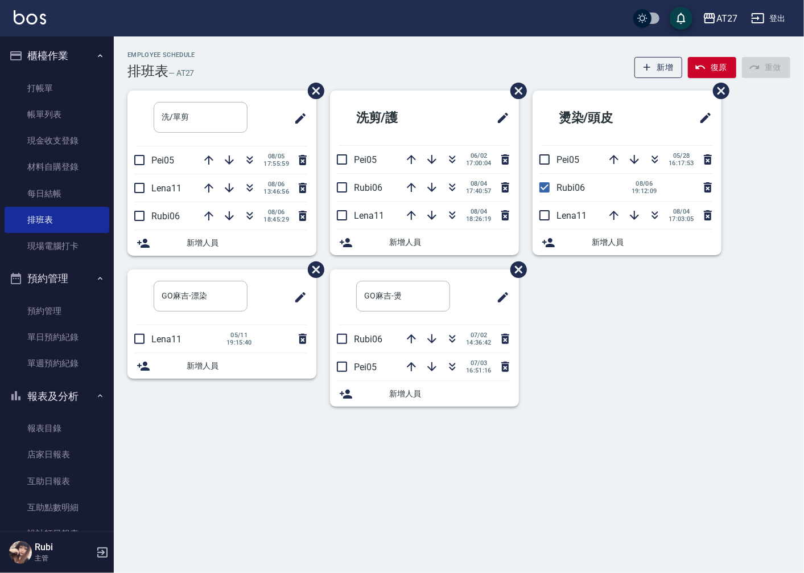
scroll to position [63, 0]
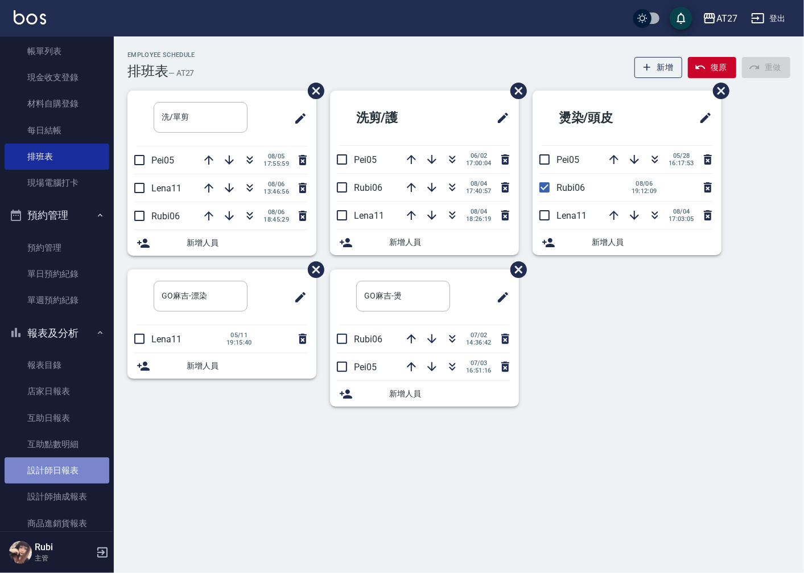
click at [58, 465] on link "設計師日報表" at bounding box center [57, 470] width 105 height 26
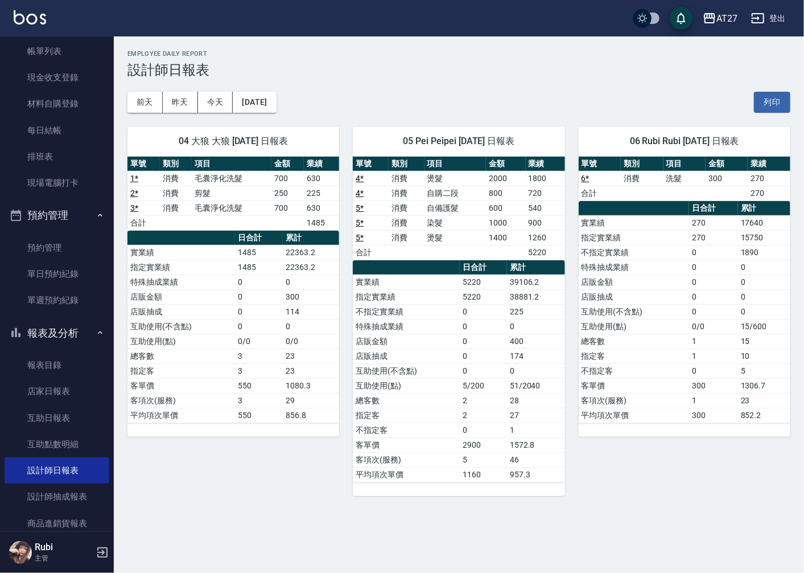
drag, startPoint x: 519, startPoint y: 412, endPoint x: 522, endPoint y: 394, distance: 18.5
click at [522, 394] on tbody "實業績 5220 39106.2 指定實業績 5220 38881.2 不指定實業績 0 225 特殊抽成業績 0 0 店販金額 0 400 店販抽成 0 1…" at bounding box center [459, 377] width 212 height 207
drag, startPoint x: 522, startPoint y: 394, endPoint x: 484, endPoint y: 323, distance: 80.2
click at [484, 323] on table "日合計 累計 實業績 5220 39106.2 指定實業績 5220 38881.2 不指定實業績 0 225 特殊抽成業績 0 0 店販金額 0 400 店…" at bounding box center [459, 371] width 212 height 222
drag, startPoint x: 484, startPoint y: 323, endPoint x: 485, endPoint y: 389, distance: 65.5
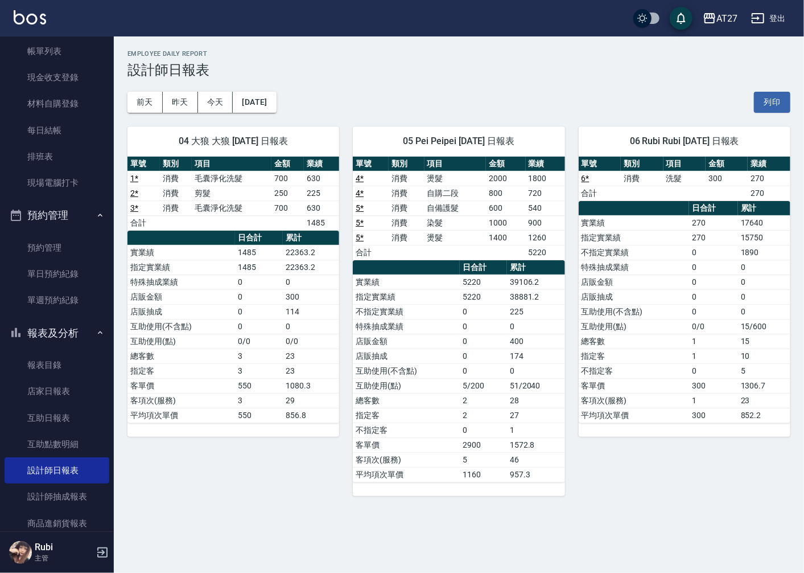
click at [485, 389] on td "5/200" at bounding box center [483, 385] width 47 height 15
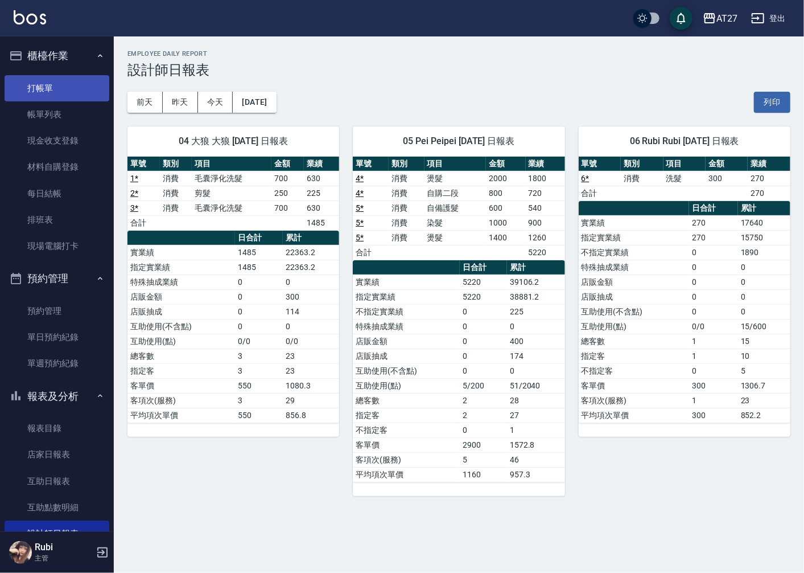
click at [66, 81] on link "打帳單" at bounding box center [57, 88] width 105 height 26
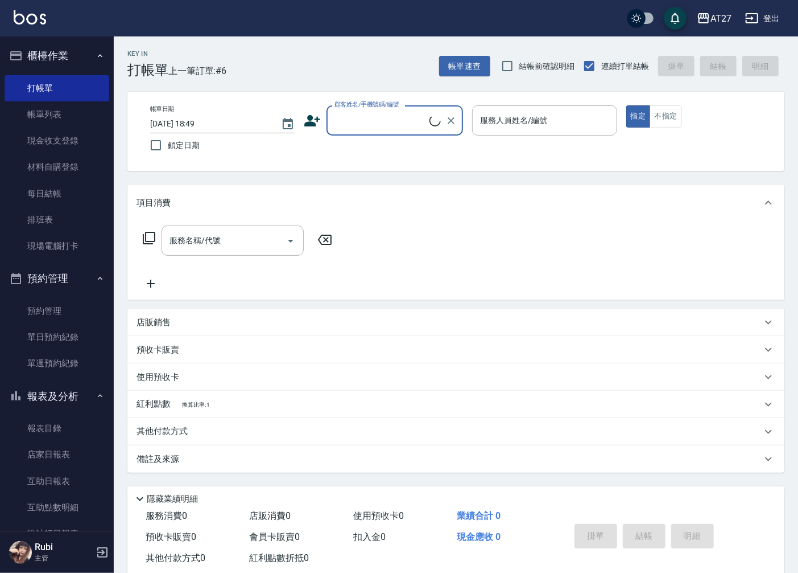
click at [361, 120] on input "顧客姓名/手機號碼/編號" at bounding box center [381, 120] width 98 height 20
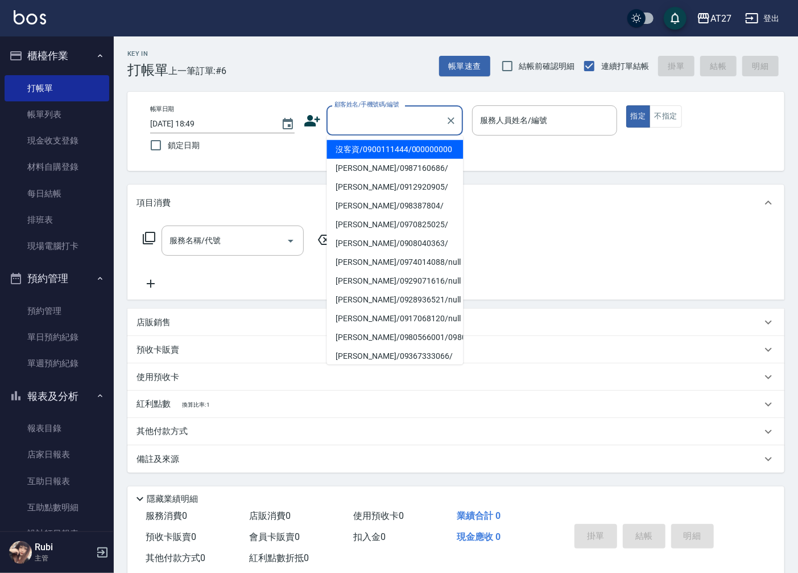
click at [368, 159] on li "沒客資/0900111444/000000000" at bounding box center [395, 149] width 137 height 19
type input "沒客資/0900111444/000000000"
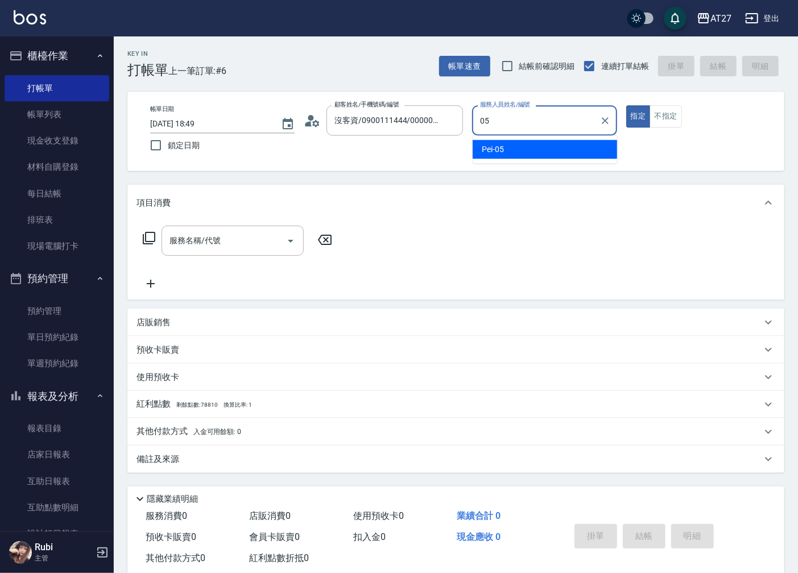
type input "Pei-05"
type button "true"
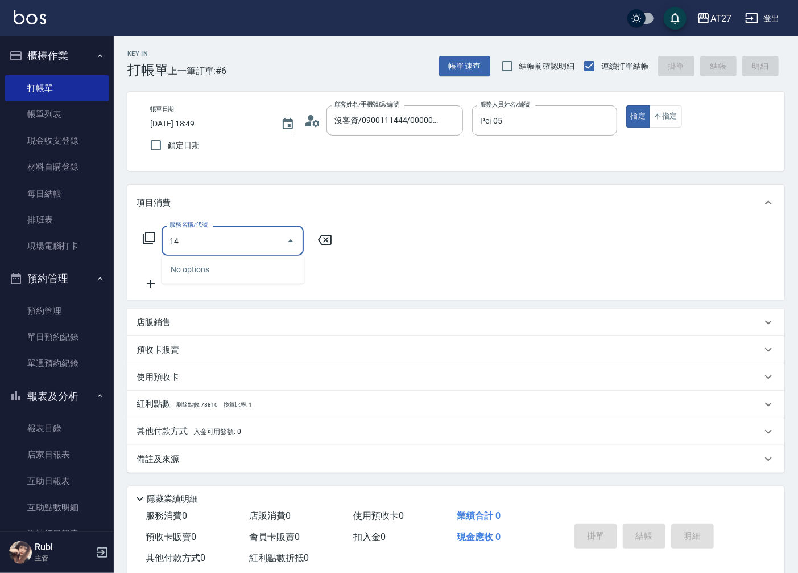
type input "1"
type input "301"
type input "150"
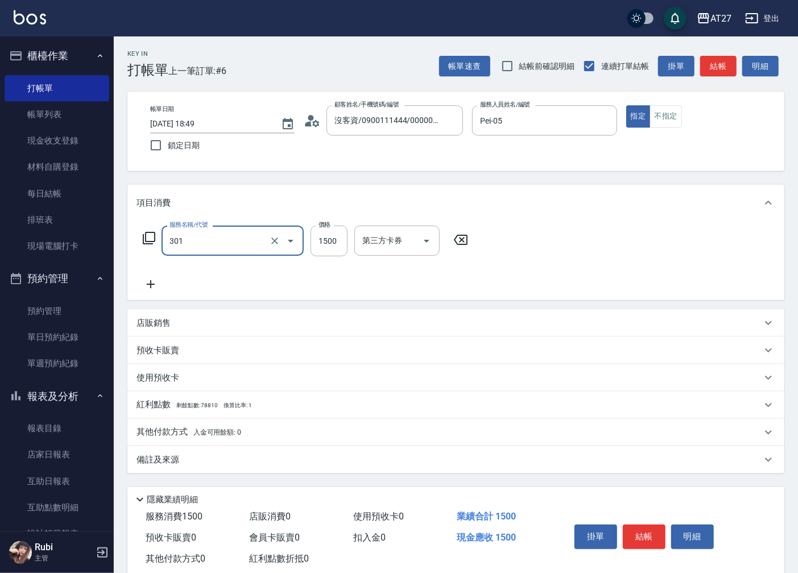
type input "燙髮(301)"
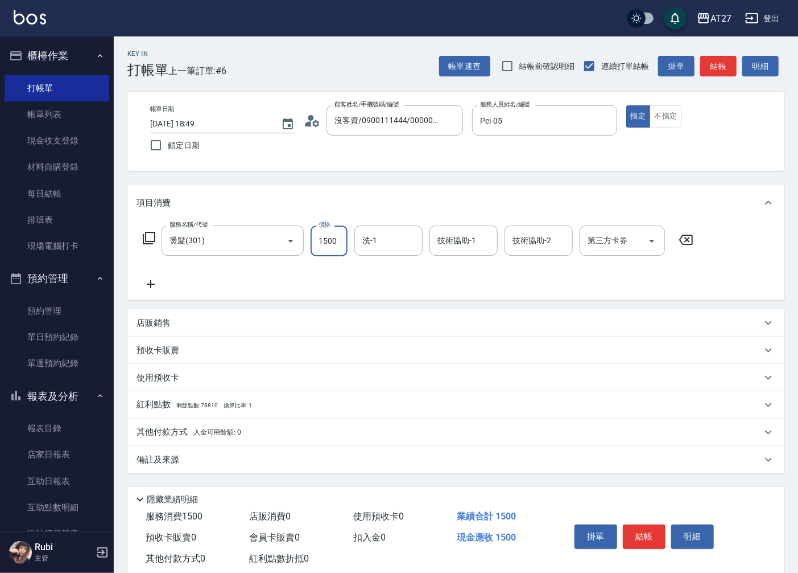
type input "0"
type input "140"
type input "1400"
type input "鯨魚-12"
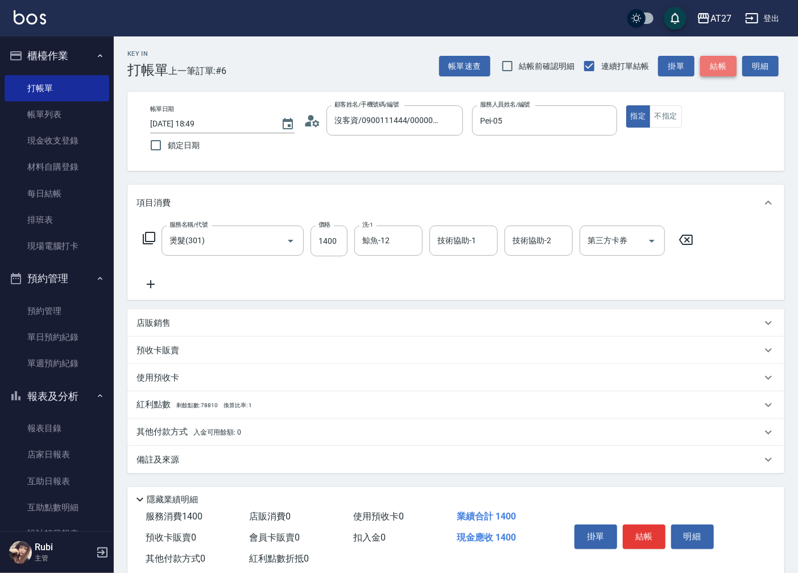
click at [727, 60] on button "結帳" at bounding box center [719, 66] width 36 height 21
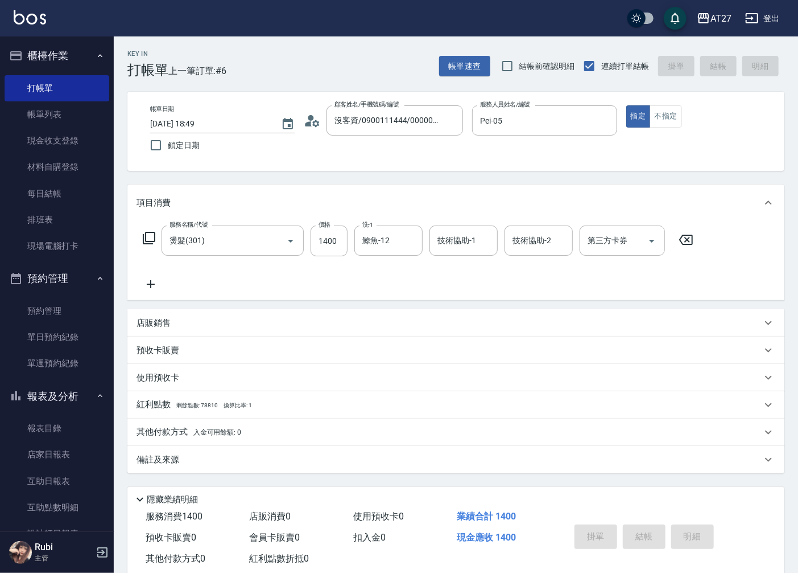
type input "0"
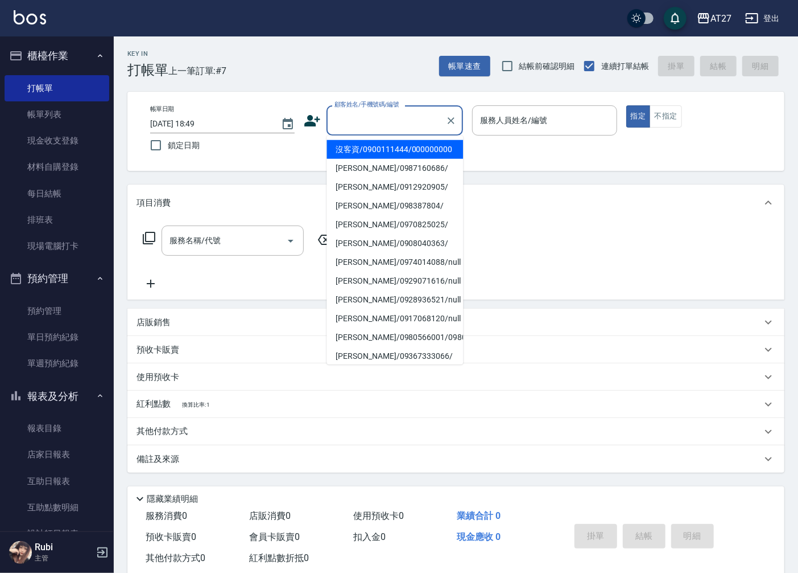
click at [344, 125] on input "顧客姓名/手機號碼/編號" at bounding box center [386, 120] width 109 height 20
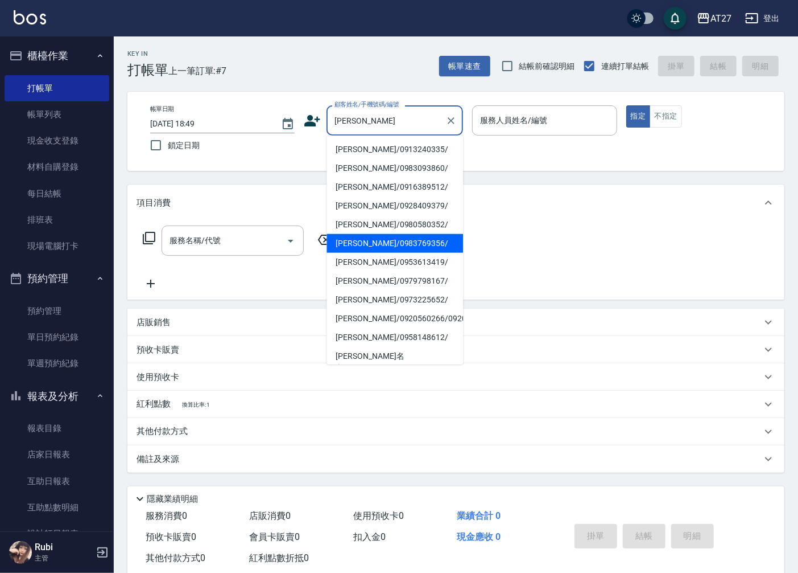
click at [365, 241] on li "[PERSON_NAME]/0983769356/" at bounding box center [395, 243] width 137 height 19
type input "[PERSON_NAME]/0983769356/"
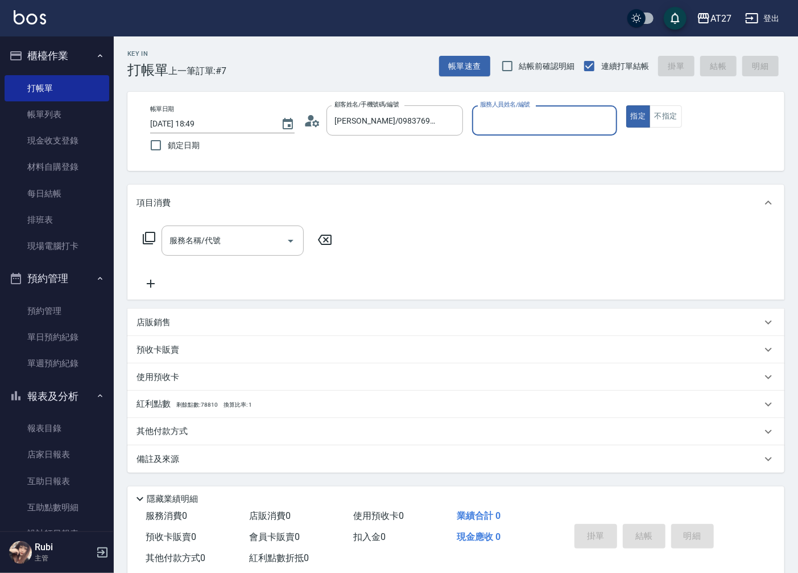
type input "大狼-04"
click at [265, 244] on input "服務名稱/代號" at bounding box center [224, 240] width 115 height 20
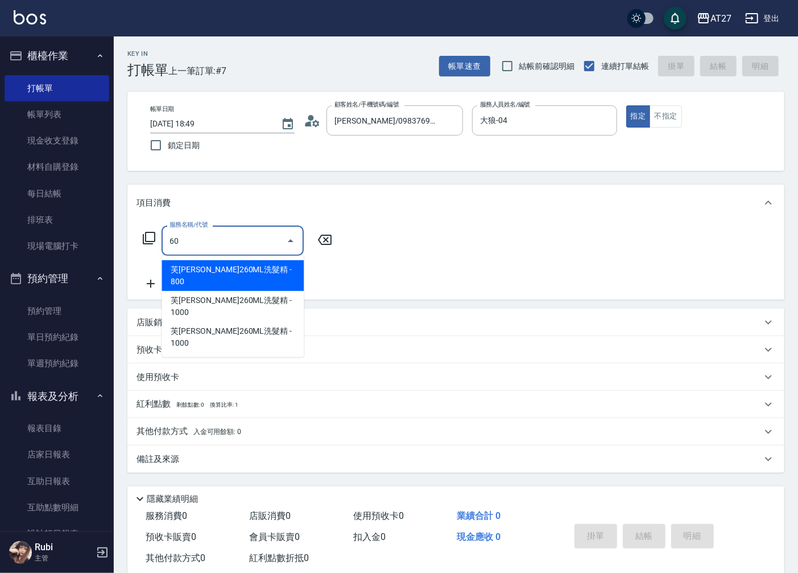
type input "608"
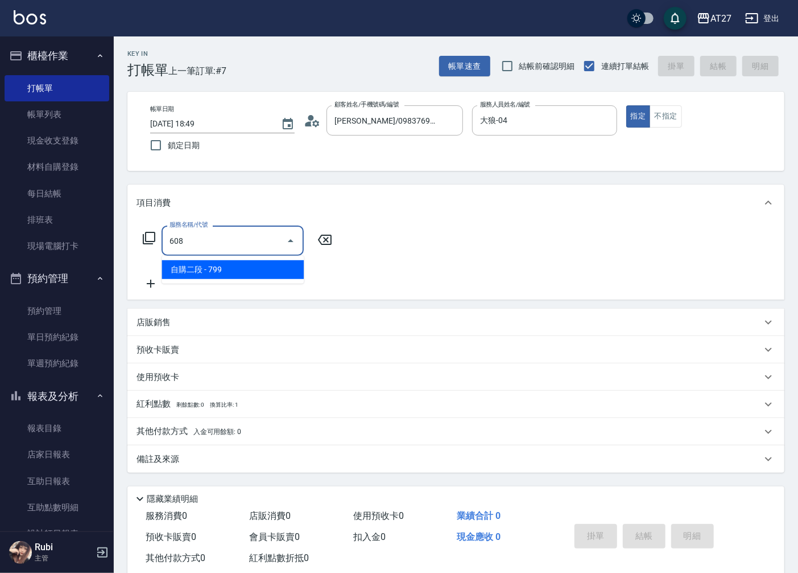
type input "70"
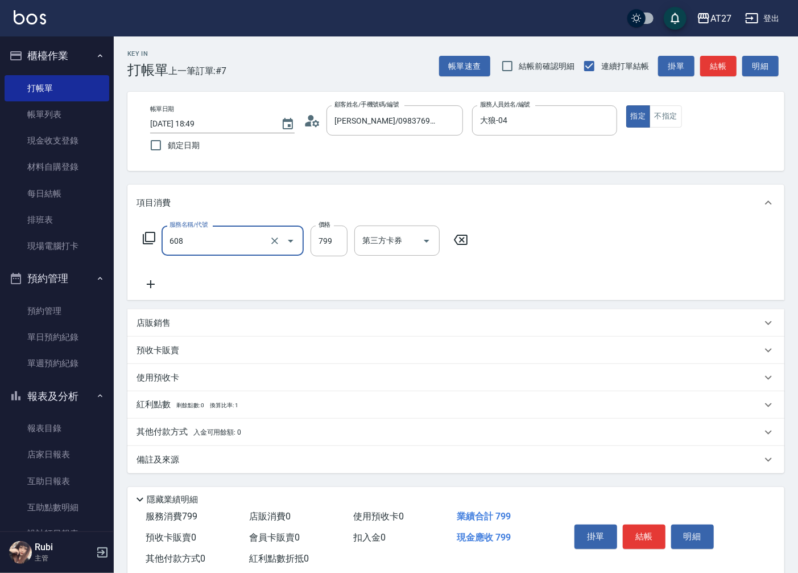
type input "自購二段(608)"
type input "0"
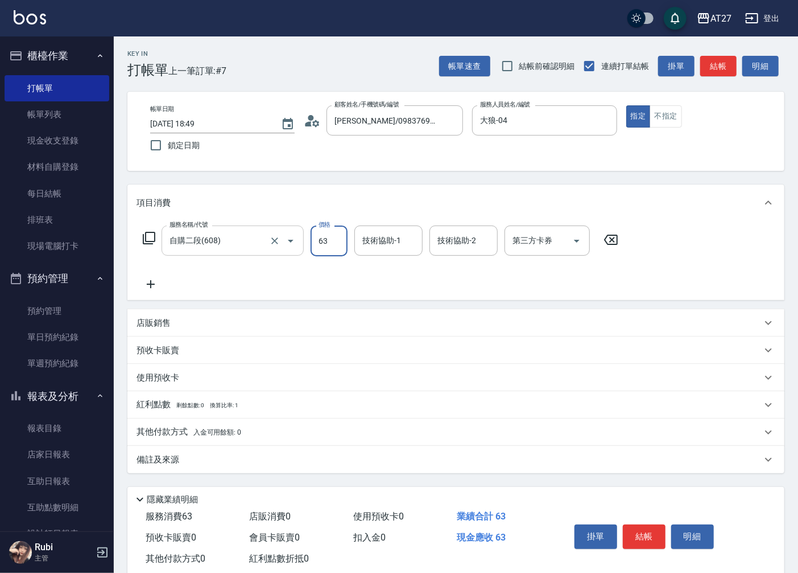
type input "637"
type input "60"
type input "637"
click at [153, 286] on icon at bounding box center [151, 284] width 28 height 14
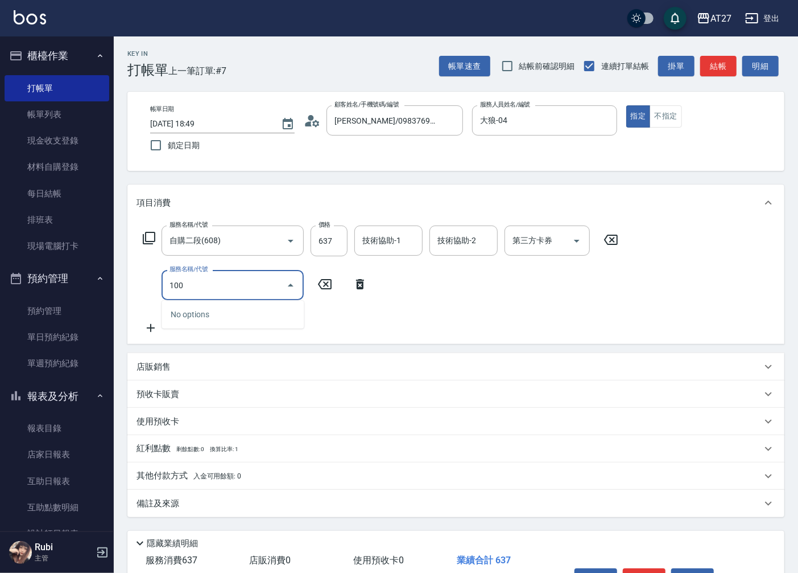
type input "1005"
type input "130"
type input "毛囊淨化洗髮(1005)"
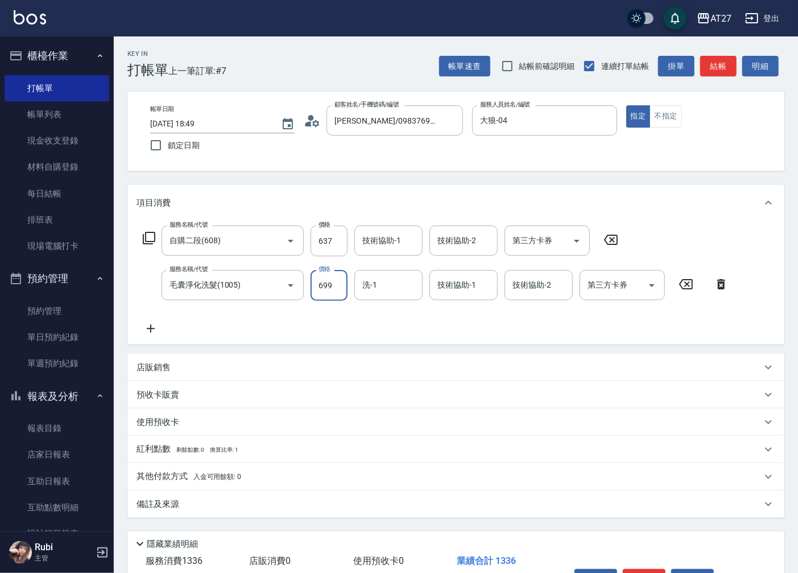
type input "7"
type input "60"
type input "70"
type input "700"
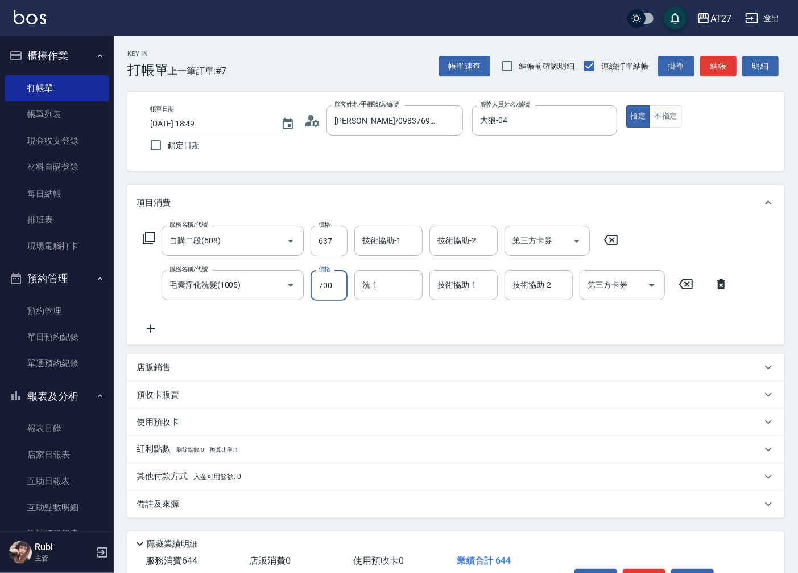
type input "130"
type input "700"
click at [175, 364] on div "店販銷售" at bounding box center [449, 367] width 625 height 12
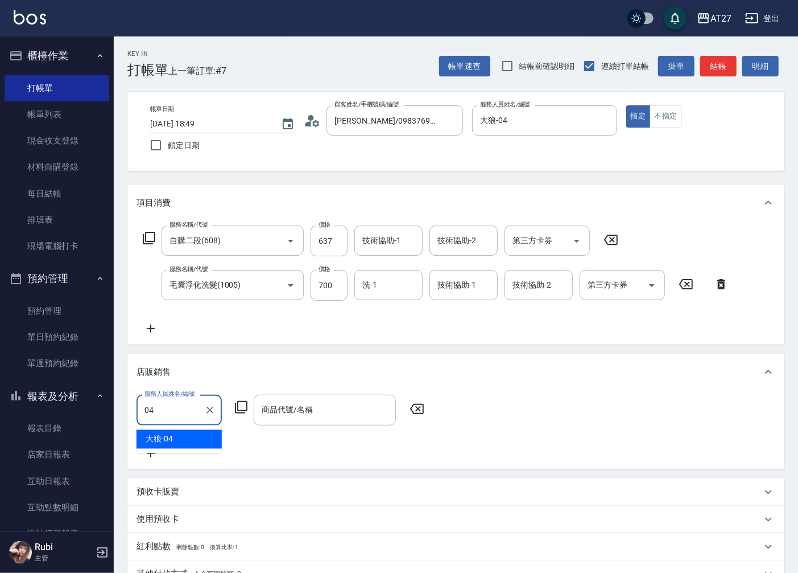
type input "大狼-04"
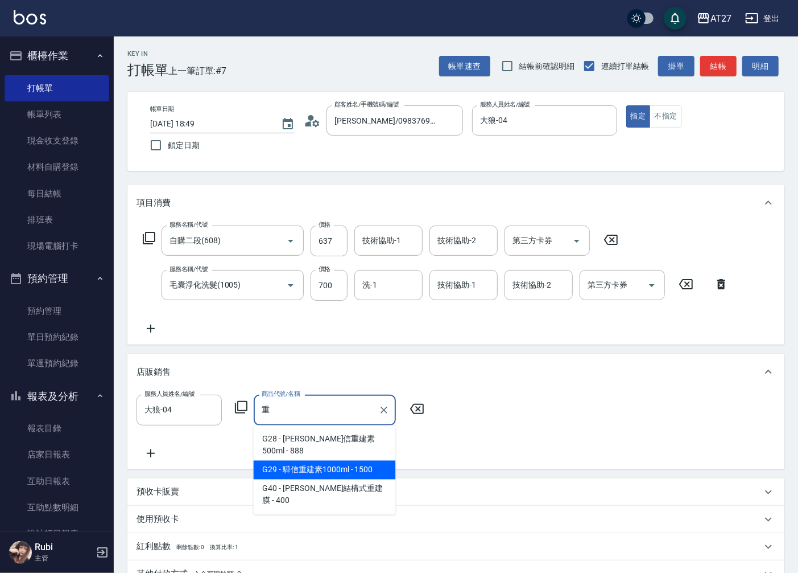
type input "[PERSON_NAME]信重建素1000ml"
type input "280"
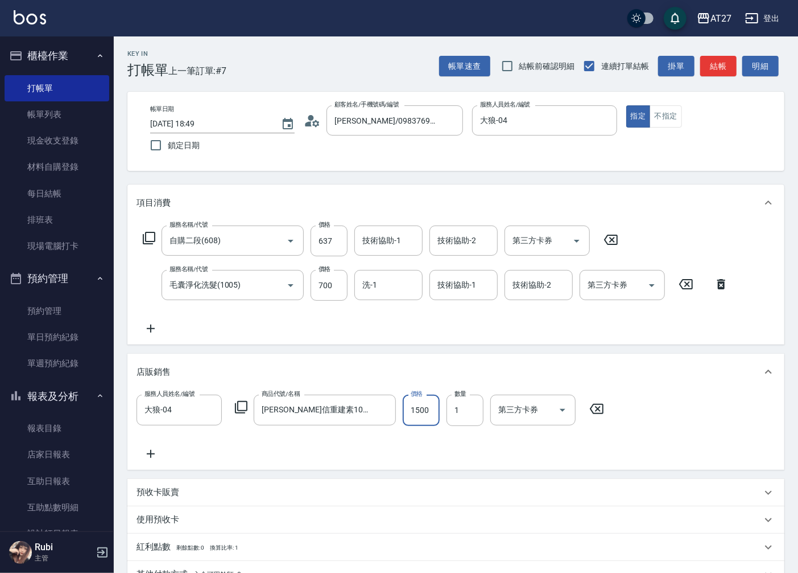
type input "2"
type input "130"
type input "200"
type input "330"
type input "2000"
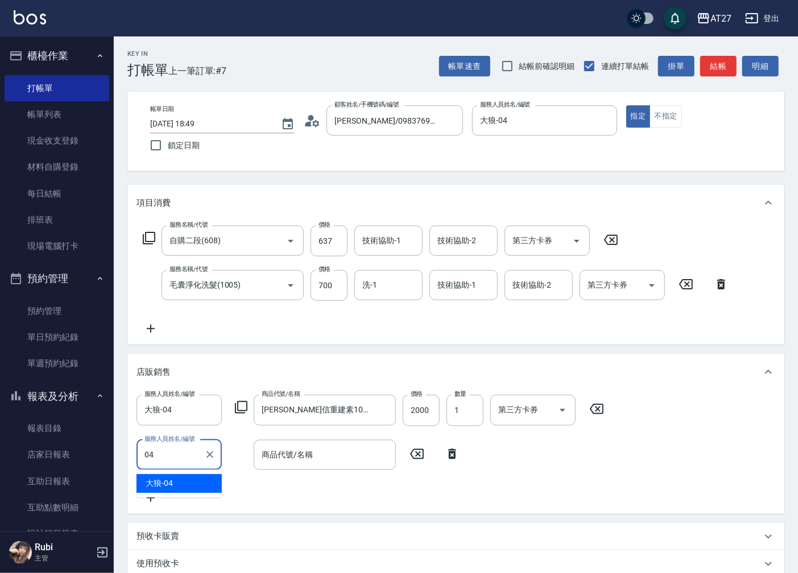
type input "大狼-04"
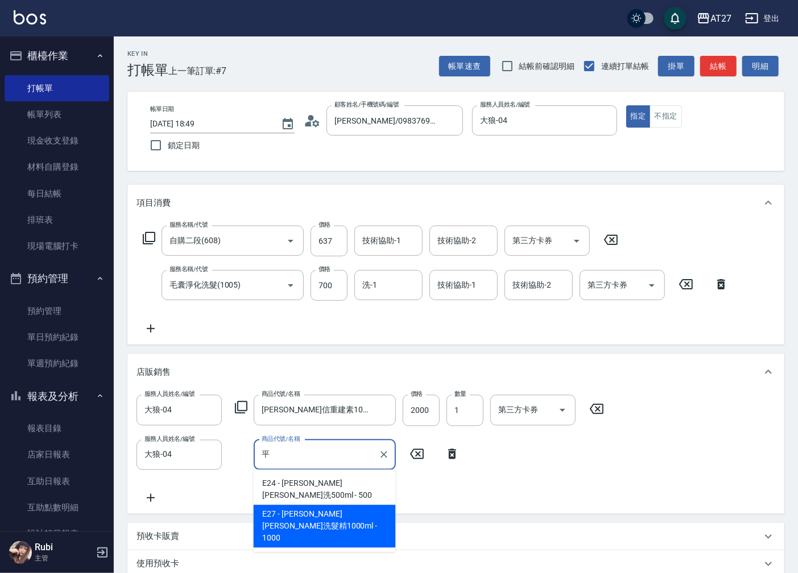
type input "[PERSON_NAME][PERSON_NAME]洗髮精1000ml"
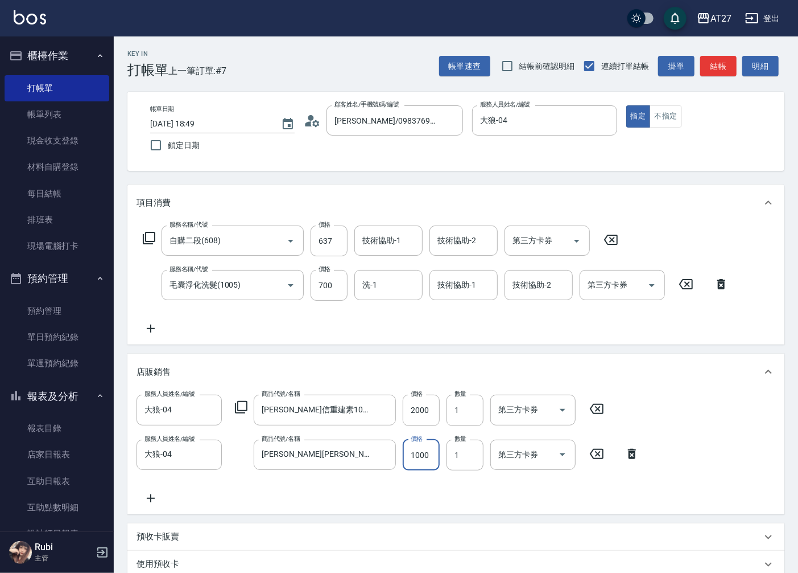
type input "430"
type input "8"
type input "330"
type input "80"
type input "340"
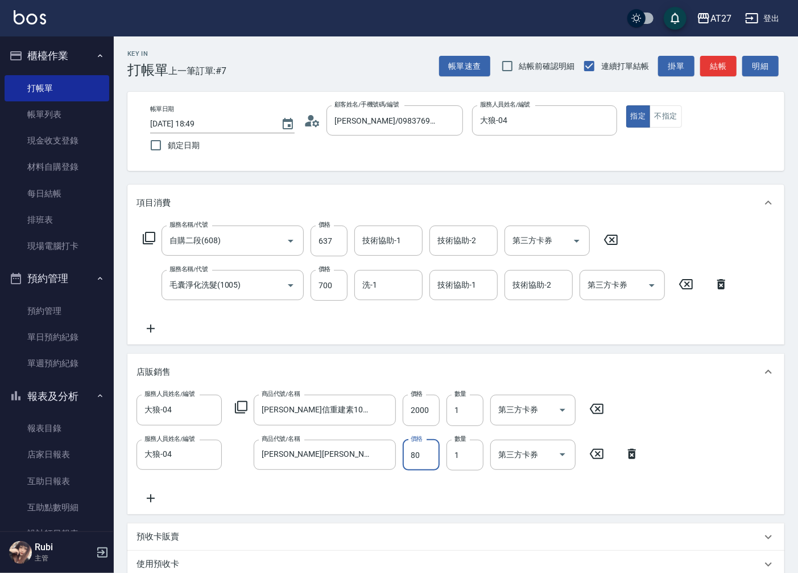
type input "800"
type input "410"
type input "800"
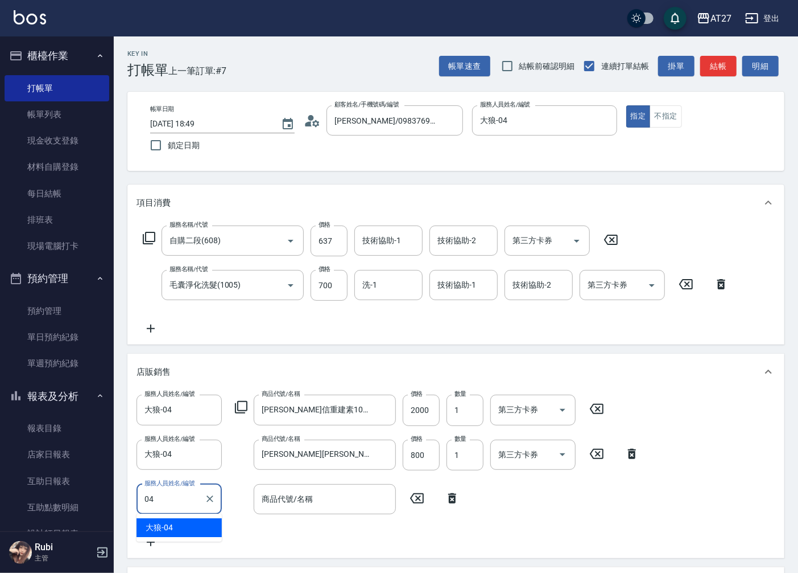
type input "大狼-04"
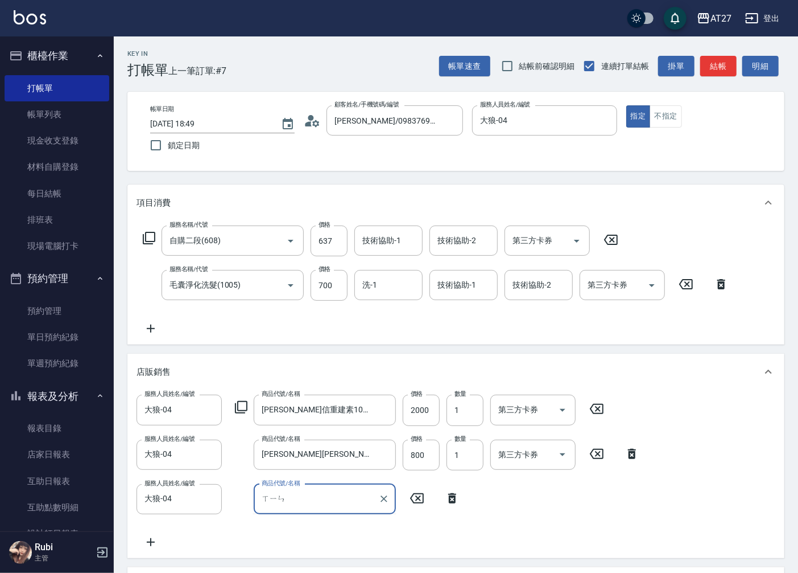
type input "新"
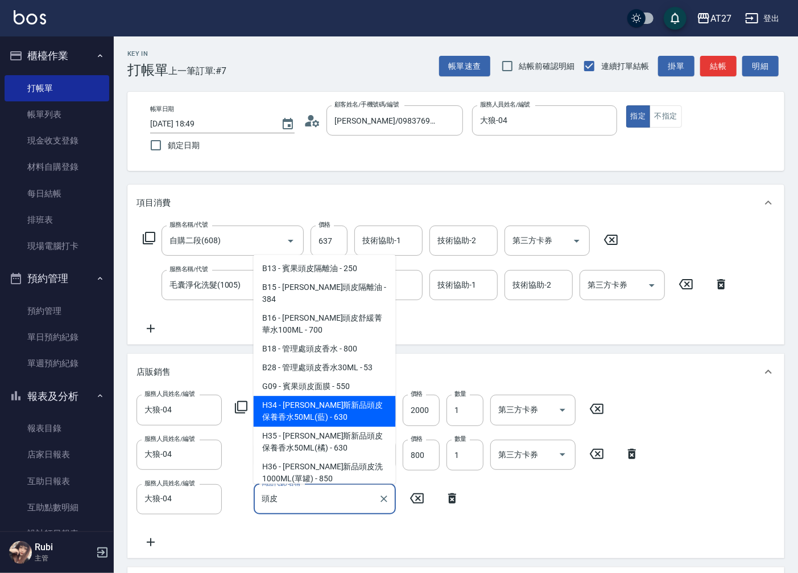
type input "[PERSON_NAME]斯新品頭皮保養香水50ML(藍)"
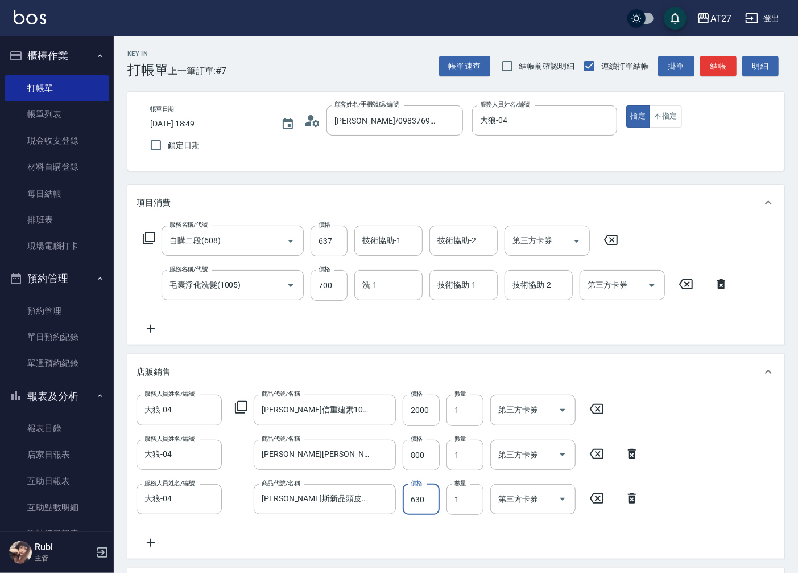
type input "470"
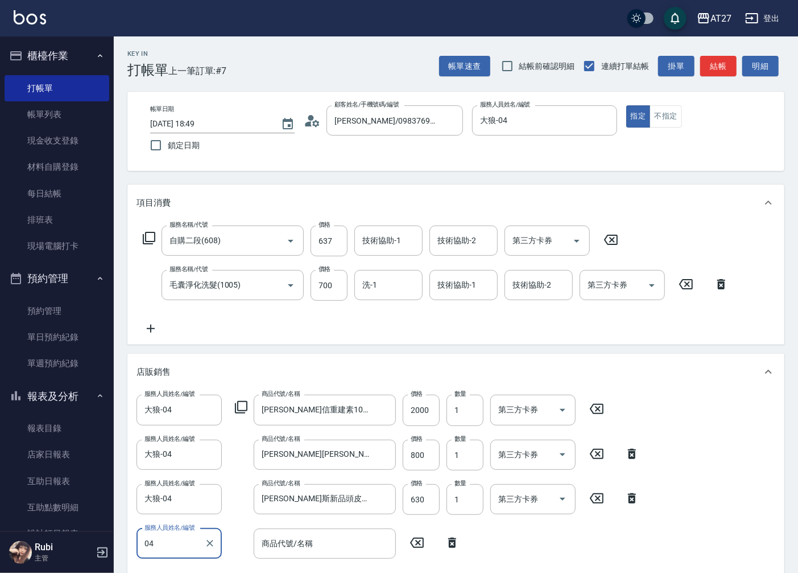
type input "大狼-04"
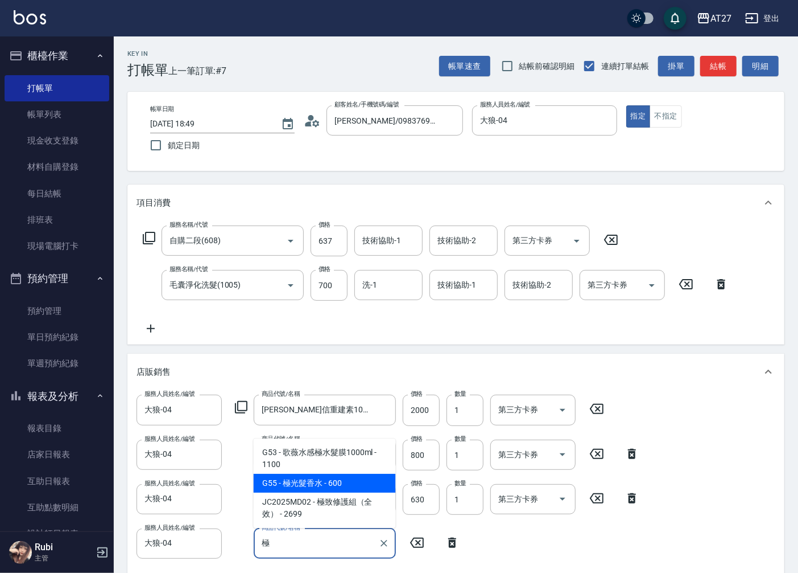
type input "極光髮香水"
type input "530"
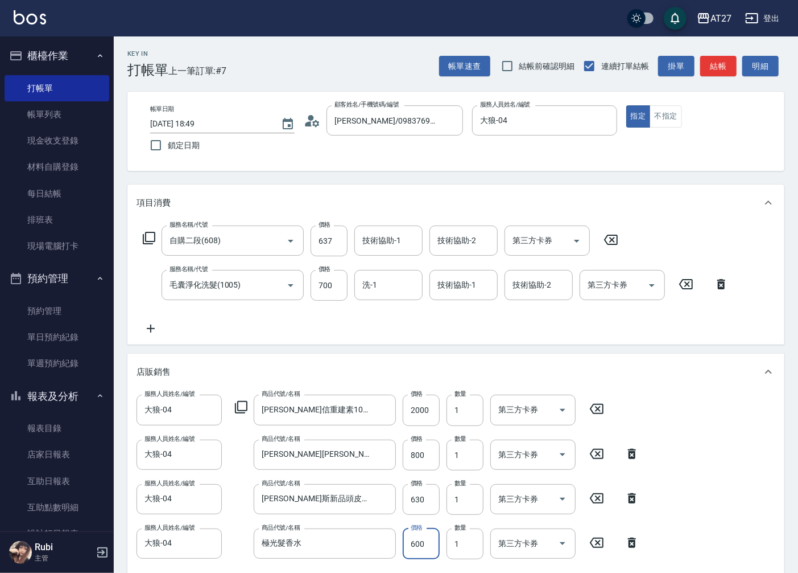
type input "5"
type input "470"
type input "50"
type input "480"
type input "500"
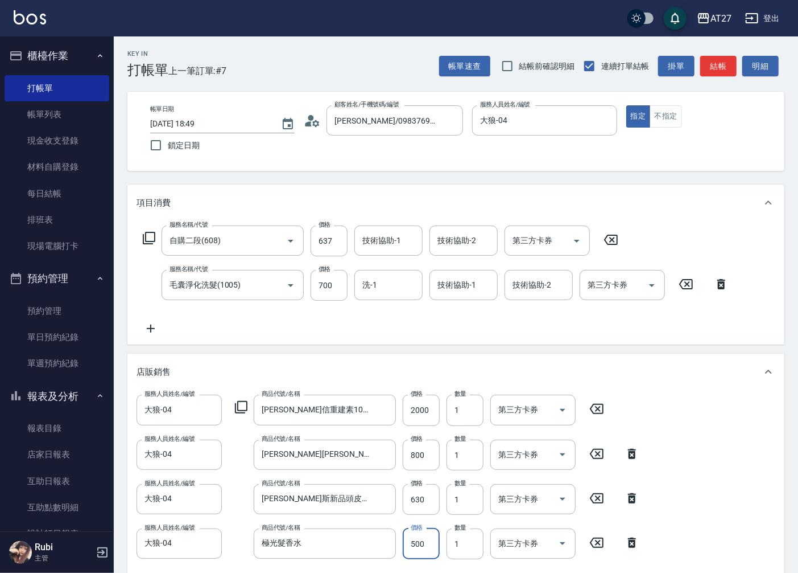
type input "520"
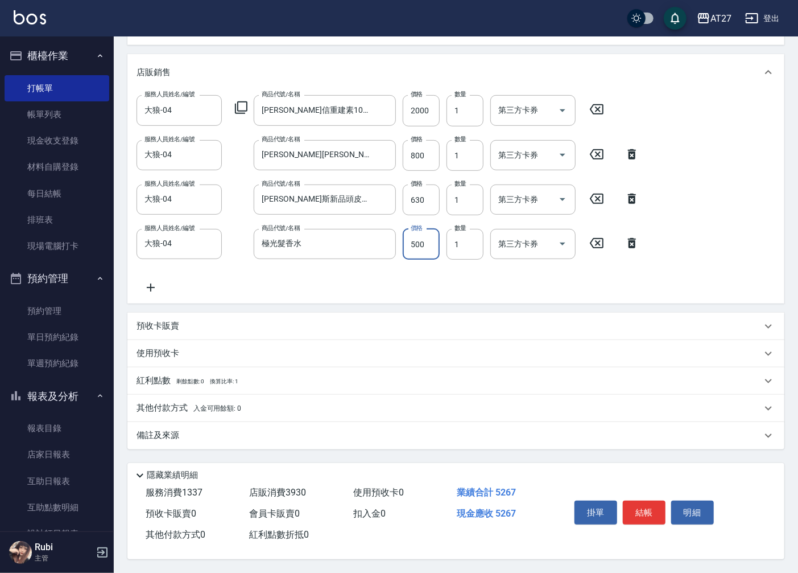
scroll to position [303, 0]
type input "500"
click at [179, 406] on p "其他付款方式 入金可用餘額: 0" at bounding box center [189, 408] width 105 height 13
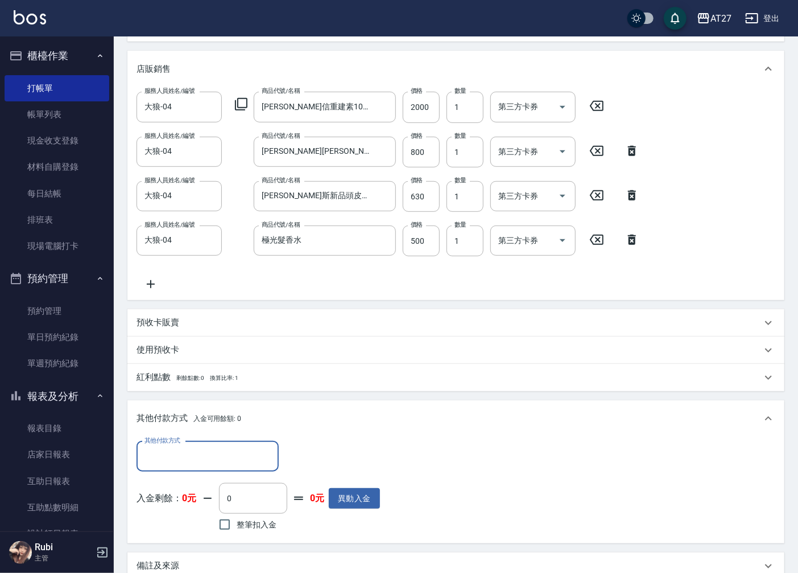
scroll to position [0, 0]
click at [182, 450] on input "其他付款方式" at bounding box center [208, 456] width 132 height 20
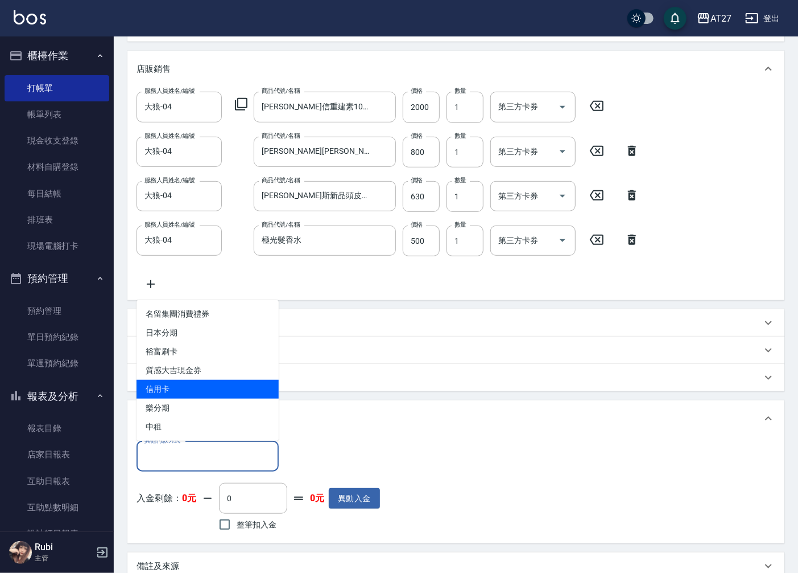
click at [174, 389] on span "信用卡" at bounding box center [208, 389] width 142 height 19
type input "信用卡"
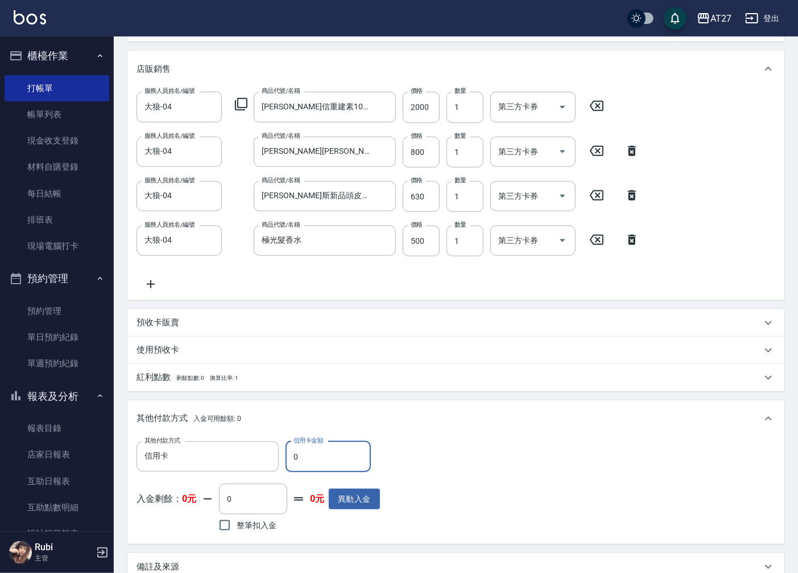
drag, startPoint x: 289, startPoint y: 462, endPoint x: 314, endPoint y: 461, distance: 25.0
click at [314, 461] on input "0" at bounding box center [328, 456] width 85 height 31
type input "526"
type input "470"
type input "5267"
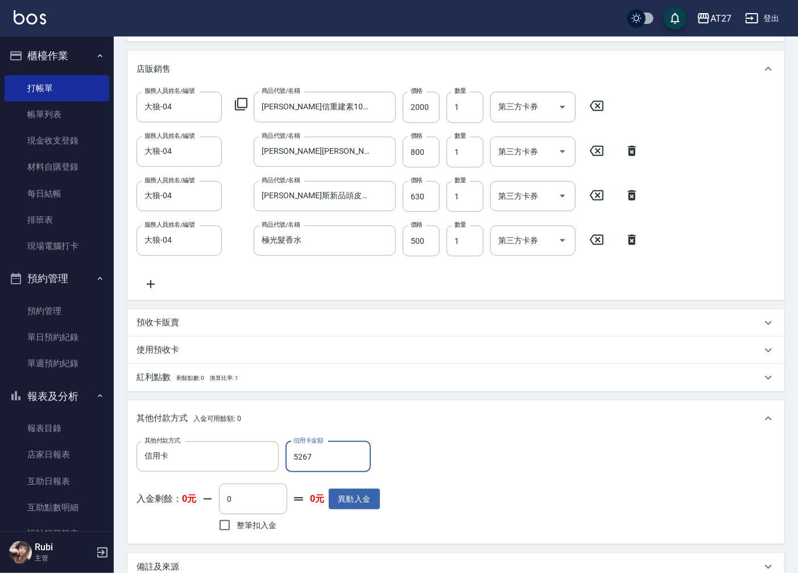
type input "0"
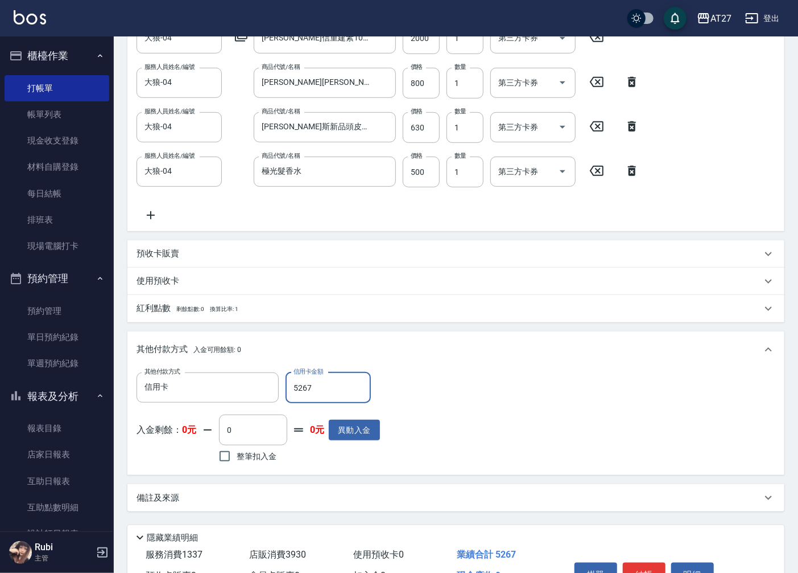
scroll to position [437, 0]
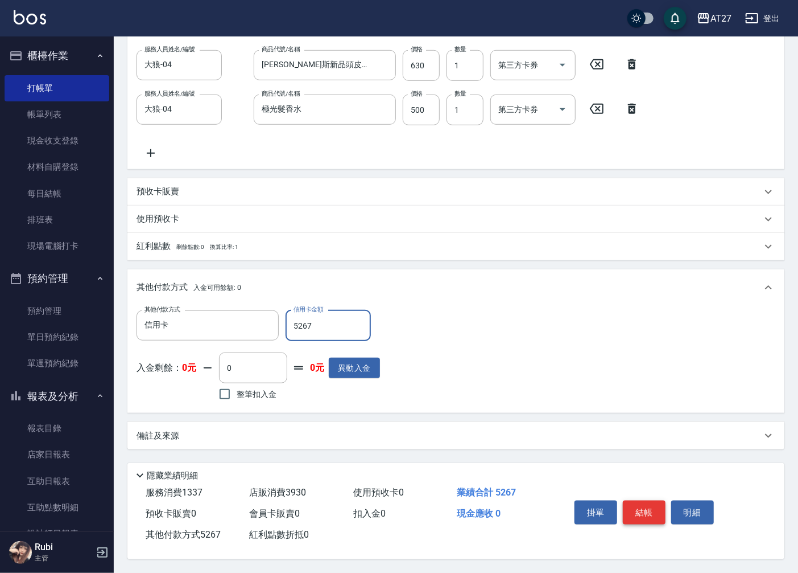
type input "5267"
click at [637, 516] on button "結帳" at bounding box center [644, 512] width 43 height 24
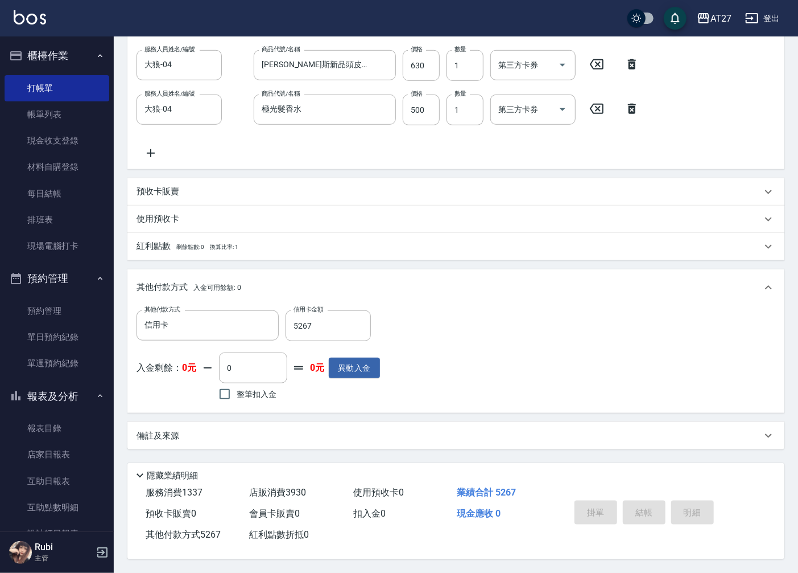
type input "[DATE] 18:51"
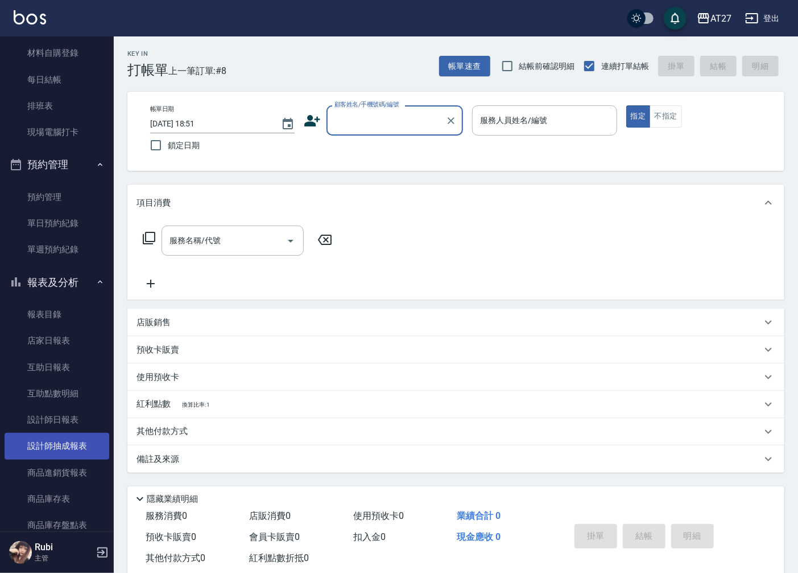
scroll to position [190, 0]
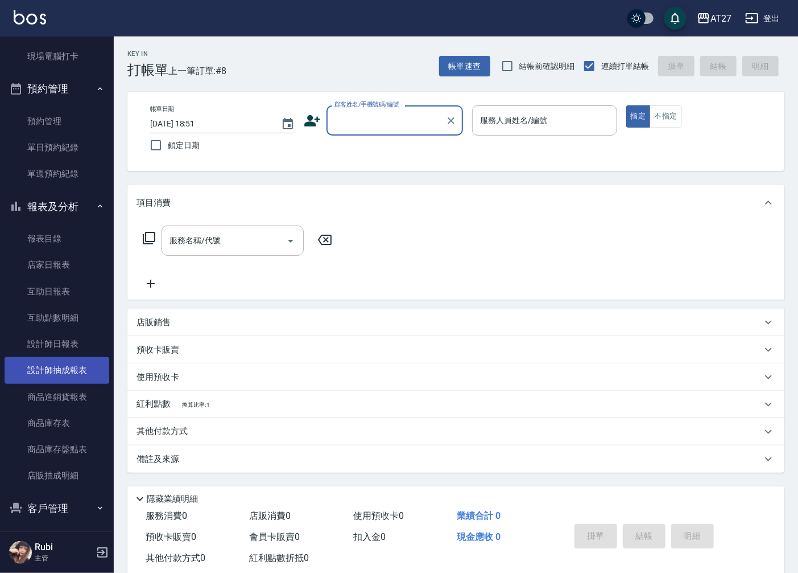
click at [74, 374] on link "設計師抽成報表" at bounding box center [57, 370] width 105 height 26
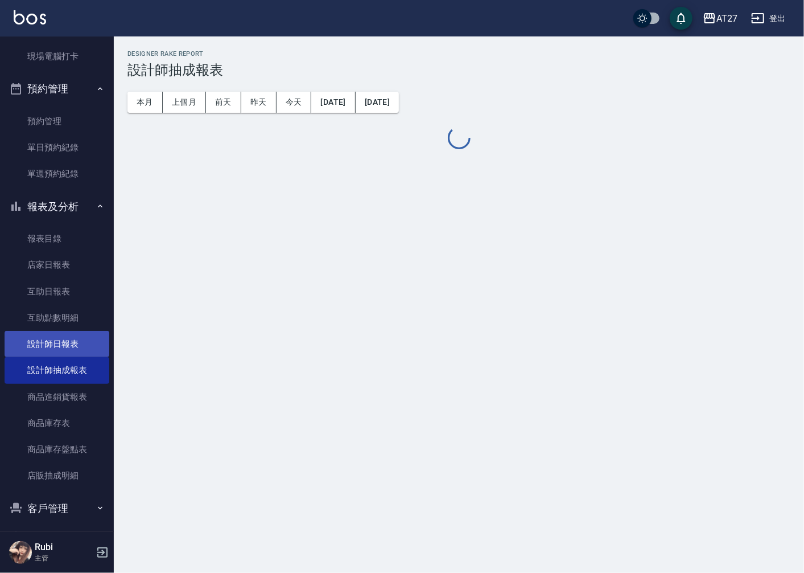
click at [72, 338] on link "設計師日報表" at bounding box center [57, 344] width 105 height 26
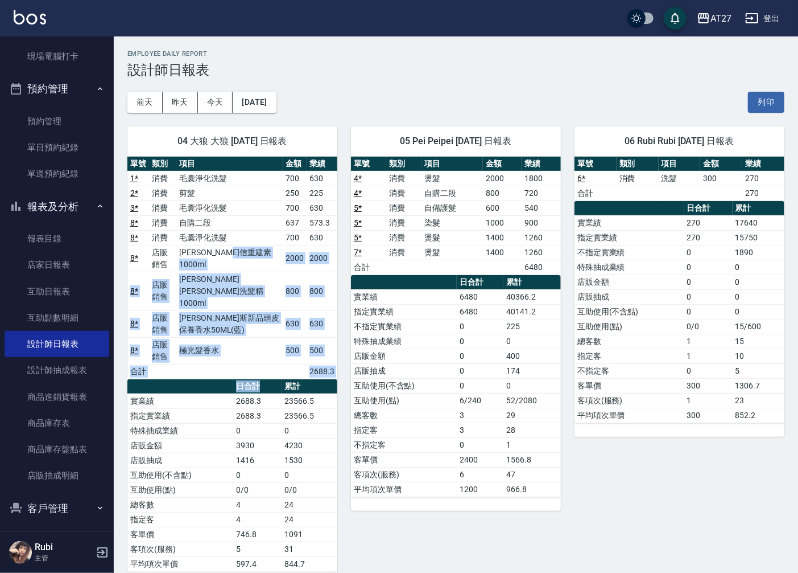
drag, startPoint x: 276, startPoint y: 260, endPoint x: 277, endPoint y: 397, distance: 137.2
click at [277, 397] on div "單號 類別 項目 金額 業績 1 * 消費 毛囊淨化洗髮 700 630 2 * 消費 剪髮 250 225 3 * 消費 毛囊淨化洗髮 700 630 8 …" at bounding box center [232, 364] width 210 height 415
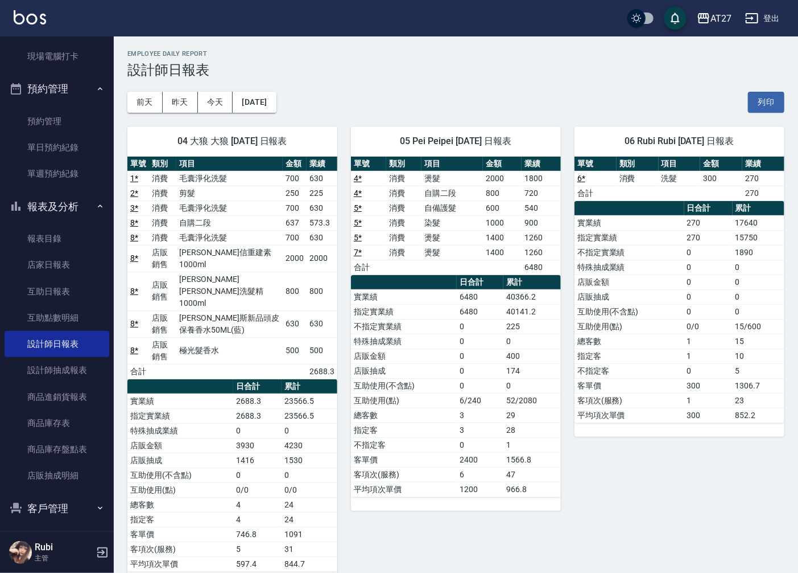
drag, startPoint x: 277, startPoint y: 397, endPoint x: 266, endPoint y: 467, distance: 70.8
click at [266, 467] on td "0" at bounding box center [257, 474] width 48 height 15
click at [46, 256] on link "店家日報表" at bounding box center [57, 265] width 105 height 26
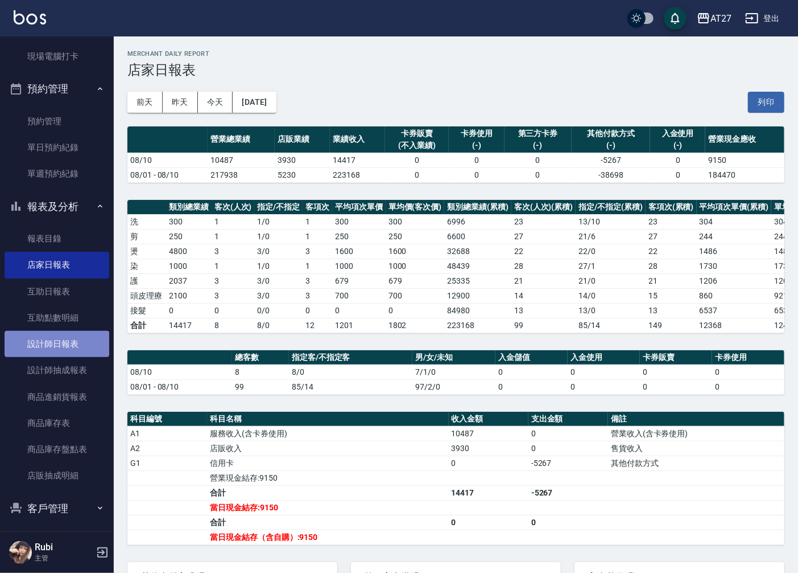
click at [64, 343] on link "設計師日報表" at bounding box center [57, 344] width 105 height 26
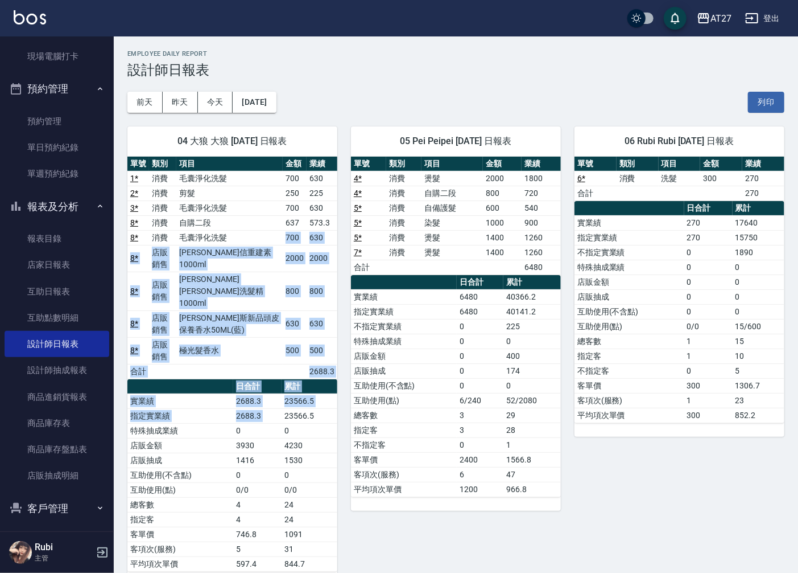
drag, startPoint x: 234, startPoint y: 237, endPoint x: 287, endPoint y: 402, distance: 173.2
click at [287, 402] on div "單號 類別 項目 金額 業績 1 * 消費 毛囊淨化洗髮 700 630 2 * 消費 剪髮 250 225 3 * 消費 毛囊淨化洗髮 700 630 8 …" at bounding box center [232, 364] width 210 height 415
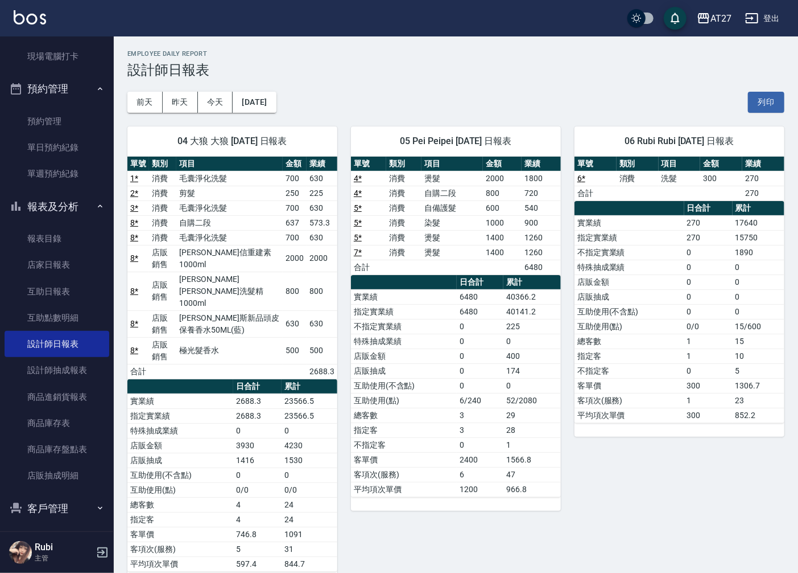
drag, startPoint x: 287, startPoint y: 402, endPoint x: 281, endPoint y: 441, distance: 39.8
click at [282, 452] on td "1530" at bounding box center [310, 459] width 56 height 15
drag, startPoint x: 282, startPoint y: 437, endPoint x: 277, endPoint y: 380, distance: 56.5
click at [277, 380] on table "日合計 累計 實業績 2688.3 23566.5 指定實業績 2688.3 23566.5 特殊抽成業績 0 0 店販金額 3930 4230 店販抽成 1…" at bounding box center [232, 475] width 210 height 192
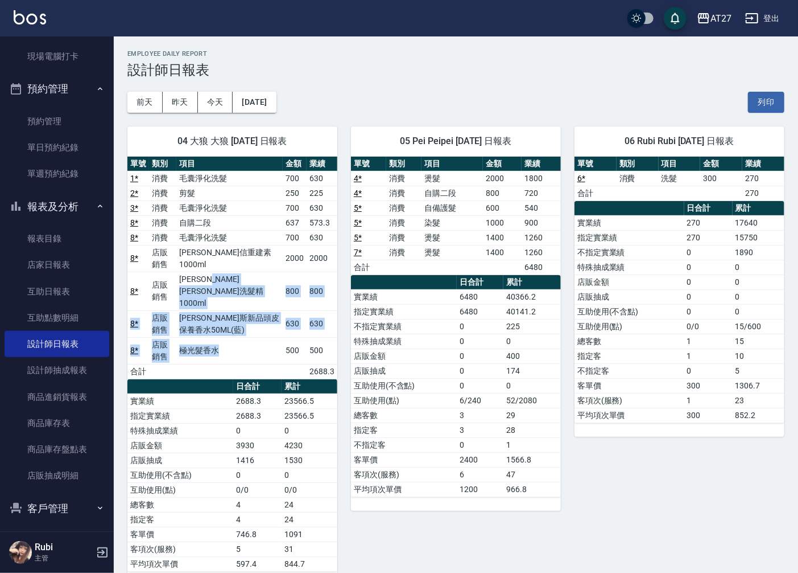
drag, startPoint x: 277, startPoint y: 380, endPoint x: 271, endPoint y: 386, distance: 8.5
click at [270, 382] on div "單號 類別 項目 金額 業績 1 * 消費 毛囊淨化洗髮 700 630 2 * 消費 剪髮 250 225 3 * 消費 毛囊淨化洗髮 700 630 8 …" at bounding box center [232, 364] width 210 height 415
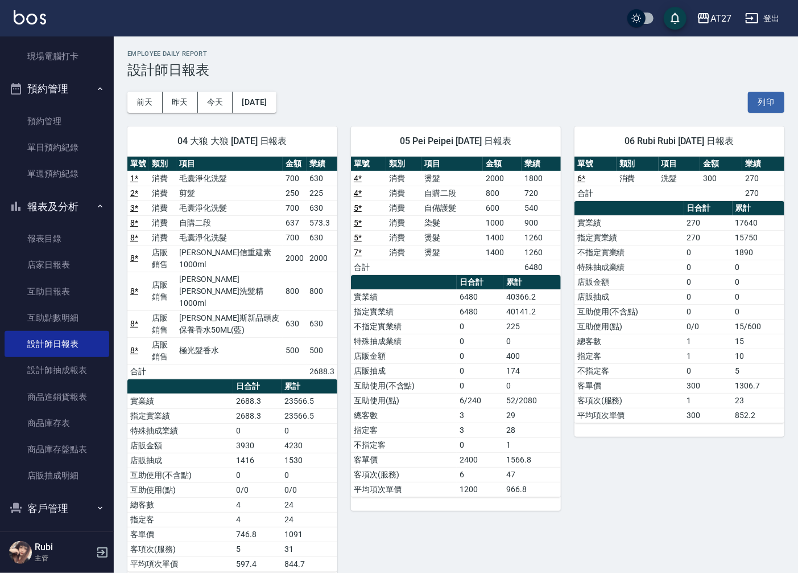
drag, startPoint x: 271, startPoint y: 386, endPoint x: 269, endPoint y: 413, distance: 26.8
click at [269, 423] on td "0" at bounding box center [257, 430] width 48 height 15
drag, startPoint x: 693, startPoint y: 354, endPoint x: 708, endPoint y: 319, distance: 37.7
click at [708, 319] on tbody "實業績 270 17640 指定實業績 270 15750 不指定實業績 0 1890 特殊抽成業績 0 0 店販金額 0 0 店販抽成 0 0 互助使用(不…" at bounding box center [680, 318] width 210 height 207
drag, startPoint x: 708, startPoint y: 319, endPoint x: 674, endPoint y: 308, distance: 35.3
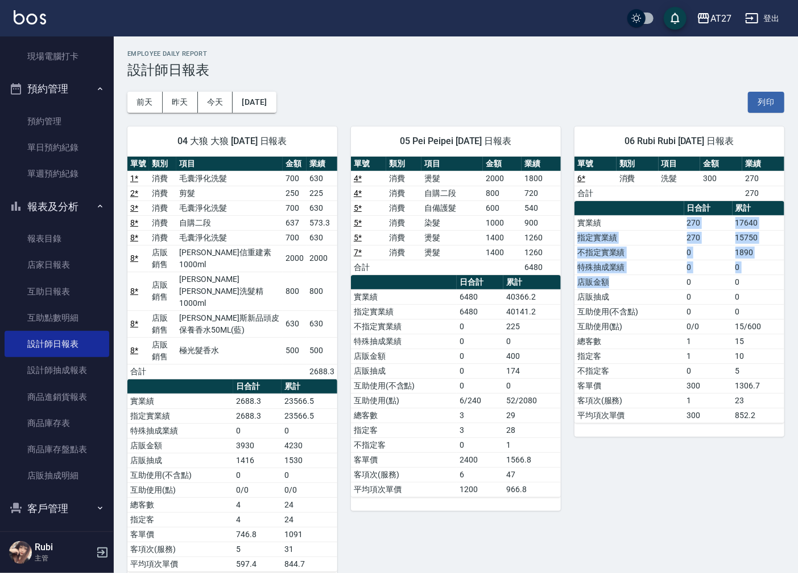
click at [674, 308] on tbody "實業績 270 17640 指定實業績 270 15750 不指定實業績 0 1890 特殊抽成業績 0 0 店販金額 0 0 店販抽成 0 0 互助使用(不…" at bounding box center [680, 318] width 210 height 207
drag, startPoint x: 674, startPoint y: 308, endPoint x: 670, endPoint y: 344, distance: 35.5
click at [674, 343] on td "總客數" at bounding box center [630, 341] width 110 height 15
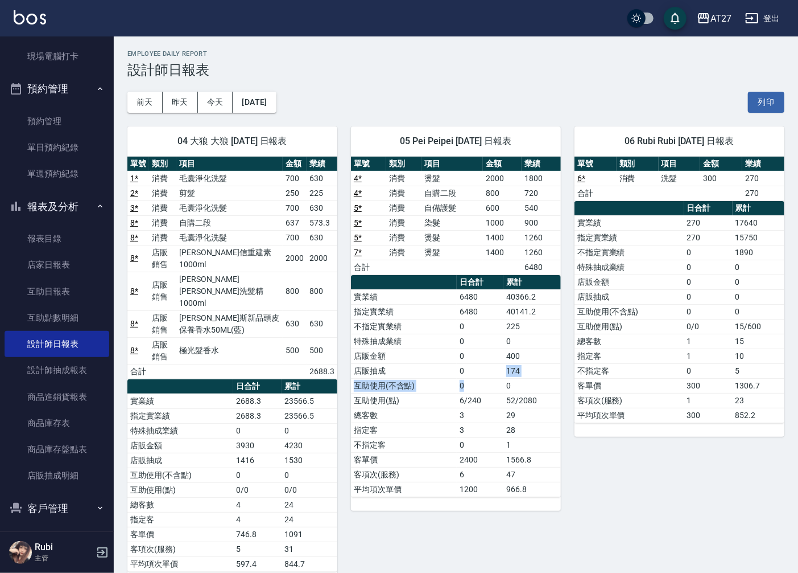
drag, startPoint x: 474, startPoint y: 384, endPoint x: 464, endPoint y: 354, distance: 31.7
click at [464, 354] on tbody "實業績 6480 40366.2 指定實業績 6480 40141.2 不指定實業績 0 225 特殊抽成業績 0 0 店販金額 0 400 店販抽成 0 1…" at bounding box center [456, 392] width 210 height 207
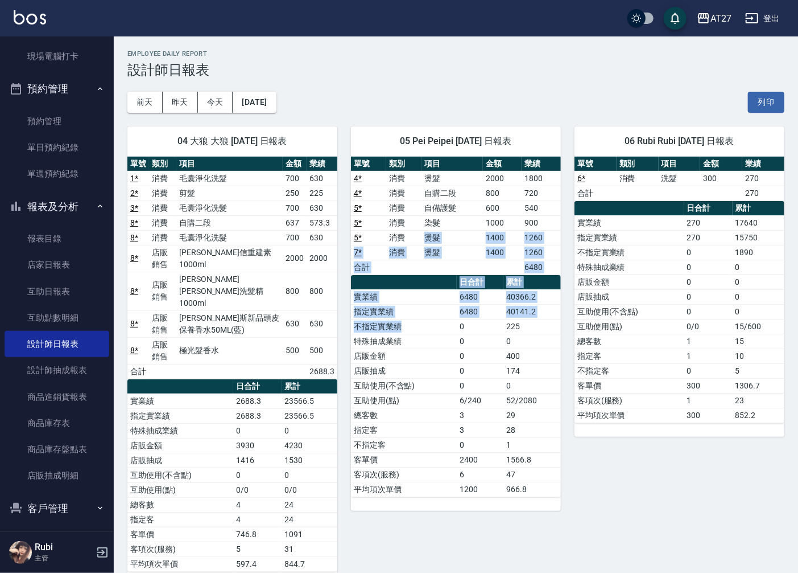
drag, startPoint x: 464, startPoint y: 354, endPoint x: 452, endPoint y: 352, distance: 12.2
click at [452, 352] on div "單號 類別 項目 金額 業績 4 * 消費 燙髮 2000 1800 4 * 消費 自購二段 800 720 5 * 消費 自備護髮 600 540 5 * …" at bounding box center [456, 327] width 210 height 340
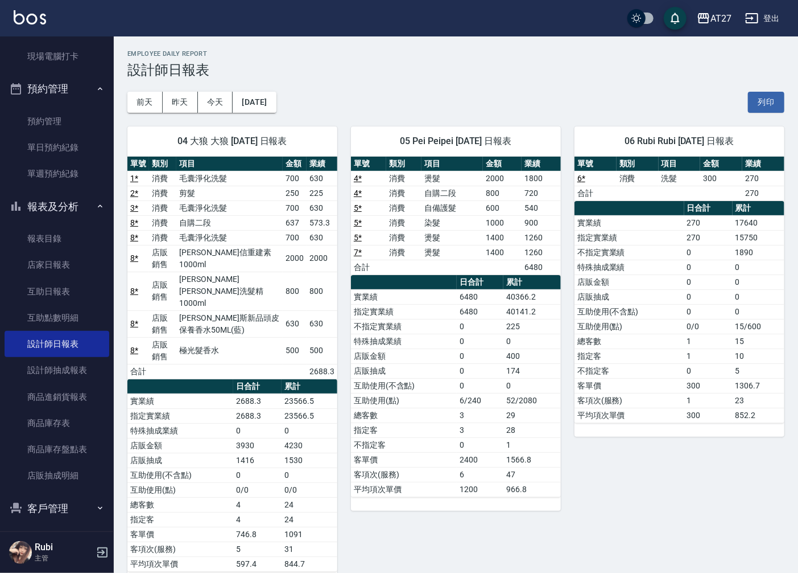
drag, startPoint x: 452, startPoint y: 352, endPoint x: 462, endPoint y: 390, distance: 39.2
click at [462, 390] on td "0" at bounding box center [480, 385] width 47 height 15
drag, startPoint x: 508, startPoint y: 325, endPoint x: 481, endPoint y: 388, distance: 68.6
click at [481, 388] on tbody "實業績 6480 40366.2 指定實業績 6480 40141.2 不指定實業績 0 225 特殊抽成業績 0 0 店販金額 0 400 店販抽成 0 1…" at bounding box center [456, 392] width 210 height 207
drag, startPoint x: 481, startPoint y: 388, endPoint x: 451, endPoint y: 387, distance: 29.6
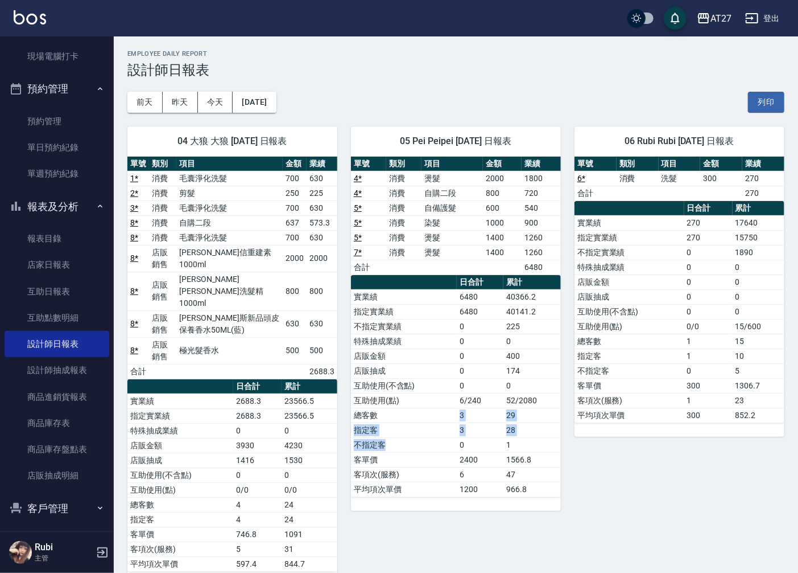
click at [451, 387] on tbody "實業績 6480 40366.2 指定實業績 6480 40141.2 不指定實業績 0 225 特殊抽成業績 0 0 店販金額 0 400 店販抽成 0 1…" at bounding box center [456, 392] width 210 height 207
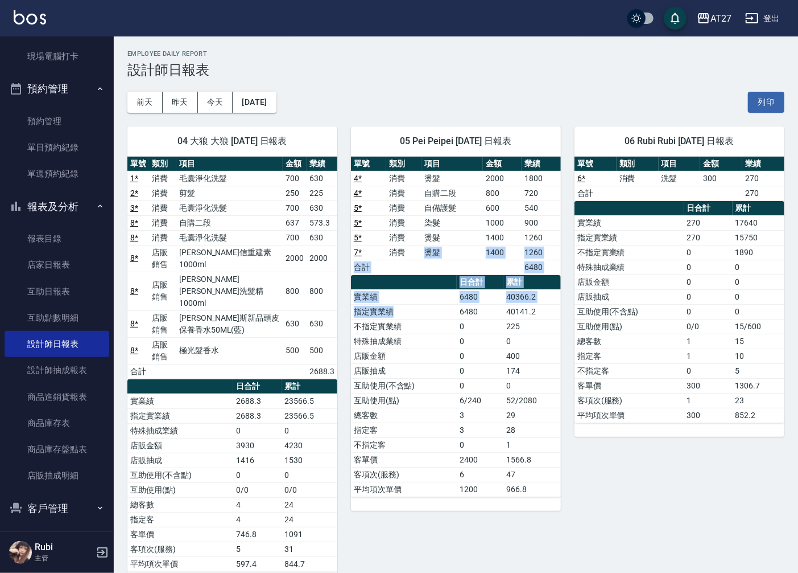
drag, startPoint x: 451, startPoint y: 387, endPoint x: 448, endPoint y: 330, distance: 57.0
click at [448, 330] on div "單號 類別 項目 金額 業績 4 * 消費 燙髮 2000 1800 4 * 消費 自購二段 800 720 5 * 消費 自備護髮 600 540 5 * …" at bounding box center [456, 327] width 210 height 340
drag, startPoint x: 448, startPoint y: 330, endPoint x: 454, endPoint y: 347, distance: 18.2
click at [454, 347] on td "特殊抽成業績" at bounding box center [404, 341] width 106 height 15
drag, startPoint x: 423, startPoint y: 269, endPoint x: 448, endPoint y: 311, distance: 49.5
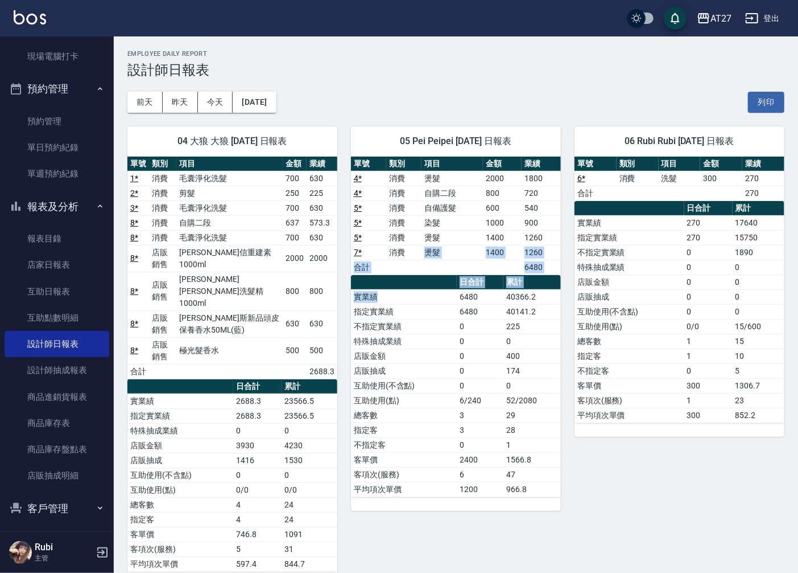
click at [448, 311] on div "單號 類別 項目 金額 業績 4 * 消費 燙髮 2000 1800 4 * 消費 自購二段 800 720 5 * 消費 自備護髮 600 540 5 * …" at bounding box center [456, 327] width 210 height 340
drag, startPoint x: 448, startPoint y: 311, endPoint x: 462, endPoint y: 343, distance: 34.7
click at [462, 343] on td "0" at bounding box center [480, 341] width 47 height 15
click at [446, 305] on tbody "實業績 6480 40366.2 指定實業績 6480 40141.2 不指定實業績 0 225 特殊抽成業績 0 0 店販金額 0 400 店販抽成 0 1…" at bounding box center [456, 392] width 210 height 207
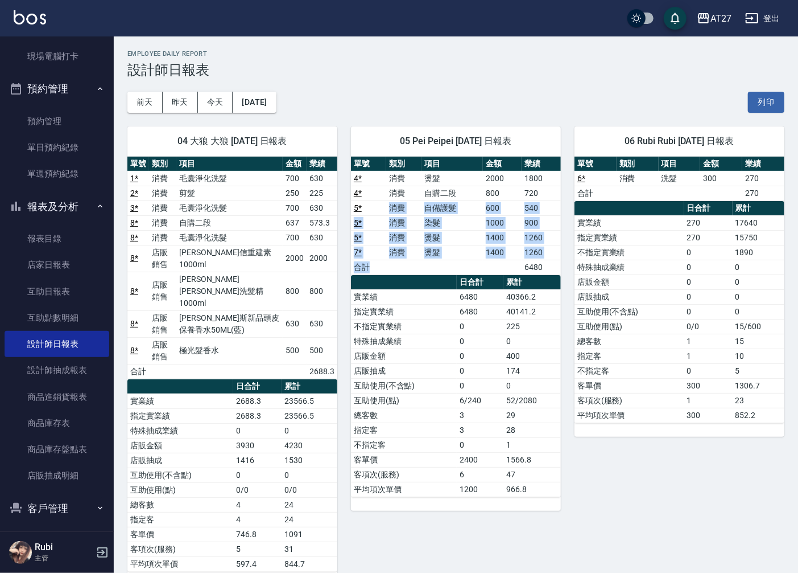
drag, startPoint x: 446, startPoint y: 305, endPoint x: 425, endPoint y: 273, distance: 38.2
click at [425, 273] on tbody "4 * 消費 燙髮 2000 1800 4 * 消費 自購二段 800 720 5 * 消費 自備護髮 600 540 5 * 消費 染髮 1000 900 …" at bounding box center [456, 223] width 210 height 104
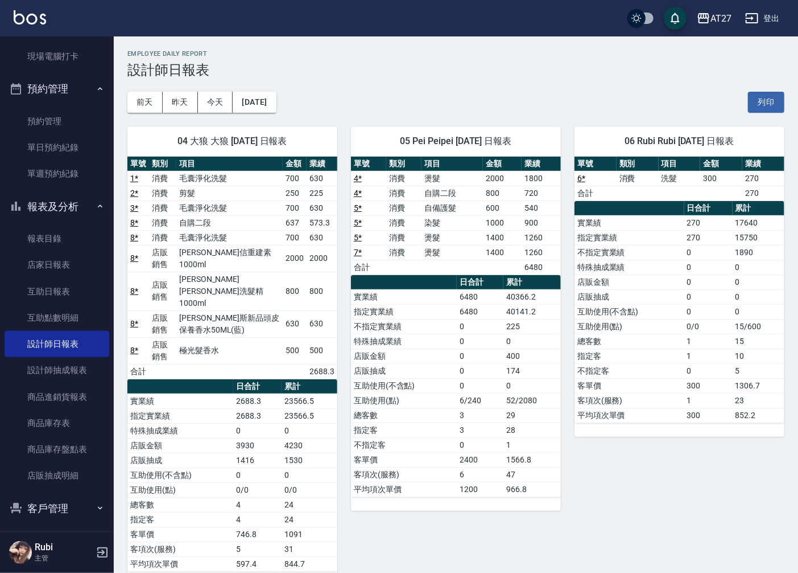
drag, startPoint x: 425, startPoint y: 273, endPoint x: 429, endPoint y: 312, distance: 38.9
click at [429, 312] on td "指定實業績" at bounding box center [404, 311] width 106 height 15
drag, startPoint x: 429, startPoint y: 312, endPoint x: 410, endPoint y: 254, distance: 61.0
click at [410, 254] on div "單號 類別 項目 金額 業績 4 * 消費 燙髮 2000 1800 4 * 消費 自購二段 800 720 5 * 消費 自備護髮 600 540 5 * …" at bounding box center [456, 327] width 210 height 340
drag, startPoint x: 410, startPoint y: 254, endPoint x: 443, endPoint y: 286, distance: 45.9
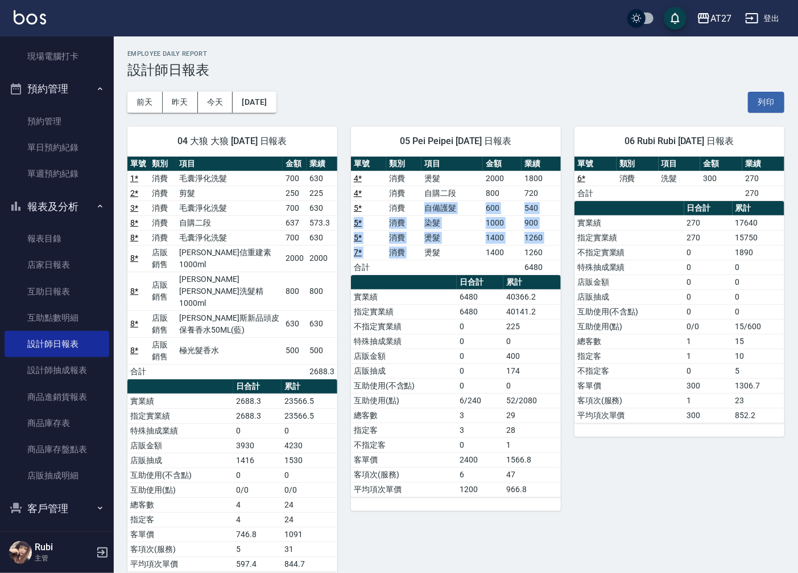
click at [443, 286] on div "單號 類別 項目 金額 業績 4 * 消費 燙髮 2000 1800 4 * 消費 自購二段 800 720 5 * 消費 自備護髮 600 540 5 * …" at bounding box center [456, 327] width 210 height 340
drag, startPoint x: 443, startPoint y: 286, endPoint x: 447, endPoint y: 320, distance: 33.9
click at [447, 320] on td "不指定實業績" at bounding box center [404, 326] width 106 height 15
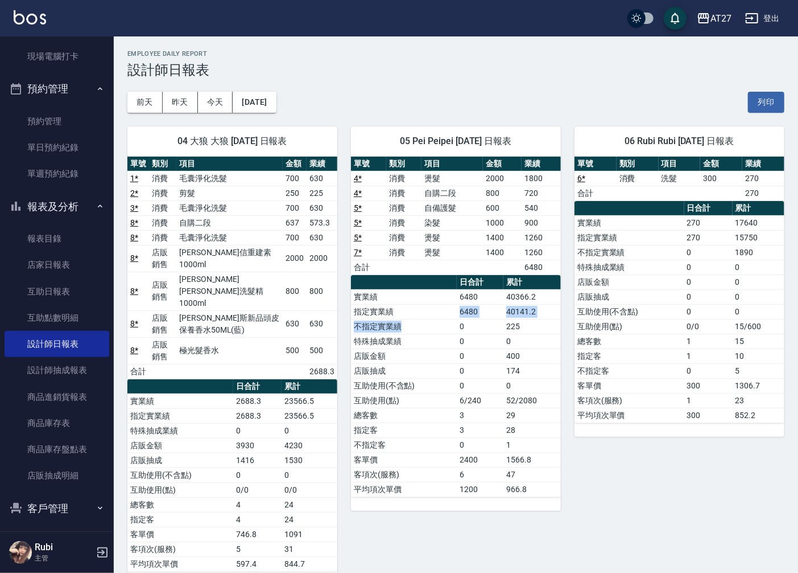
drag, startPoint x: 447, startPoint y: 320, endPoint x: 430, endPoint y: 263, distance: 59.6
click at [430, 263] on div "單號 類別 項目 金額 業績 4 * 消費 燙髮 2000 1800 4 * 消費 自購二段 800 720 5 * 消費 自備護髮 600 540 5 * …" at bounding box center [456, 327] width 210 height 340
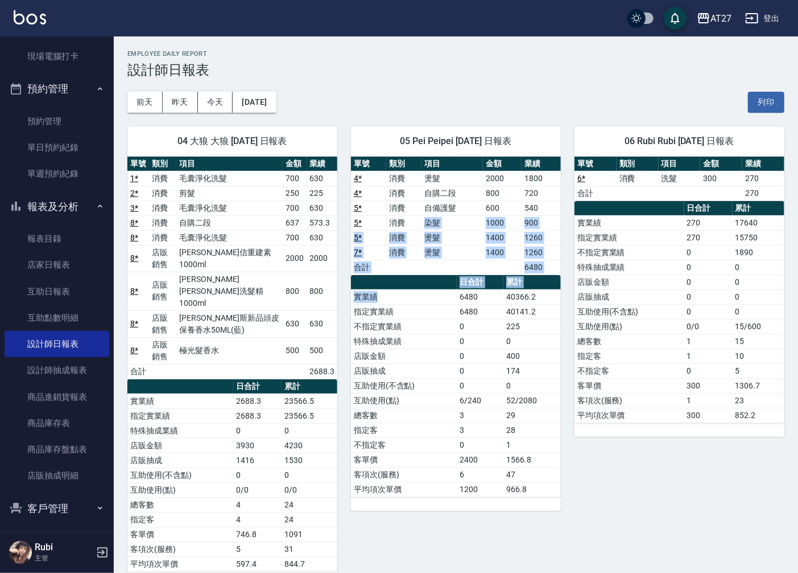
drag, startPoint x: 430, startPoint y: 263, endPoint x: 454, endPoint y: 307, distance: 50.7
click at [454, 307] on div "單號 類別 項目 金額 業績 4 * 消費 燙髮 2000 1800 4 * 消費 自購二段 800 720 5 * 消費 自備護髮 600 540 5 * …" at bounding box center [456, 327] width 210 height 340
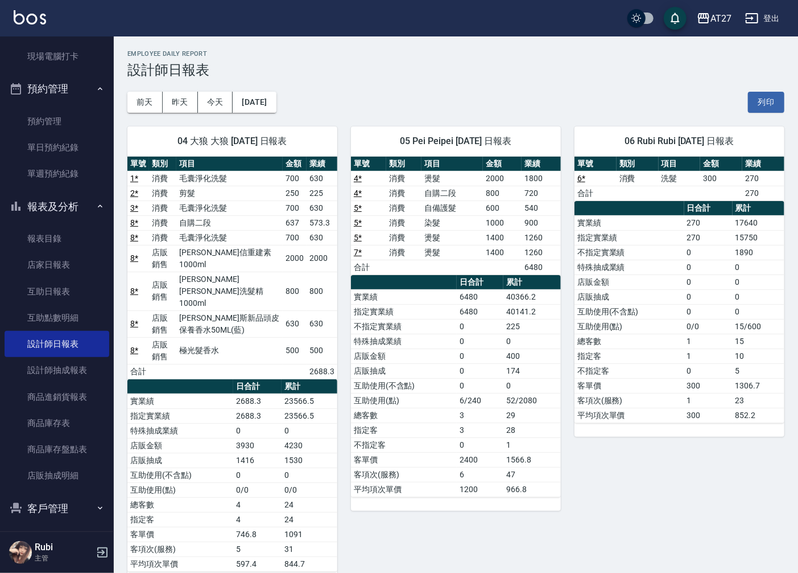
drag, startPoint x: 454, startPoint y: 307, endPoint x: 463, endPoint y: 337, distance: 31.5
click at [463, 337] on td "0" at bounding box center [480, 341] width 47 height 15
click at [270, 97] on button "[DATE]" at bounding box center [254, 102] width 43 height 21
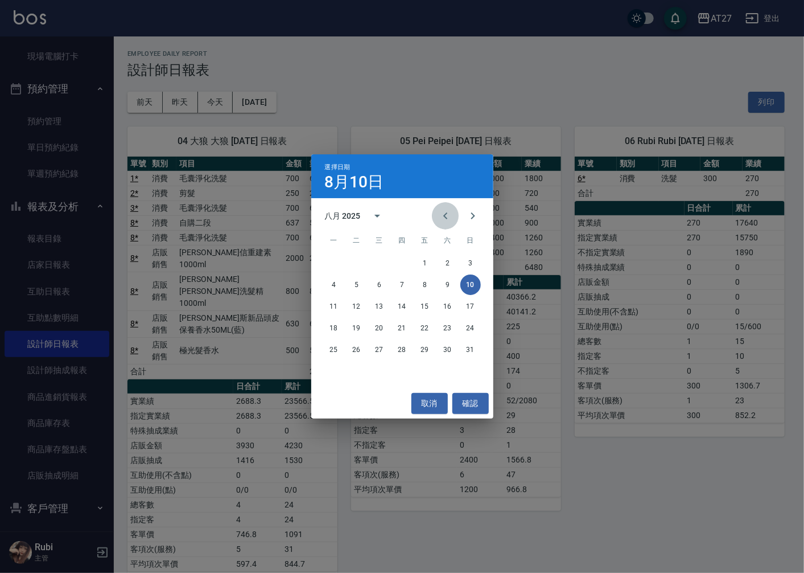
click at [442, 219] on icon "Previous month" at bounding box center [446, 216] width 14 height 14
click at [405, 286] on button "10" at bounding box center [402, 284] width 20 height 20
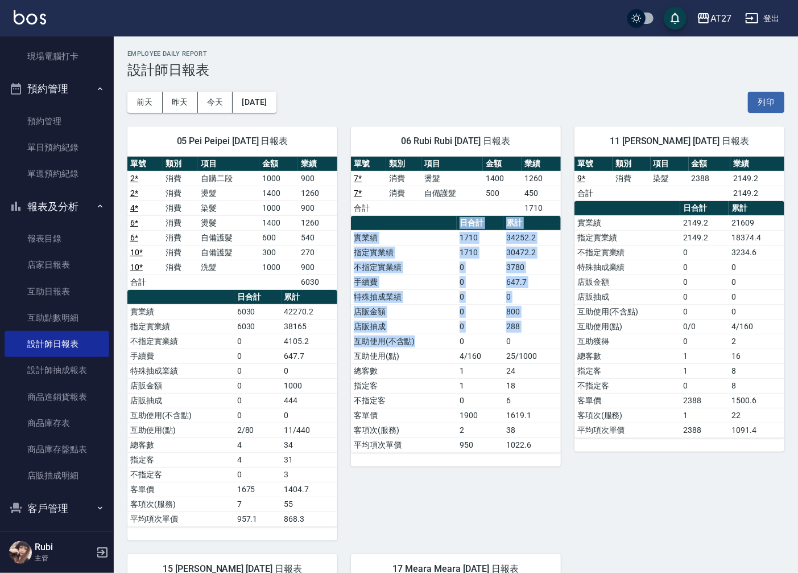
drag, startPoint x: 394, startPoint y: 223, endPoint x: 431, endPoint y: 348, distance: 130.7
click at [431, 348] on table "日合計 累計 實業績 1710 34252.2 指定實業績 1710 30472.2 不指定實業績 0 3780 手續費 0 647.7 特殊抽成業績 0 0…" at bounding box center [456, 334] width 210 height 237
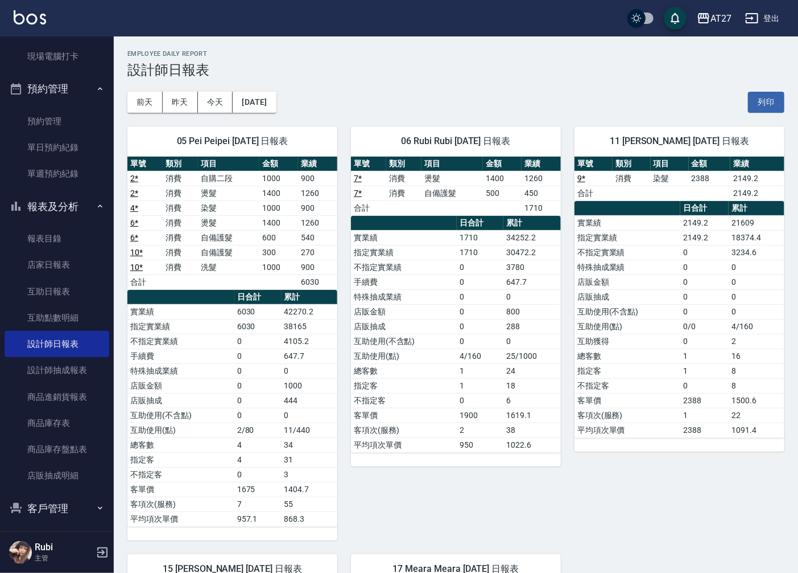
drag, startPoint x: 431, startPoint y: 348, endPoint x: 438, endPoint y: 388, distance: 40.4
click at [438, 388] on tbody "實業績 1710 34252.2 指定實業績 1710 30472.2 不指定實業績 0 3780 手續費 0 647.7 特殊抽成業績 0 0 店販金額 0…" at bounding box center [456, 341] width 210 height 222
drag, startPoint x: 438, startPoint y: 388, endPoint x: 419, endPoint y: 325, distance: 66.1
click at [419, 325] on tbody "實業績 1710 34252.2 指定實業績 1710 30472.2 不指定實業績 0 3780 手續費 0 647.7 特殊抽成業績 0 0 店販金額 0…" at bounding box center [456, 341] width 210 height 222
drag, startPoint x: 419, startPoint y: 325, endPoint x: 420, endPoint y: 350, distance: 25.1
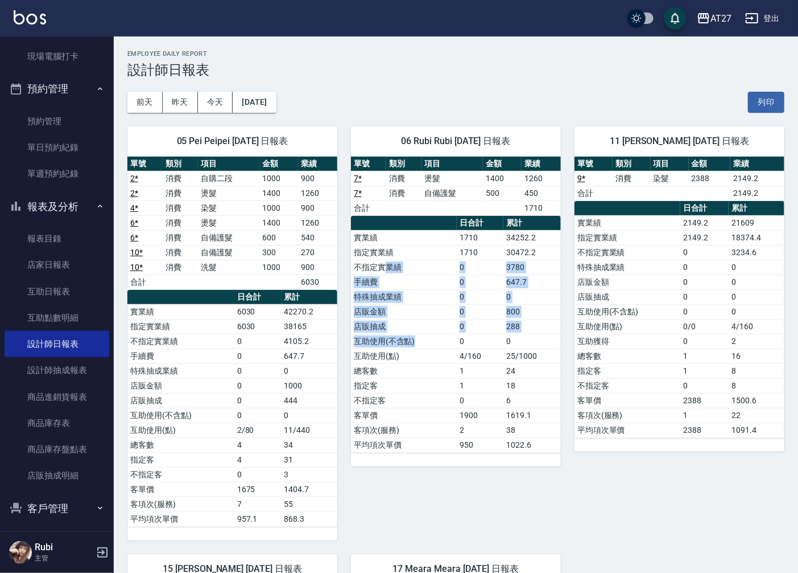
click at [420, 350] on tbody "實業績 1710 34252.2 指定實業績 1710 30472.2 不指定實業績 0 3780 手續費 0 647.7 特殊抽成業績 0 0 店販金額 0…" at bounding box center [456, 341] width 210 height 222
drag, startPoint x: 420, startPoint y: 350, endPoint x: 390, endPoint y: 356, distance: 30.8
click at [390, 356] on tbody "實業績 1710 34252.2 指定實業績 1710 30472.2 不指定實業績 0 3780 手續費 0 647.7 特殊抽成業績 0 0 店販金額 0…" at bounding box center [456, 341] width 210 height 222
drag, startPoint x: 390, startPoint y: 356, endPoint x: 413, endPoint y: 345, distance: 25.2
click at [413, 345] on tbody "實業績 1710 34252.2 指定實業績 1710 30472.2 不指定實業績 0 3780 手續費 0 647.7 特殊抽成業績 0 0 店販金額 0…" at bounding box center [456, 341] width 210 height 222
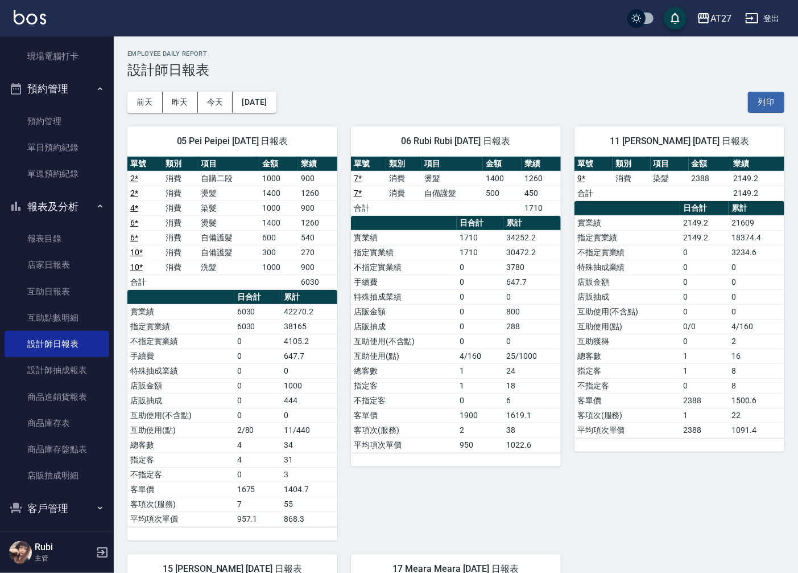
drag, startPoint x: 413, startPoint y: 345, endPoint x: 410, endPoint y: 361, distance: 16.1
click at [413, 364] on td "總客數" at bounding box center [404, 370] width 106 height 15
click at [223, 104] on button "今天" at bounding box center [215, 102] width 35 height 21
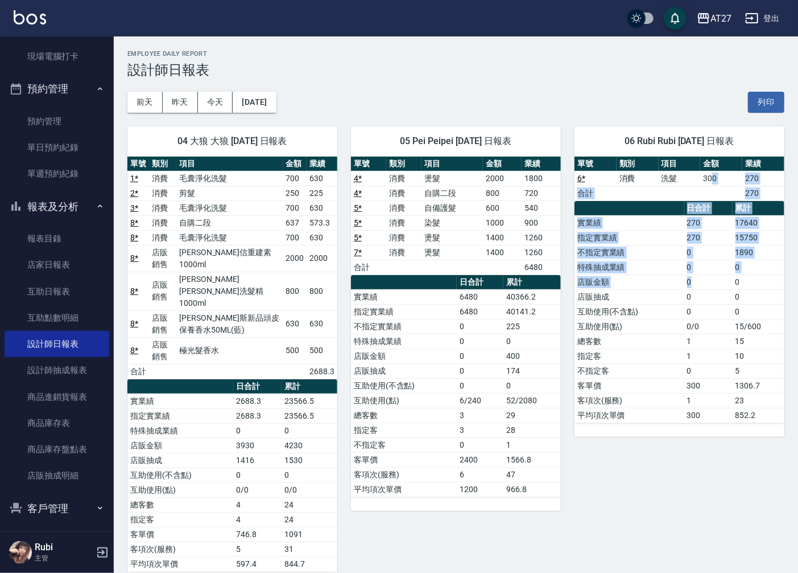
drag, startPoint x: 721, startPoint y: 241, endPoint x: 716, endPoint y: 293, distance: 51.4
click at [716, 293] on div "單號 類別 項目 金額 業績 6 * 消費 洗髮 300 270 合計 270 日合計 累計 實業績 270 17640 指定實業績 270 15750 不指…" at bounding box center [680, 290] width 210 height 266
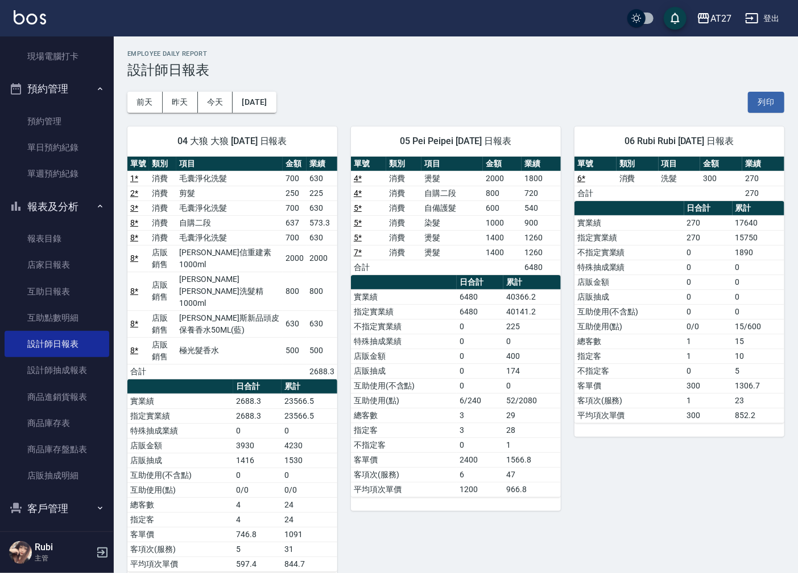
drag, startPoint x: 716, startPoint y: 293, endPoint x: 697, endPoint y: 349, distance: 59.6
click at [697, 349] on td "1" at bounding box center [709, 355] width 48 height 15
click at [693, 351] on td "1" at bounding box center [709, 355] width 48 height 15
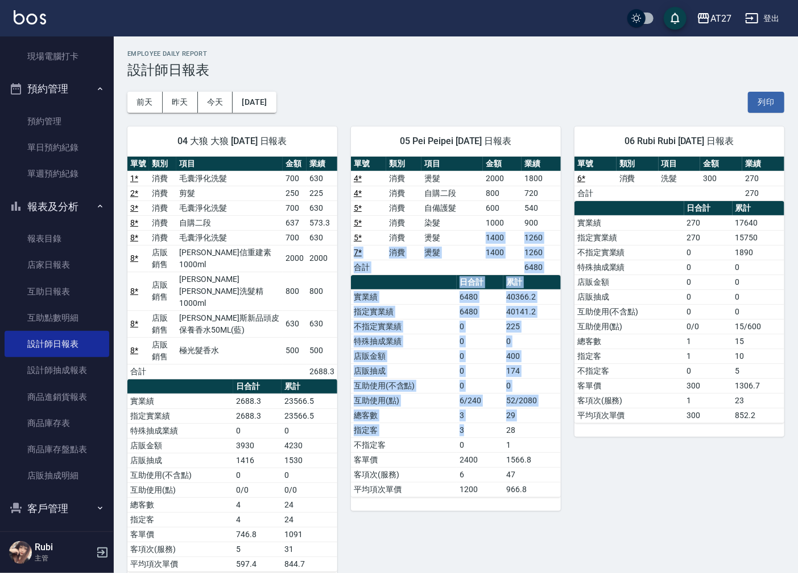
drag, startPoint x: 485, startPoint y: 241, endPoint x: 483, endPoint y: 444, distance: 203.2
click at [483, 444] on div "單號 類別 項目 金額 業績 4 * 消費 燙髮 2000 1800 4 * 消費 自購二段 800 720 5 * 消費 自備護髮 600 540 5 * …" at bounding box center [456, 327] width 210 height 340
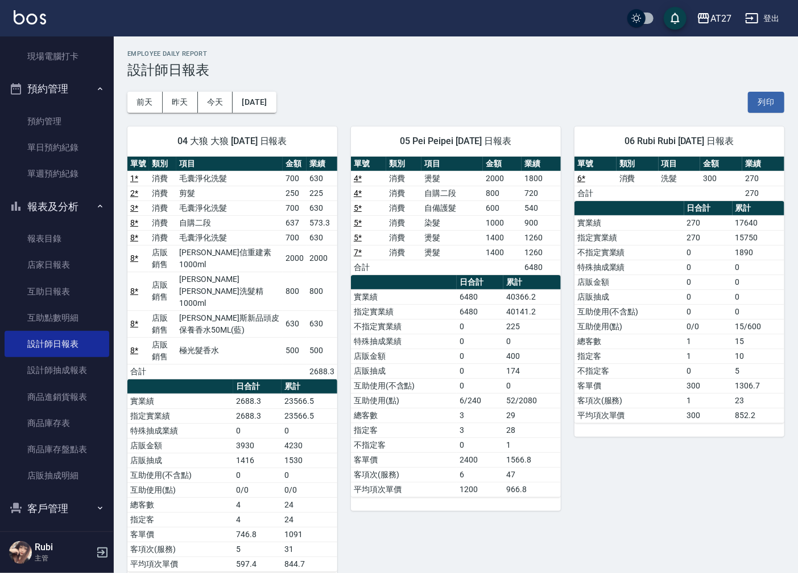
drag, startPoint x: 483, startPoint y: 444, endPoint x: 492, endPoint y: 448, distance: 9.9
click at [492, 448] on tbody "實業績 6480 40366.2 指定實業績 6480 40141.2 不指定實業績 0 225 特殊抽成業績 0 0 店販金額 0 400 店販抽成 0 1…" at bounding box center [456, 392] width 210 height 207
drag, startPoint x: 492, startPoint y: 448, endPoint x: 476, endPoint y: 377, distance: 72.2
click at [476, 377] on tbody "實業績 6480 40366.2 指定實業績 6480 40141.2 不指定實業績 0 225 特殊抽成業績 0 0 店販金額 0 400 店販抽成 0 1…" at bounding box center [456, 392] width 210 height 207
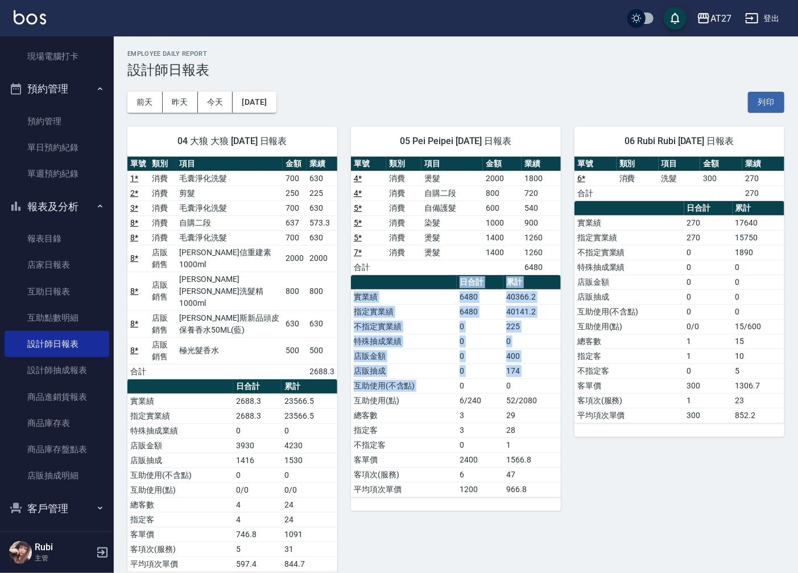
drag, startPoint x: 476, startPoint y: 377, endPoint x: 463, endPoint y: 396, distance: 23.2
click at [463, 396] on table "日合計 累計 實業績 6480 40366.2 指定實業績 6480 40141.2 不指定實業績 0 225 特殊抽成業績 0 0 店販金額 0 400 店…" at bounding box center [456, 386] width 210 height 222
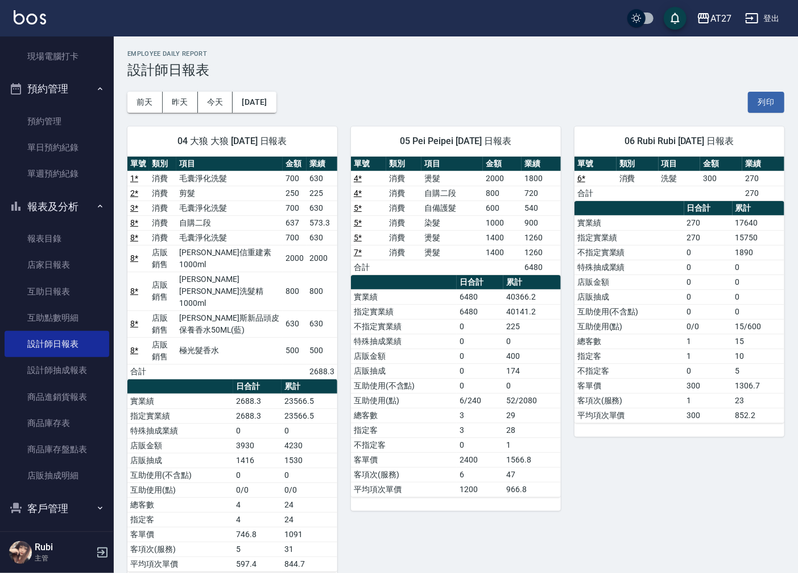
drag, startPoint x: 463, startPoint y: 396, endPoint x: 468, endPoint y: 419, distance: 23.3
click at [468, 419] on td "3" at bounding box center [480, 414] width 47 height 15
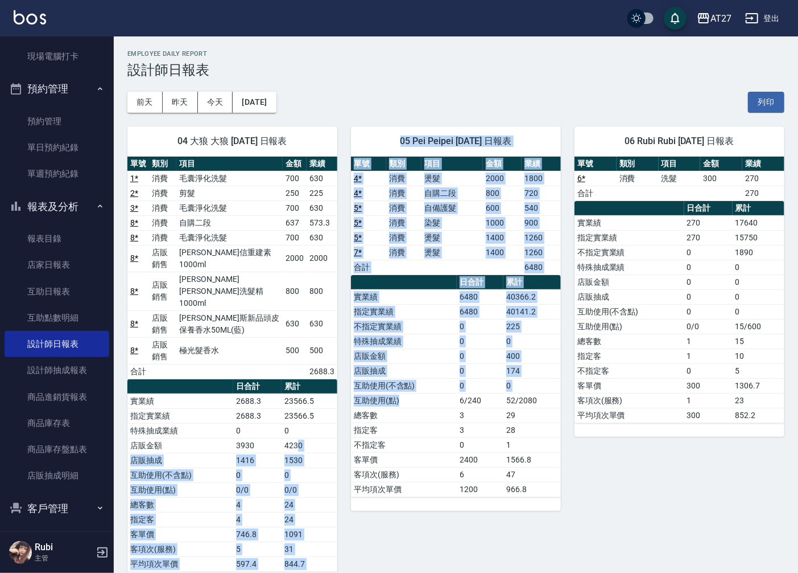
drag, startPoint x: 448, startPoint y: 410, endPoint x: 298, endPoint y: 434, distance: 151.7
click at [298, 434] on div "04 大狼 大狼 [DATE] 日報表 單號 類別 項目 金額 業績 1 * 消費 毛囊淨化洗髮 700 630 2 * 消費 剪髮 250 225 3 * …" at bounding box center [449, 349] width 671 height 472
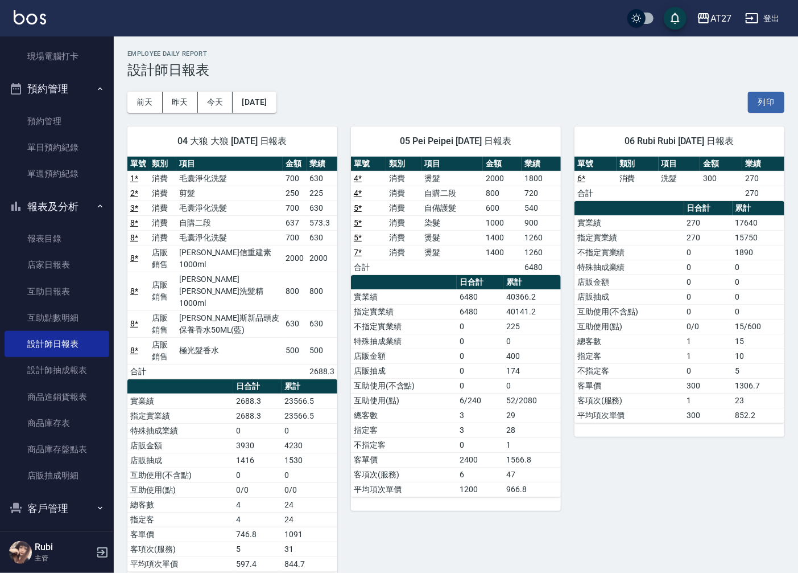
drag, startPoint x: 298, startPoint y: 434, endPoint x: 447, endPoint y: 463, distance: 151.2
click at [447, 463] on td "客單價" at bounding box center [404, 459] width 106 height 15
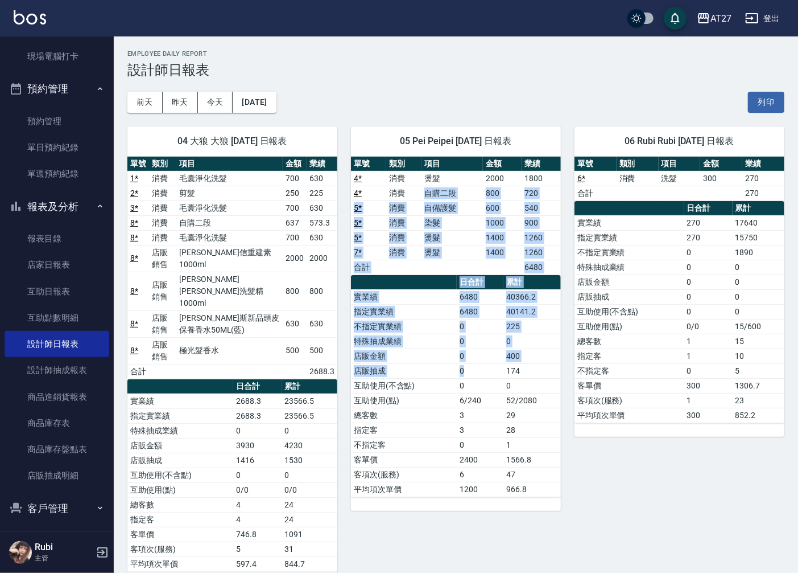
drag, startPoint x: 410, startPoint y: 197, endPoint x: 473, endPoint y: 388, distance: 200.9
click at [473, 388] on div "單號 類別 項目 金額 業績 4 * 消費 燙髮 2000 1800 4 * 消費 自購二段 800 720 5 * 消費 自備護髮 600 540 5 * …" at bounding box center [456, 327] width 210 height 340
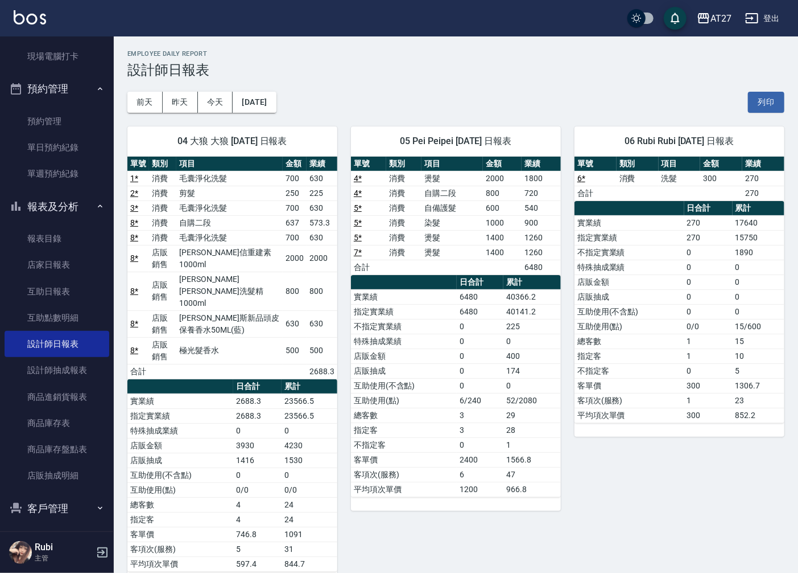
drag, startPoint x: 473, startPoint y: 388, endPoint x: 481, endPoint y: 443, distance: 55.9
click at [482, 444] on td "0" at bounding box center [480, 444] width 47 height 15
click at [78, 265] on link "店家日報表" at bounding box center [57, 265] width 105 height 26
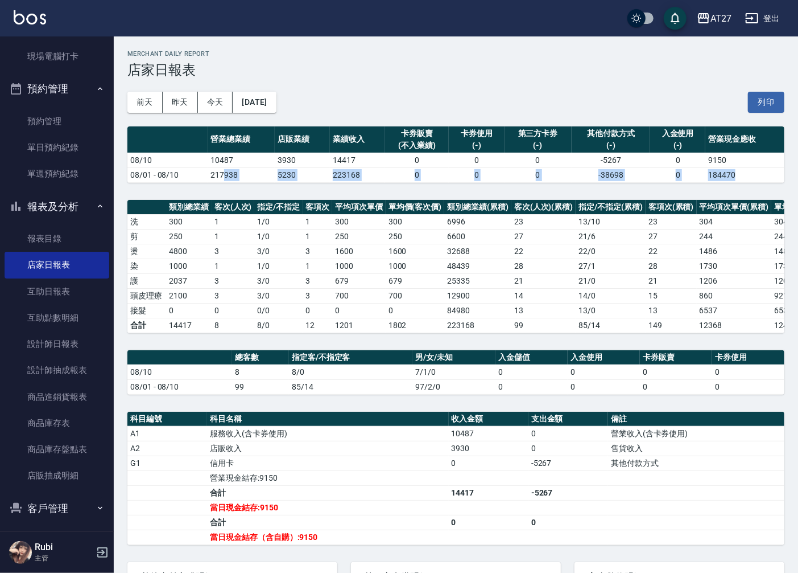
drag, startPoint x: 224, startPoint y: 167, endPoint x: 230, endPoint y: 184, distance: 18.0
click at [230, 184] on div "AT27 [DATE] 店家日報表 列印時間： [DATE][PHONE_NUMBER]:11 Merchant Daily Report 店家日報表 [DA…" at bounding box center [456, 379] width 685 height 686
drag, startPoint x: 230, startPoint y: 184, endPoint x: 232, endPoint y: 190, distance: 6.1
click at [232, 190] on div "AT27 [DATE] 店家日報表 列印時間： [DATE][PHONE_NUMBER]:11 Merchant Daily Report 店家日報表 [DA…" at bounding box center [456, 379] width 685 height 686
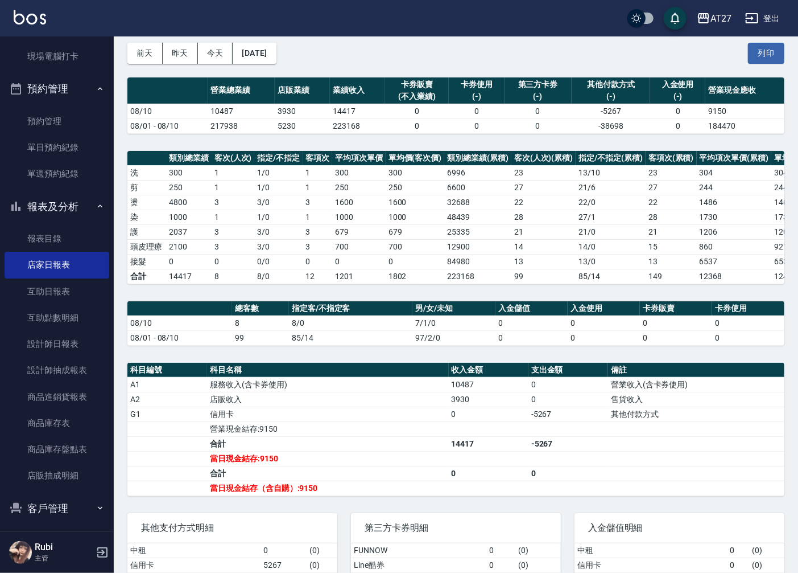
scroll to position [126, 0]
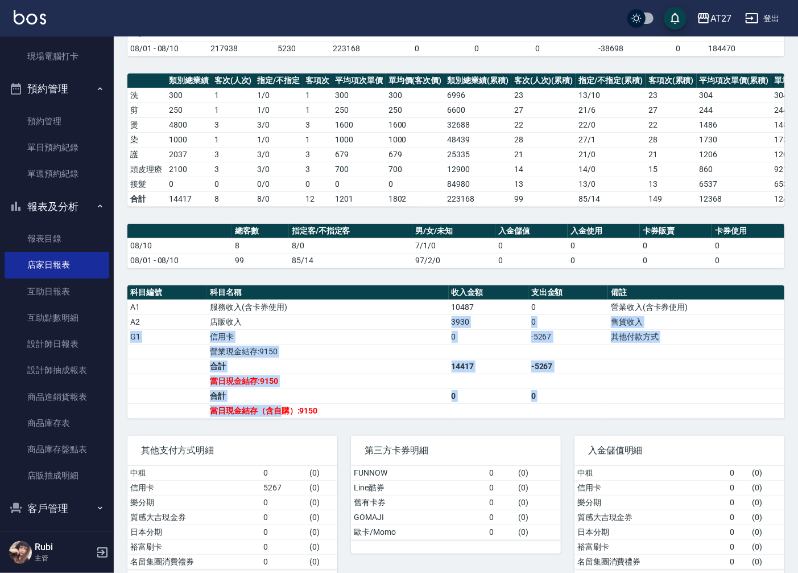
drag, startPoint x: 252, startPoint y: 335, endPoint x: 282, endPoint y: 429, distance: 99.2
click at [282, 429] on div "AT27 [DATE] 店家日報表 列印時間： [DATE][PHONE_NUMBER]:11 Merchant Daily Report 店家日報表 [DA…" at bounding box center [456, 253] width 685 height 686
click at [285, 430] on div "AT27 [DATE] 店家日報表 列印時間： [DATE][PHONE_NUMBER]:11 Merchant Daily Report 店家日報表 [DA…" at bounding box center [456, 253] width 685 height 686
click at [265, 448] on div "其他支付方式明細" at bounding box center [232, 450] width 210 height 30
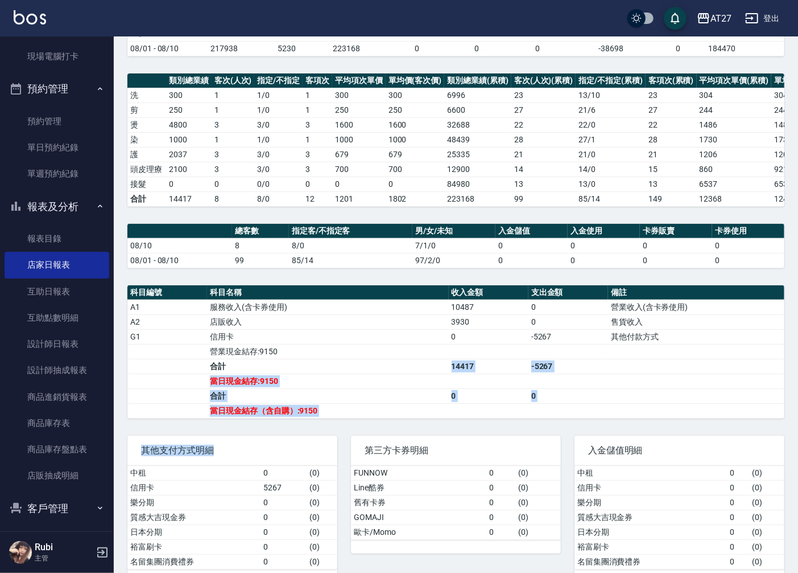
drag, startPoint x: 265, startPoint y: 439, endPoint x: 237, endPoint y: 361, distance: 82.8
click at [237, 361] on div "AT27 [DATE] 店家日報表 列印時間： [DATE][PHONE_NUMBER]:11 Merchant Daily Report 店家日報表 [DA…" at bounding box center [456, 253] width 685 height 686
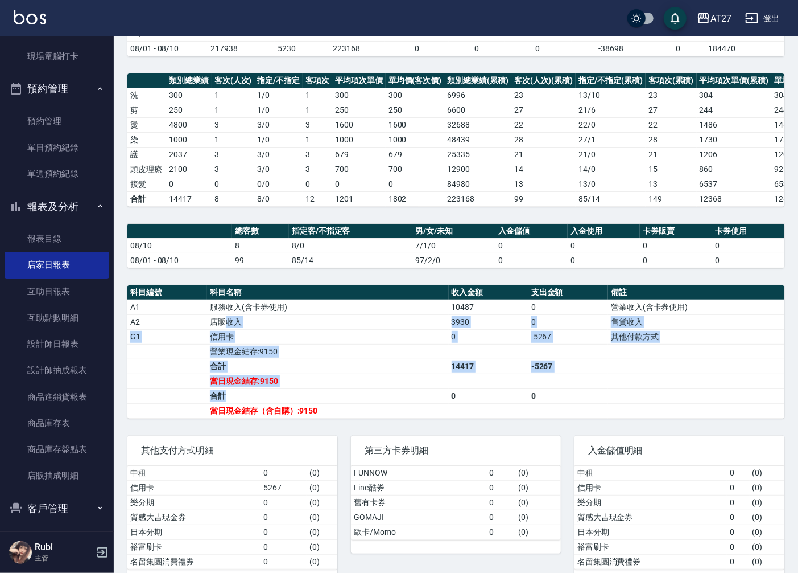
drag, startPoint x: 237, startPoint y: 361, endPoint x: 285, endPoint y: 417, distance: 73.4
click at [285, 417] on tbody "A1 服務收入(含卡券使用) 10487 0 營業收入(含卡券使用) A2 店販收入 3930 0 售貨收入 G1 信用卡 0 -5267 其他付款方式 營業…" at bounding box center [455, 358] width 657 height 118
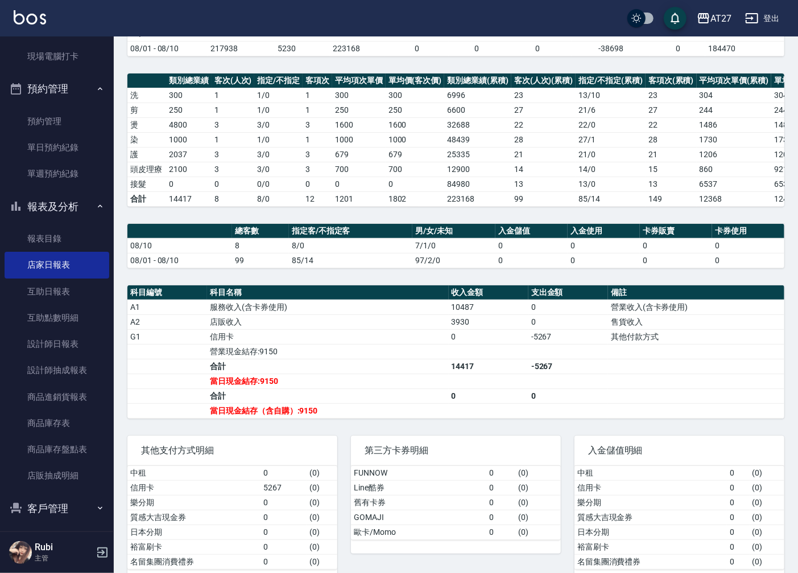
drag, startPoint x: 285, startPoint y: 417, endPoint x: 280, endPoint y: 436, distance: 20.0
click at [280, 436] on div "其他支付方式明細 中租 0 ( 0 ) 信用卡 5267 ( 0 ) 樂分期 0 ( 0 ) 質感大吉現金券 0 ( 0 ) 日本分期 0 ( 0 ) 裕富刷…" at bounding box center [226, 502] width 224 height 161
drag, startPoint x: 280, startPoint y: 436, endPoint x: 258, endPoint y: 385, distance: 55.3
click at [258, 385] on div "AT27 [DATE] 店家日報表 列印時間： [DATE][PHONE_NUMBER]:11 Merchant Daily Report 店家日報表 [DA…" at bounding box center [456, 253] width 685 height 686
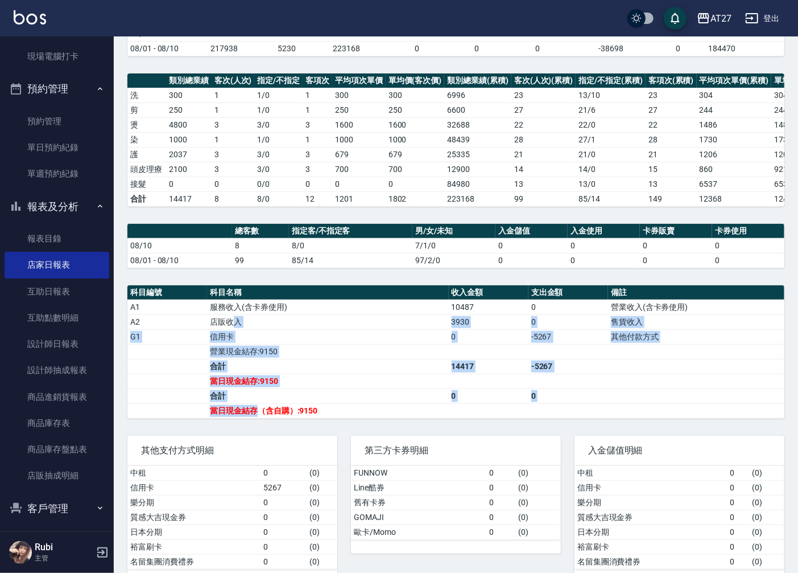
drag, startPoint x: 258, startPoint y: 385, endPoint x: 255, endPoint y: 427, distance: 41.6
click at [255, 418] on tbody "A1 服務收入(含卡券使用) 10487 0 營業收入(含卡券使用) A2 店販收入 3930 0 售貨收入 G1 信用卡 0 -5267 其他付款方式 營業…" at bounding box center [455, 358] width 657 height 118
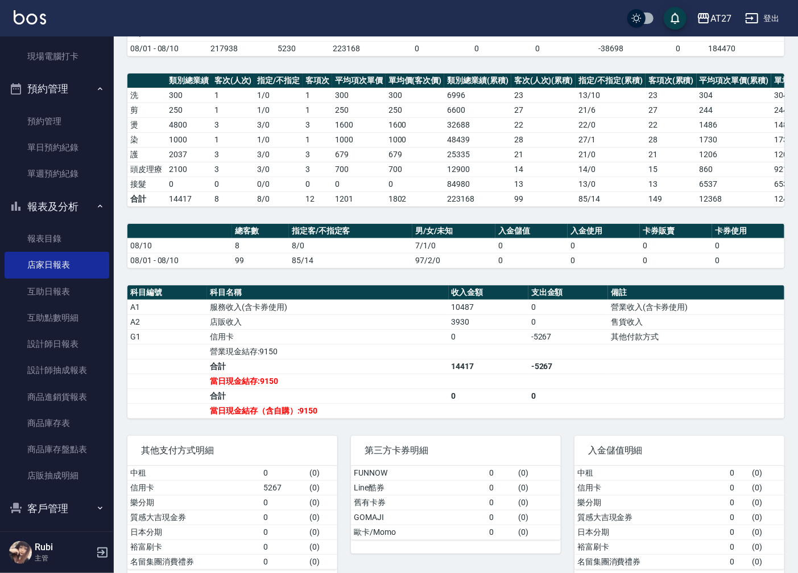
drag, startPoint x: 255, startPoint y: 427, endPoint x: 257, endPoint y: 437, distance: 9.8
click at [257, 437] on div "其他支付方式明細 中租 0 ( 0 ) 信用卡 5267 ( 0 ) 樂分期 0 ( 0 ) 質感大吉現金券 0 ( 0 ) 日本分期 0 ( 0 ) 裕富刷…" at bounding box center [226, 502] width 224 height 161
drag, startPoint x: 257, startPoint y: 437, endPoint x: 253, endPoint y: 394, distance: 42.3
click at [253, 394] on div "AT27 [DATE] 店家日報表 列印時間： [DATE][PHONE_NUMBER]:11 Merchant Daily Report 店家日報表 [DA…" at bounding box center [456, 253] width 685 height 686
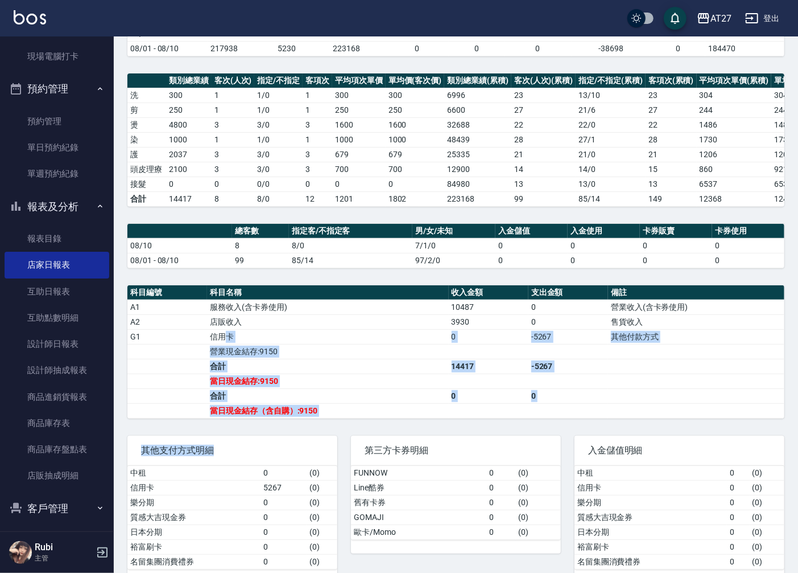
drag, startPoint x: 253, startPoint y: 394, endPoint x: 262, endPoint y: 434, distance: 41.0
click at [262, 434] on div "AT27 [DATE] 店家日報表 列印時間： [DATE][PHONE_NUMBER]:11 Merchant Daily Report 店家日報表 [DA…" at bounding box center [456, 253] width 685 height 686
click at [263, 435] on div "其他支付方式明細 中租 0 ( 0 ) 信用卡 5267 ( 0 ) 樂分期 0 ( 0 ) 質感大吉現金券 0 ( 0 ) 日本分期 0 ( 0 ) 裕富刷…" at bounding box center [226, 502] width 224 height 161
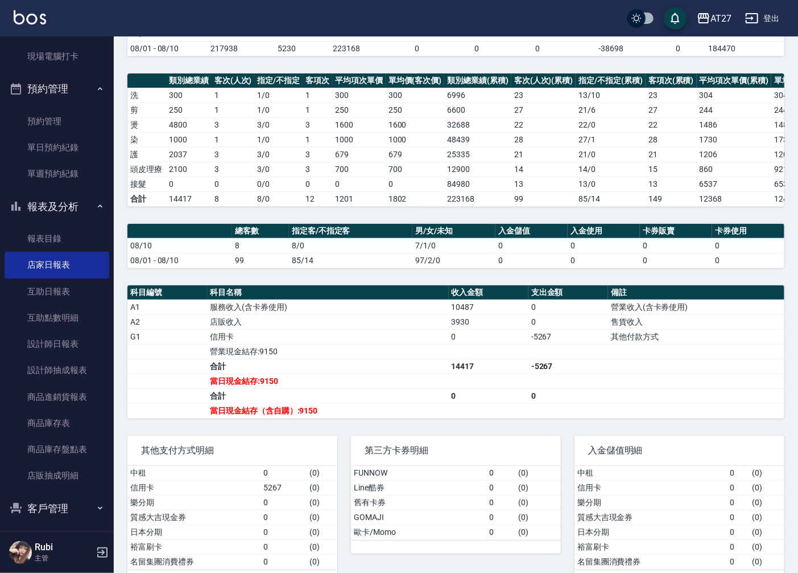
scroll to position [0, 0]
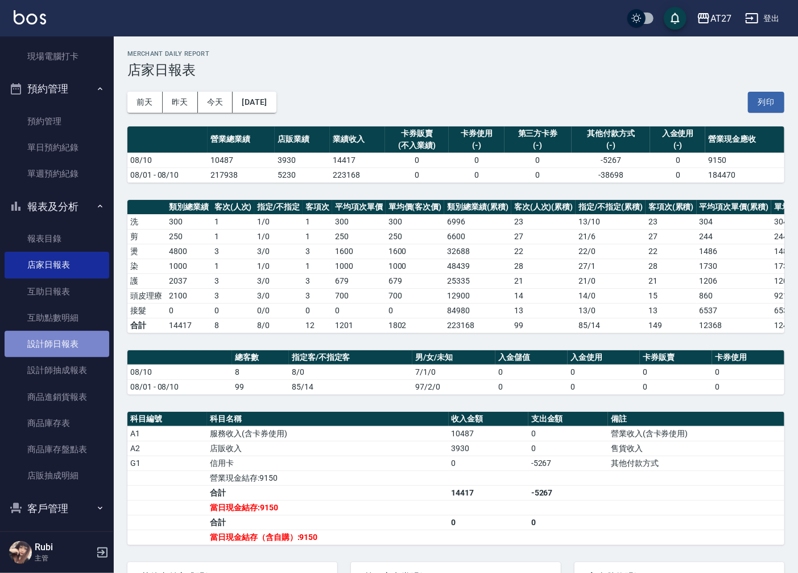
click at [65, 341] on link "設計師日報表" at bounding box center [57, 344] width 105 height 26
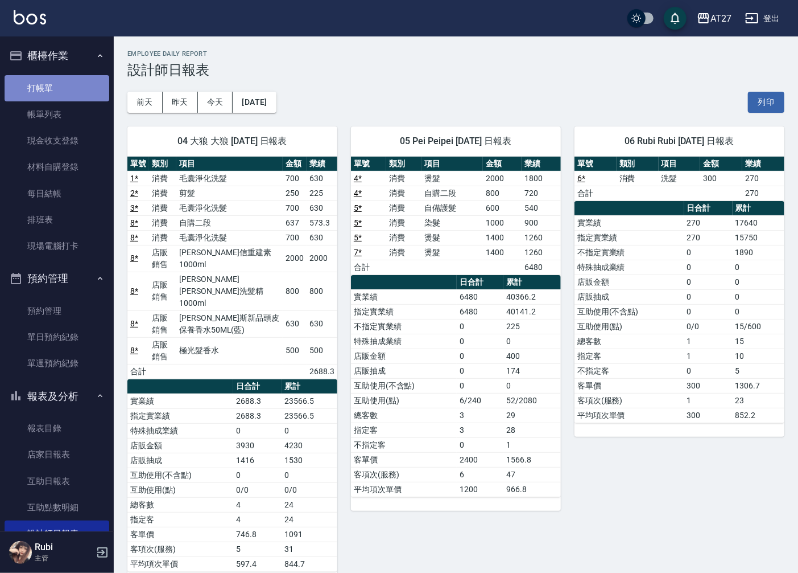
click at [67, 93] on link "打帳單" at bounding box center [57, 88] width 105 height 26
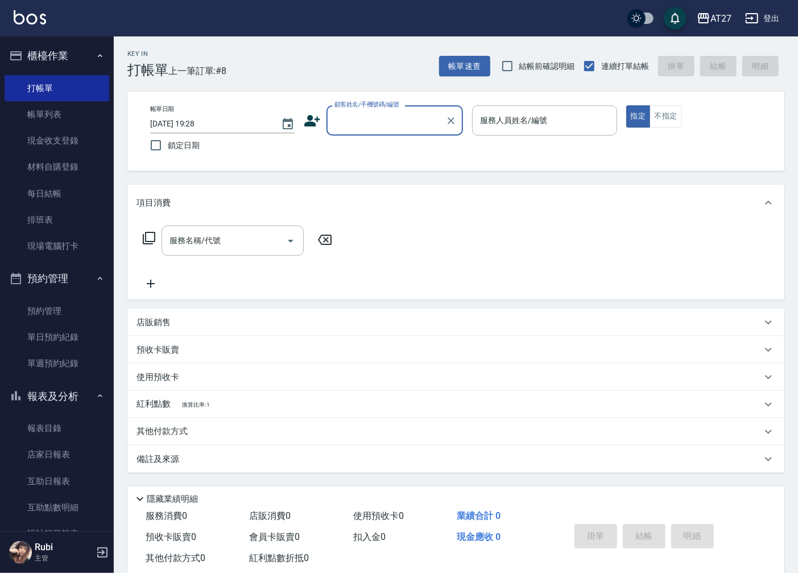
click at [383, 127] on input "顧客姓名/手機號碼/編號" at bounding box center [386, 120] width 109 height 20
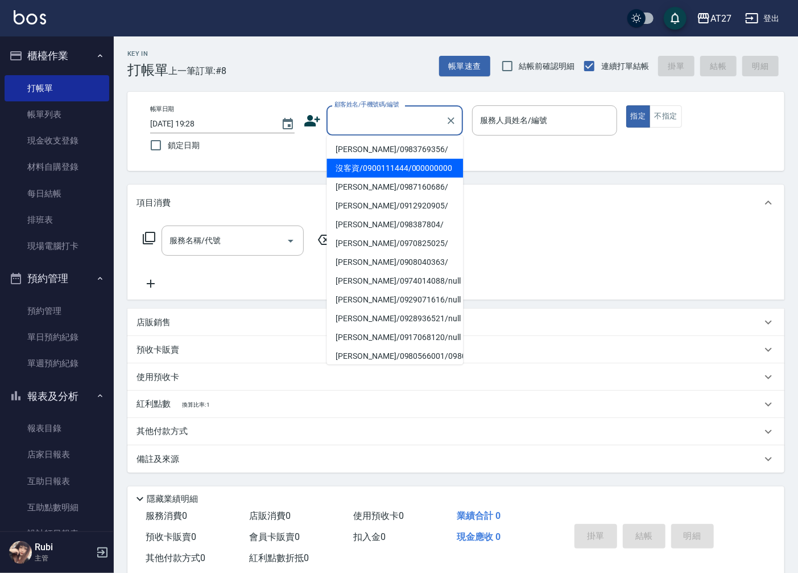
click at [373, 168] on li "沒客資/0900111444/000000000" at bounding box center [395, 168] width 137 height 19
type input "沒客資/0900111444/000000000"
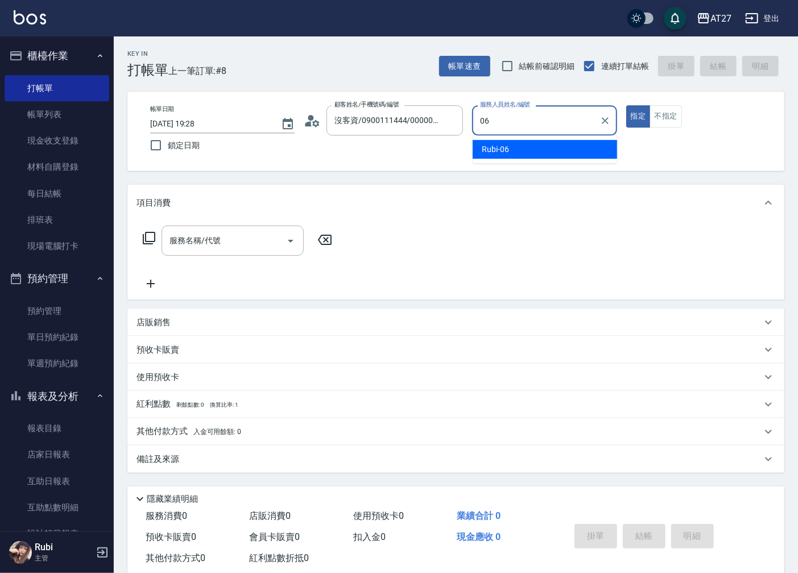
type input "Rubi-06"
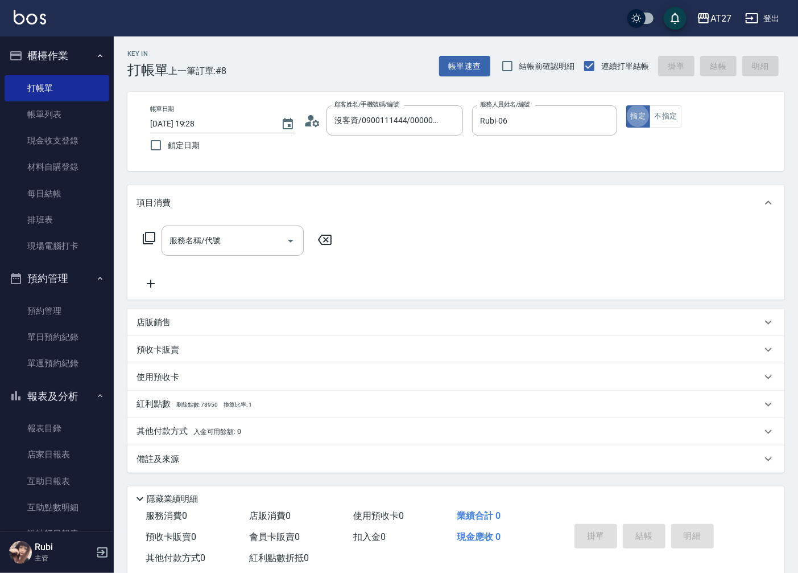
type button "true"
type input "301"
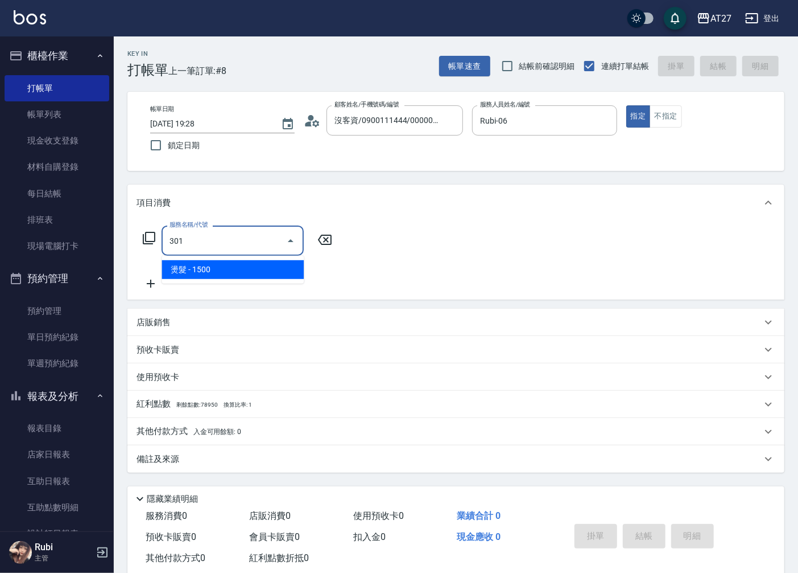
type input "150"
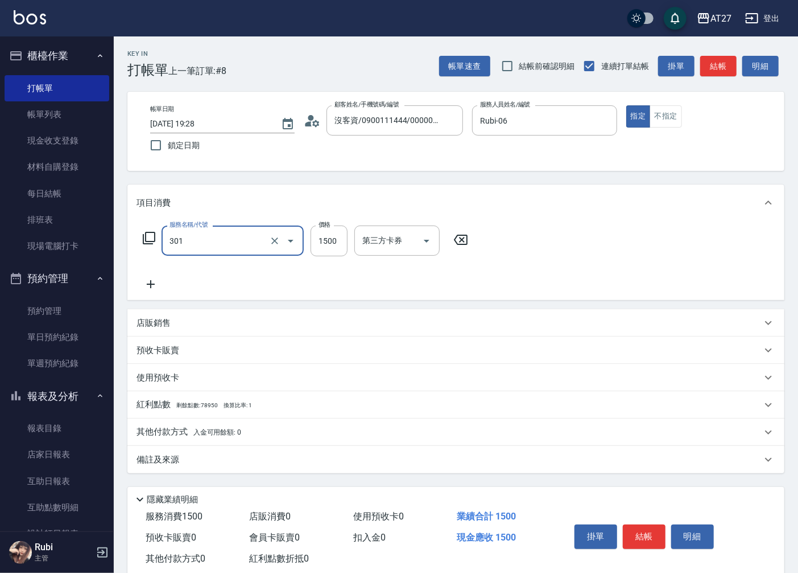
type input "燙髮(301)"
type input "0"
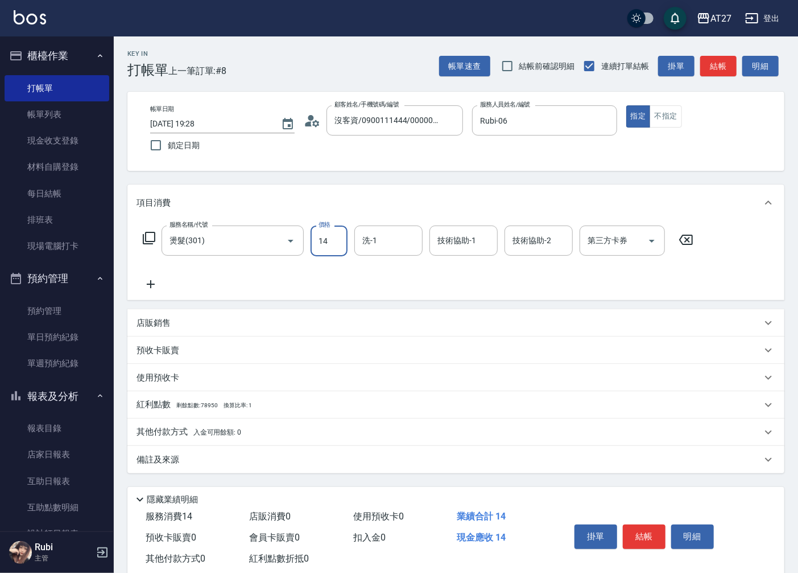
type input "140"
type input "1400"
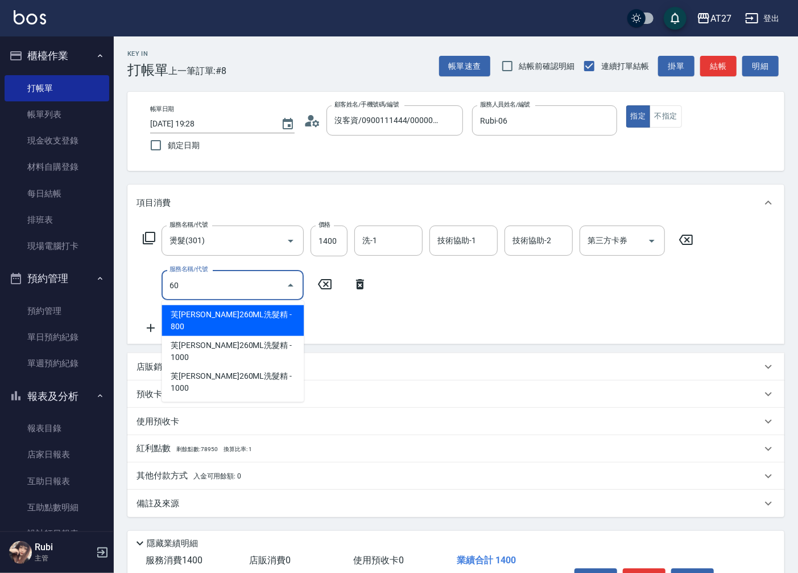
type input "601"
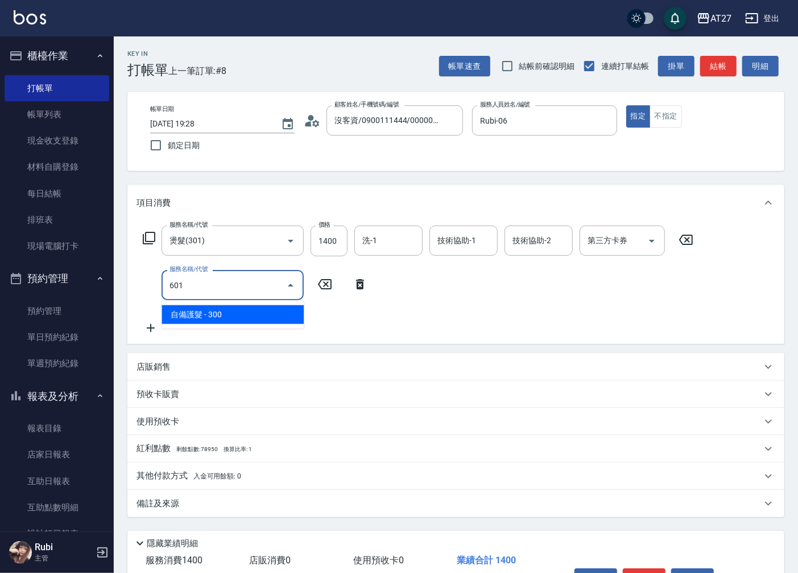
type input "170"
type input "自備護髮(601)"
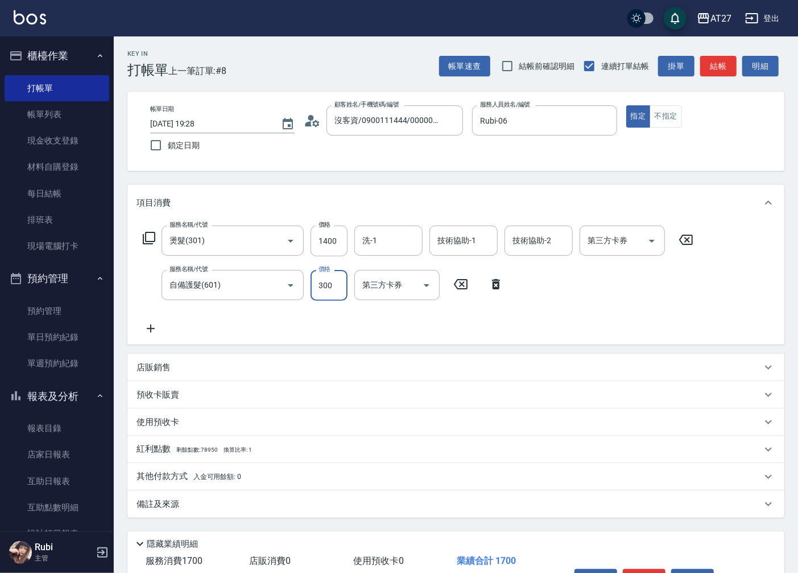
type input "5"
type input "140"
click at [332, 295] on input "50" at bounding box center [329, 285] width 37 height 31
type input "50"
type input "190"
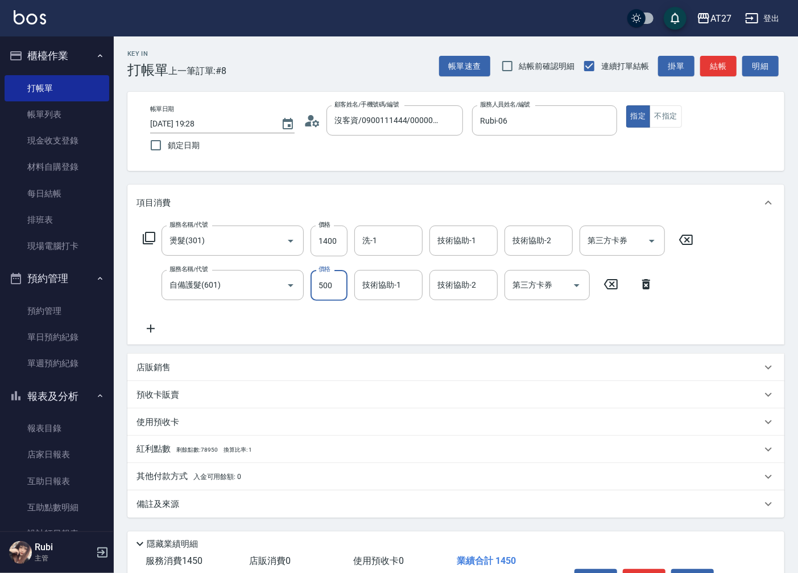
type input "500"
type input "鯨魚-12"
click at [719, 75] on button "結帳" at bounding box center [719, 66] width 36 height 21
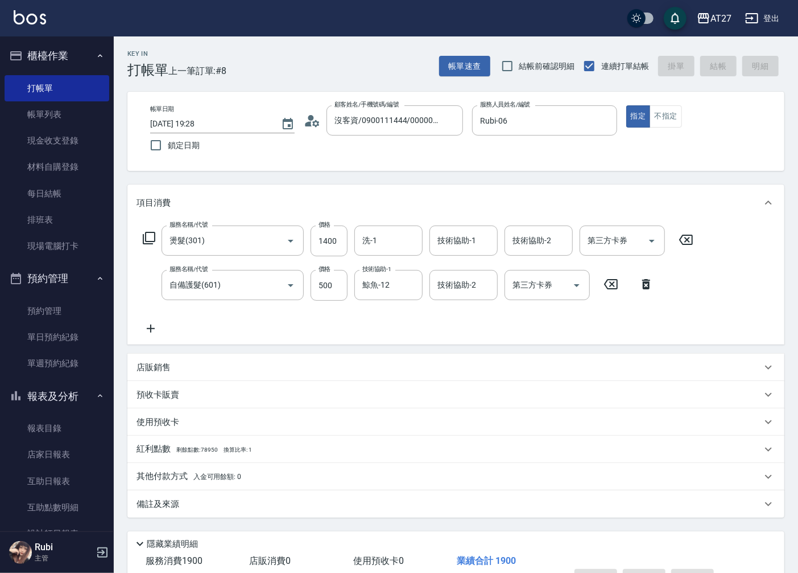
type input "0"
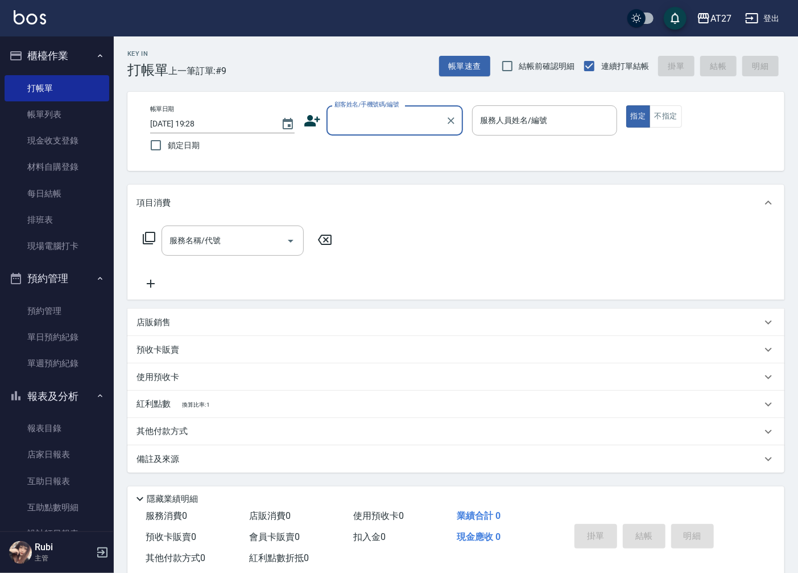
click at [413, 124] on input "顧客姓名/手機號碼/編號" at bounding box center [386, 120] width 109 height 20
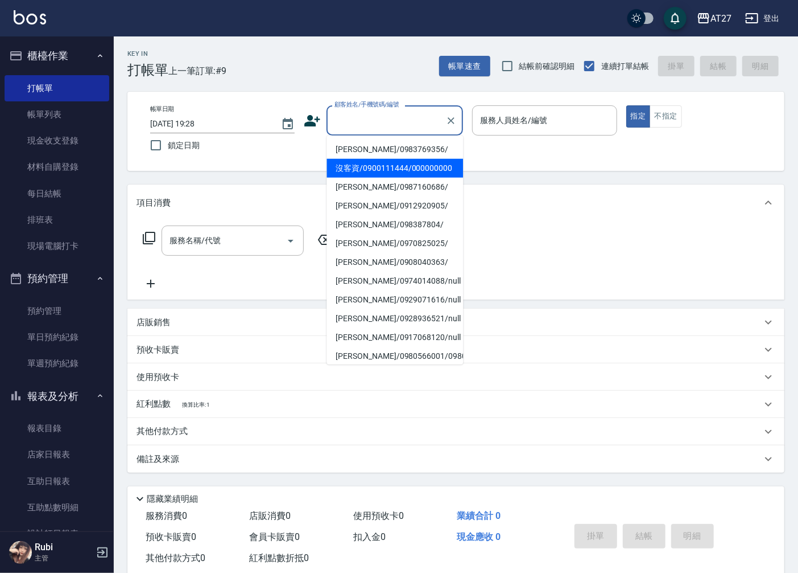
click at [414, 173] on li "沒客資/0900111444/000000000" at bounding box center [395, 168] width 137 height 19
type input "沒客資/0900111444/000000000"
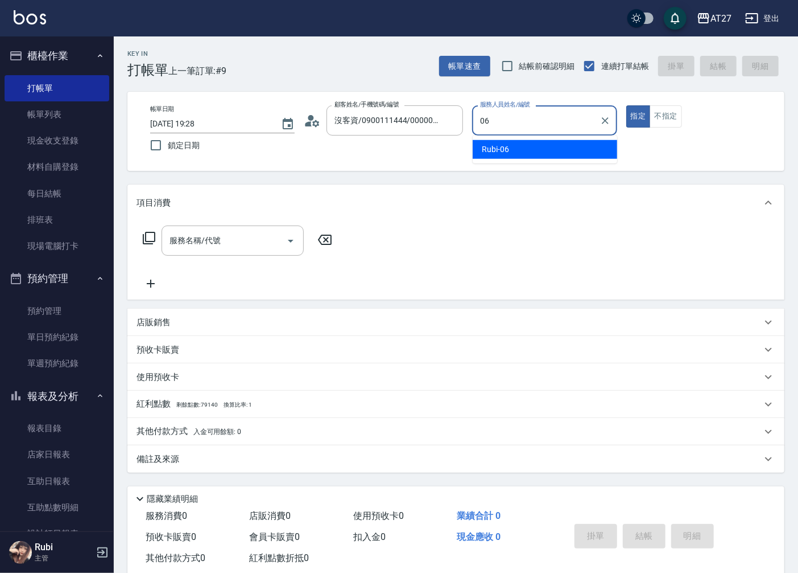
type input "Rubi-06"
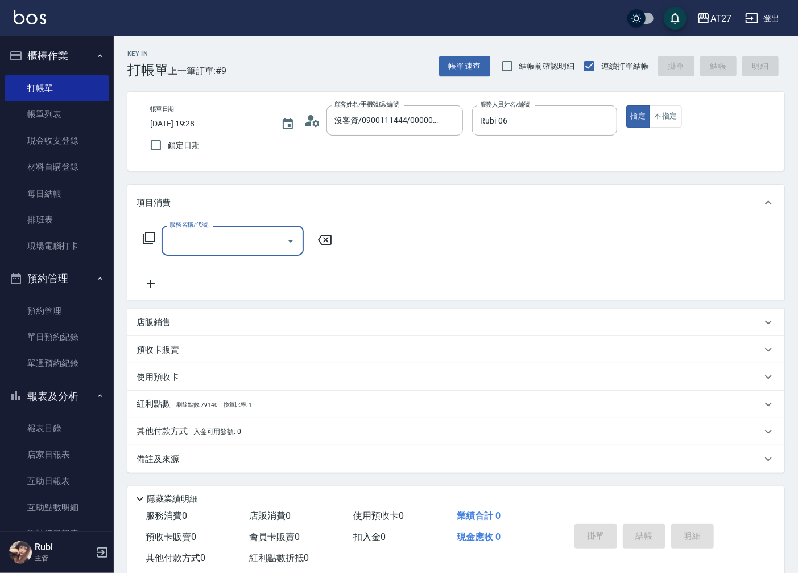
type input "3"
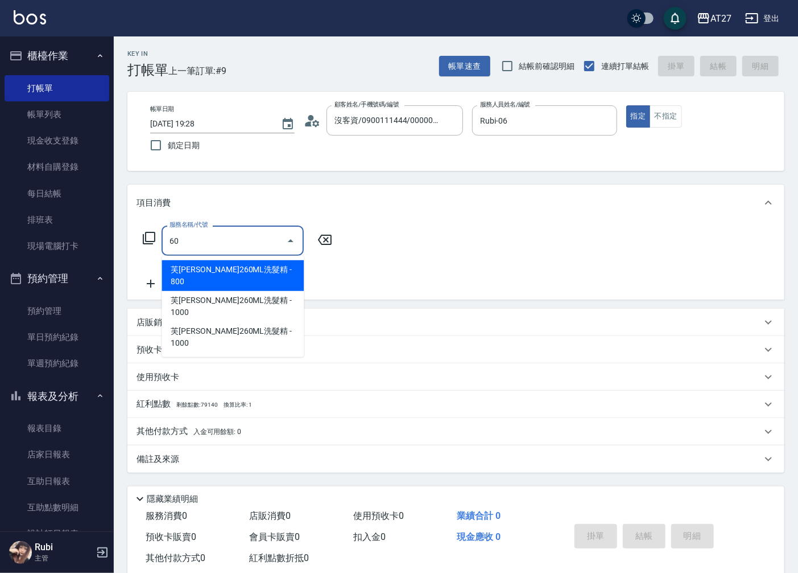
type input "609"
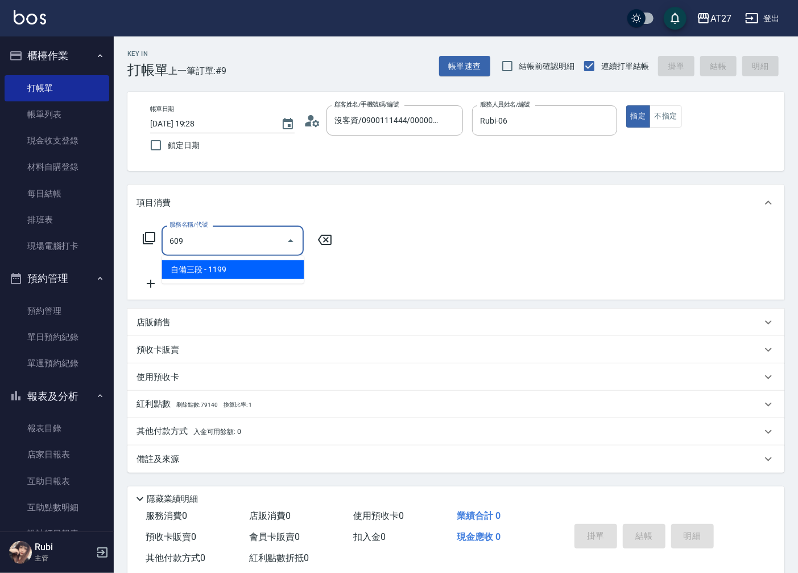
type input "110"
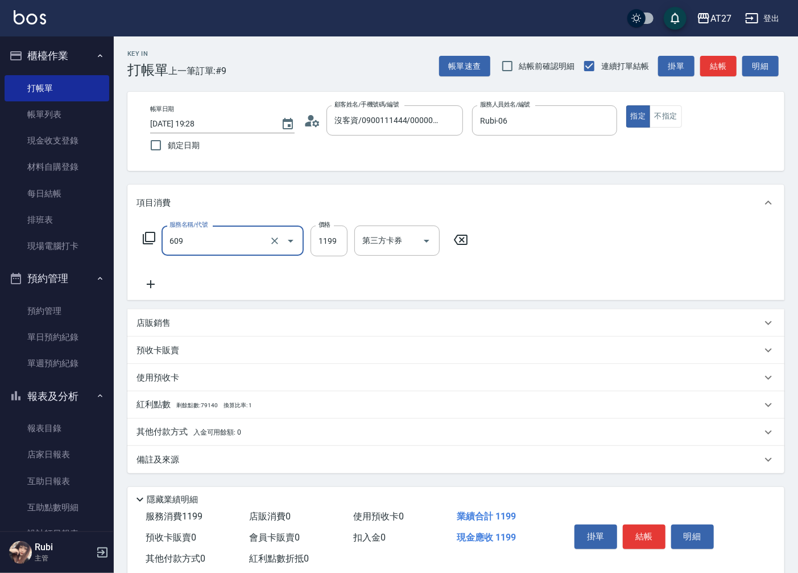
type input "自備三段(609)"
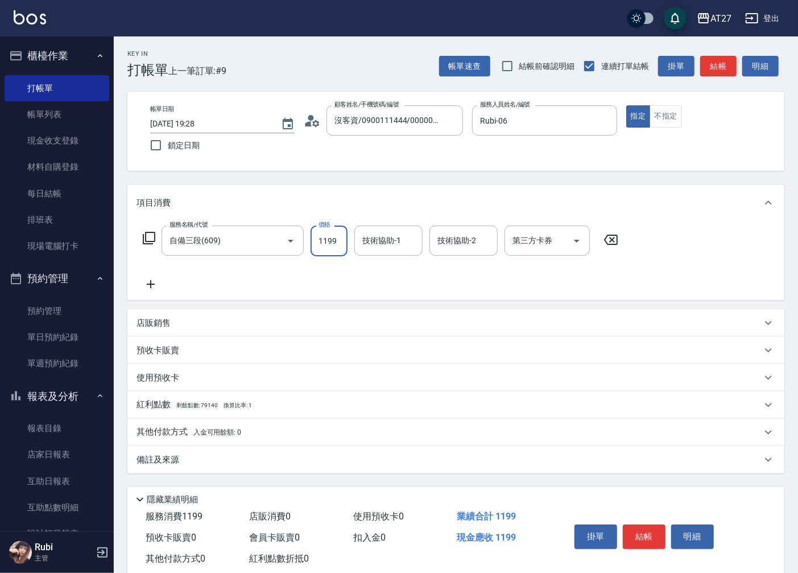
type input "1"
type input "0"
type input "185"
type input "10"
type input "1850"
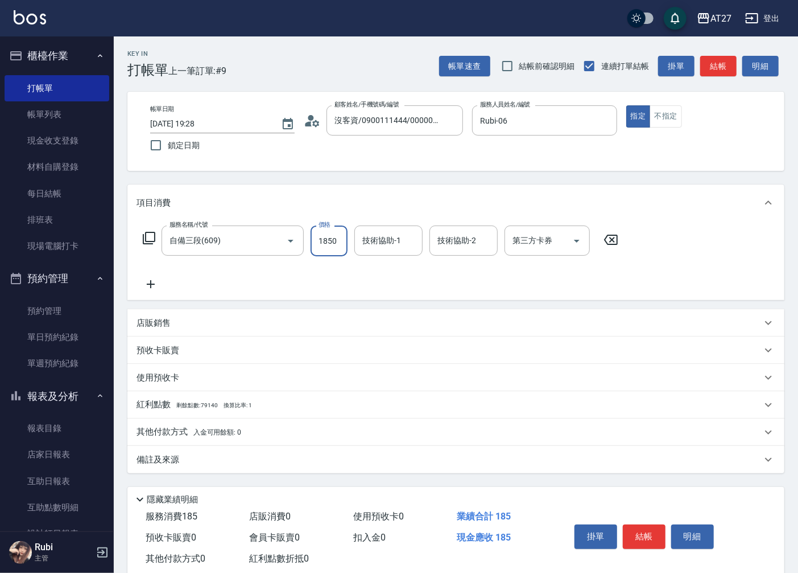
type input "180"
type input "1850"
click at [711, 70] on button "結帳" at bounding box center [719, 66] width 36 height 21
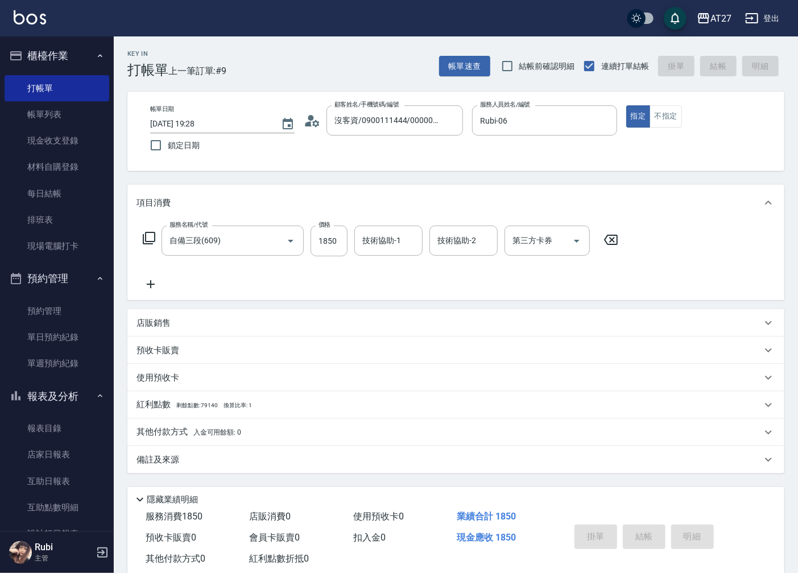
type input "0"
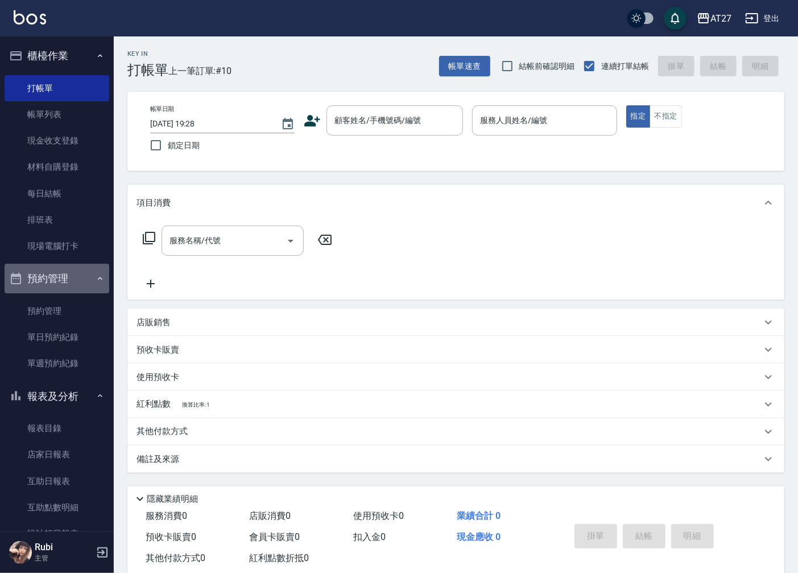
click at [81, 277] on button "預約管理" at bounding box center [57, 279] width 105 height 30
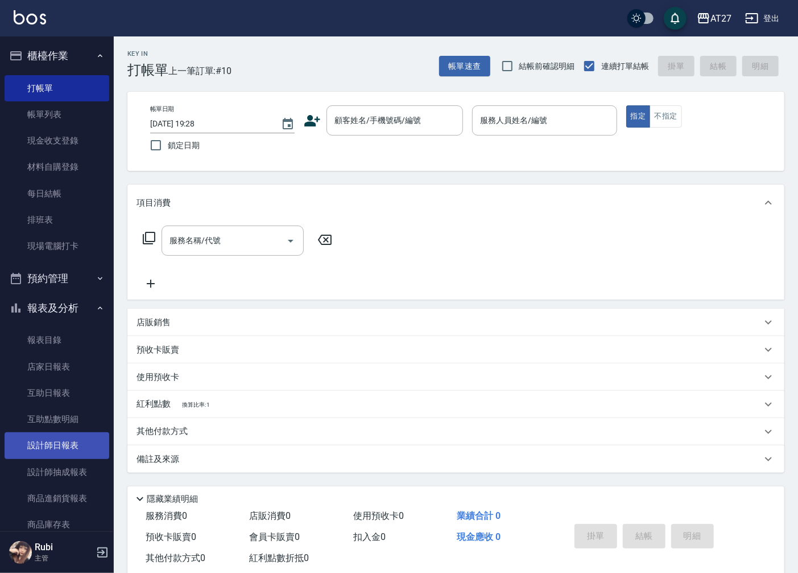
click at [82, 443] on link "設計師日報表" at bounding box center [57, 445] width 105 height 26
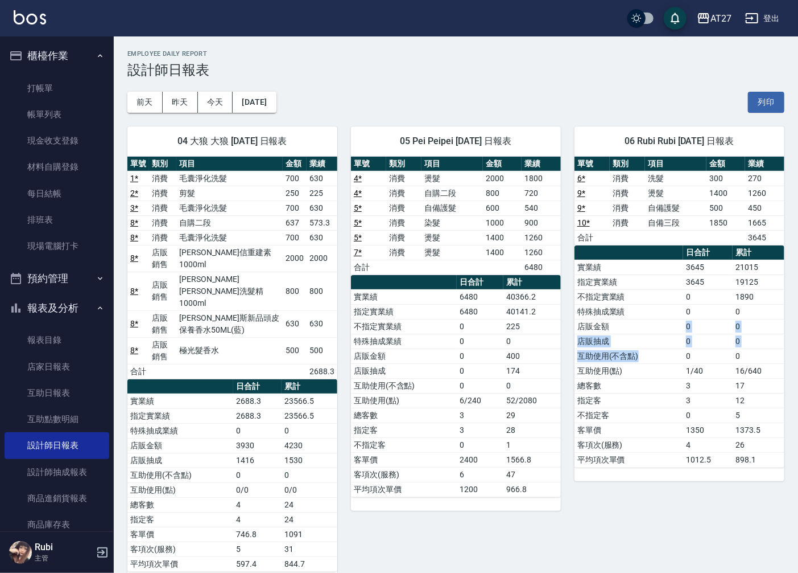
drag, startPoint x: 666, startPoint y: 354, endPoint x: 664, endPoint y: 301, distance: 53.6
click at [664, 301] on tbody "實業績 3645 21015 指定實業績 3645 19125 不指定實業績 0 1890 特殊抽成業績 0 0 店販金額 0 0 店販抽成 0 0 互助使用…" at bounding box center [680, 363] width 210 height 207
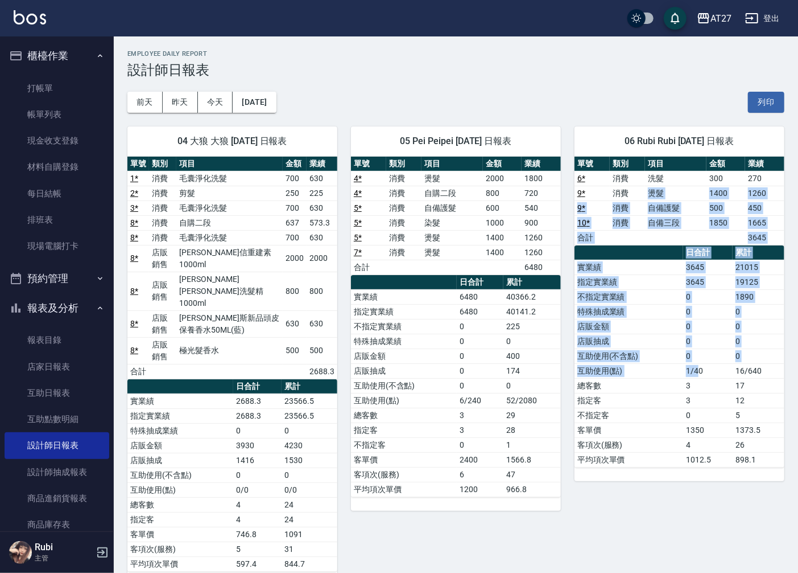
drag, startPoint x: 664, startPoint y: 301, endPoint x: 703, endPoint y: 388, distance: 95.5
click at [703, 388] on div "單號 類別 項目 金額 業績 6 * 消費 洗髮 300 270 9 * 消費 燙髮 1400 1260 9 * 消費 自備護髮 500 450 10 * 消…" at bounding box center [680, 312] width 210 height 311
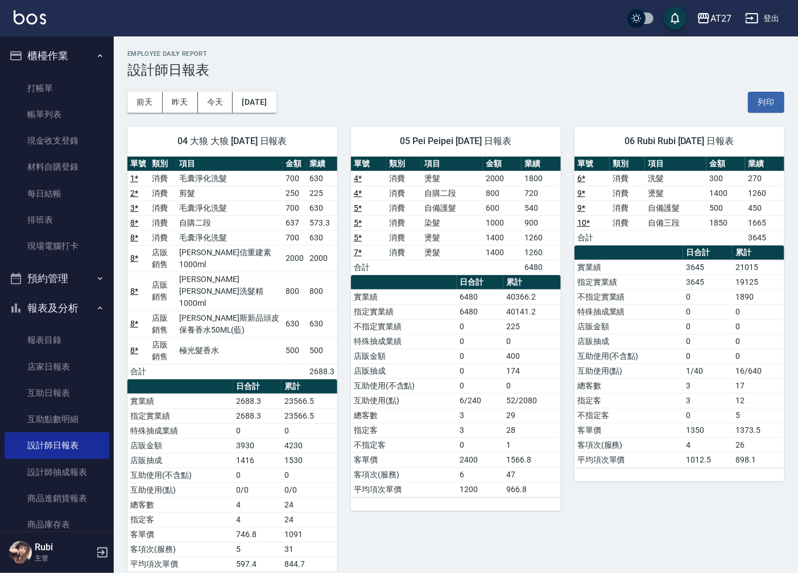
drag, startPoint x: 703, startPoint y: 388, endPoint x: 691, endPoint y: 401, distance: 18.1
click at [702, 413] on td "0" at bounding box center [709, 414] width 50 height 15
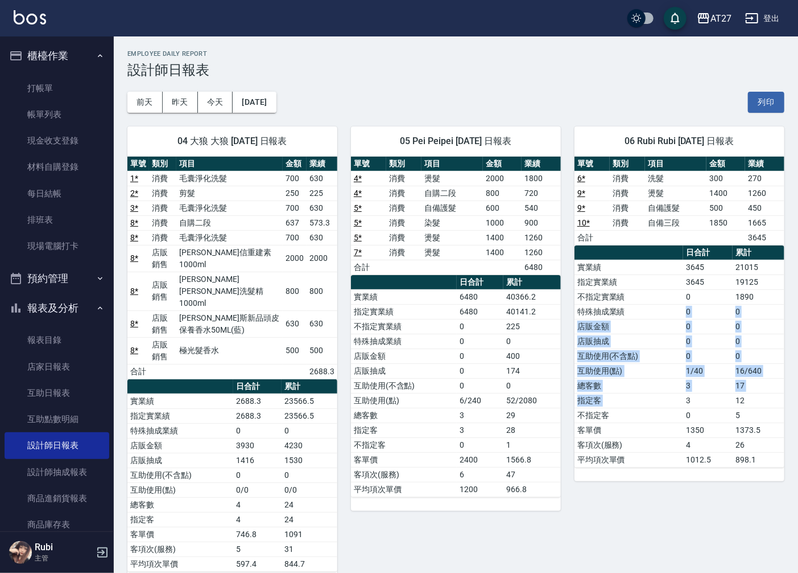
drag, startPoint x: 685, startPoint y: 393, endPoint x: 656, endPoint y: 293, distance: 103.6
click at [656, 293] on tbody "實業績 3645 21015 指定實業績 3645 19125 不指定實業績 0 1890 特殊抽成業績 0 0 店販金額 0 0 店販抽成 0 0 互助使用…" at bounding box center [680, 363] width 210 height 207
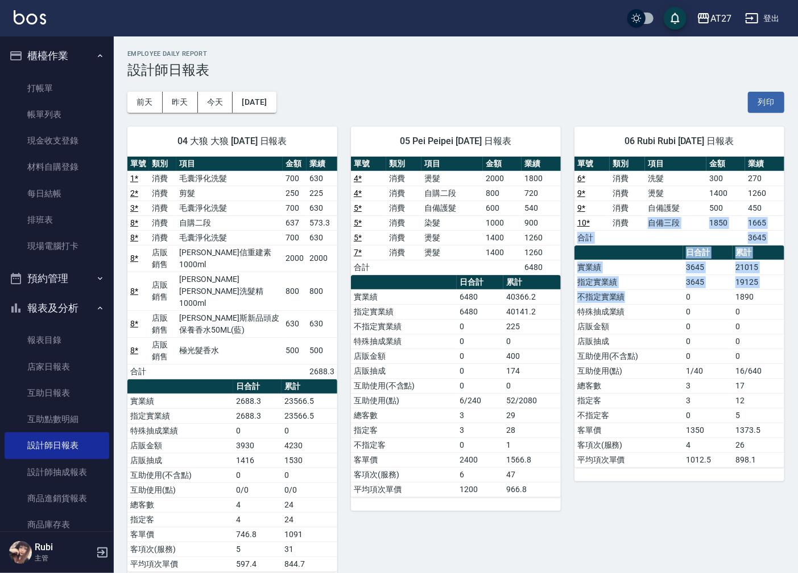
drag, startPoint x: 656, startPoint y: 293, endPoint x: 673, endPoint y: 360, distance: 69.2
click at [673, 360] on div "單號 類別 項目 金額 業績 6 * 消費 洗髮 300 270 9 * 消費 燙髮 1400 1260 9 * 消費 自備護髮 500 450 10 * 消…" at bounding box center [680, 312] width 210 height 311
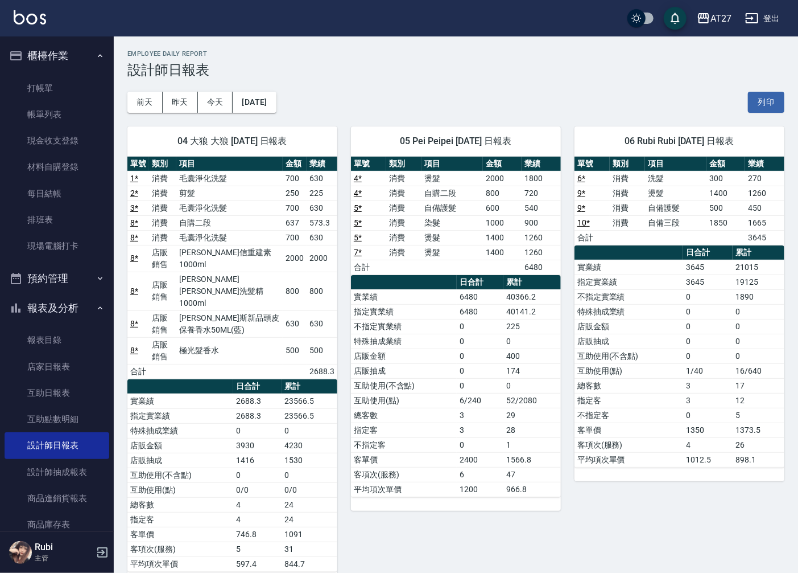
drag, startPoint x: 673, startPoint y: 360, endPoint x: 669, endPoint y: 388, distance: 28.2
click at [669, 388] on td "總客數" at bounding box center [629, 385] width 109 height 15
drag, startPoint x: 672, startPoint y: 384, endPoint x: 666, endPoint y: 365, distance: 19.8
click at [666, 365] on tbody "實業績 3645 21015 指定實業績 3645 19125 不指定實業績 0 1890 特殊抽成業績 0 0 店販金額 0 0 店販抽成 0 0 互助使用…" at bounding box center [680, 363] width 210 height 207
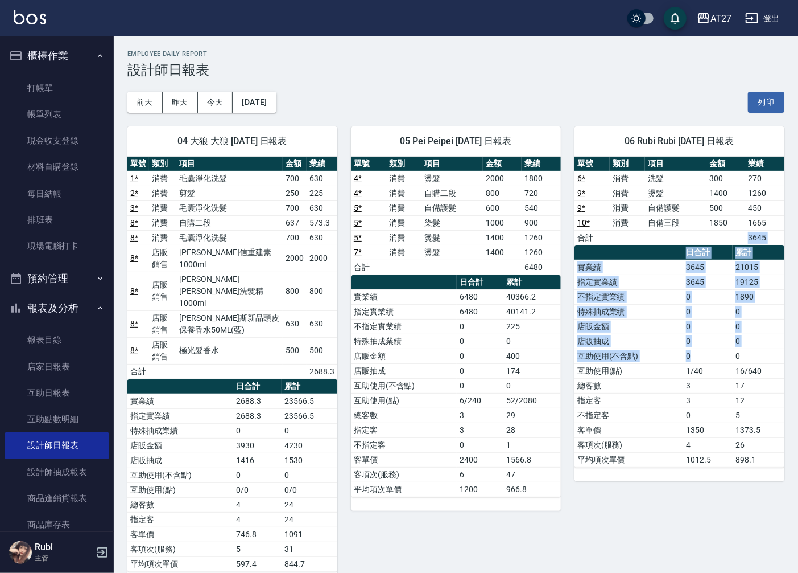
drag, startPoint x: 666, startPoint y: 365, endPoint x: 691, endPoint y: 365, distance: 25.6
click at [691, 365] on div "單號 類別 項目 金額 業績 6 * 消費 洗髮 300 270 9 * 消費 燙髮 1400 1260 9 * 消費 自備護髮 500 450 10 * 消…" at bounding box center [680, 312] width 210 height 311
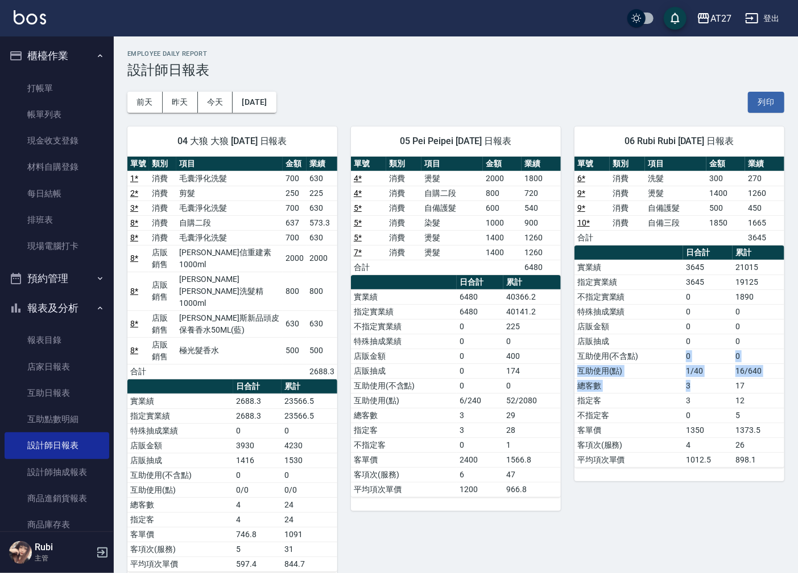
drag, startPoint x: 691, startPoint y: 365, endPoint x: 669, endPoint y: 325, distance: 45.6
click at [669, 325] on tbody "實業績 3645 21015 指定實業績 3645 19125 不指定實業績 0 1890 特殊抽成業績 0 0 店販金額 0 0 店販抽成 0 0 互助使用…" at bounding box center [680, 363] width 210 height 207
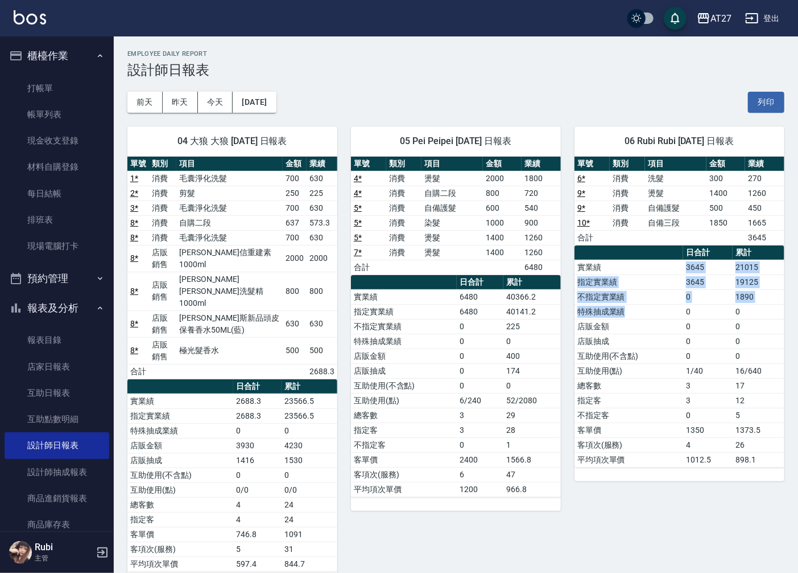
drag, startPoint x: 669, startPoint y: 325, endPoint x: 632, endPoint y: 247, distance: 86.3
click at [632, 247] on table "日合計 累計 實業績 3645 21015 指定實業績 3645 19125 不指定實業績 0 1890 特殊抽成業績 0 0 店販金額 0 0 店販抽成 0…" at bounding box center [680, 356] width 210 height 222
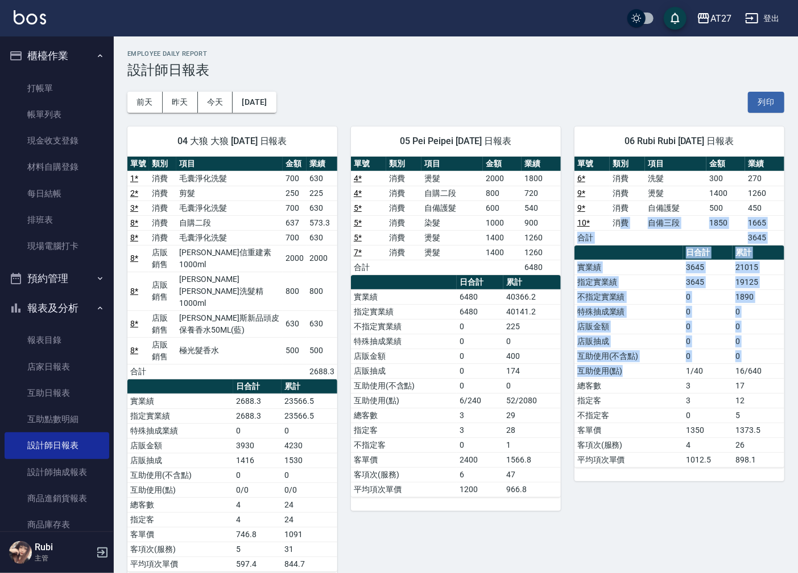
drag, startPoint x: 632, startPoint y: 247, endPoint x: 676, endPoint y: 390, distance: 149.8
click at [676, 390] on div "單號 類別 項目 金額 業績 6 * 消費 洗髮 300 270 9 * 消費 燙髮 1400 1260 9 * 消費 自備護髮 500 450 10 * 消…" at bounding box center [680, 312] width 210 height 311
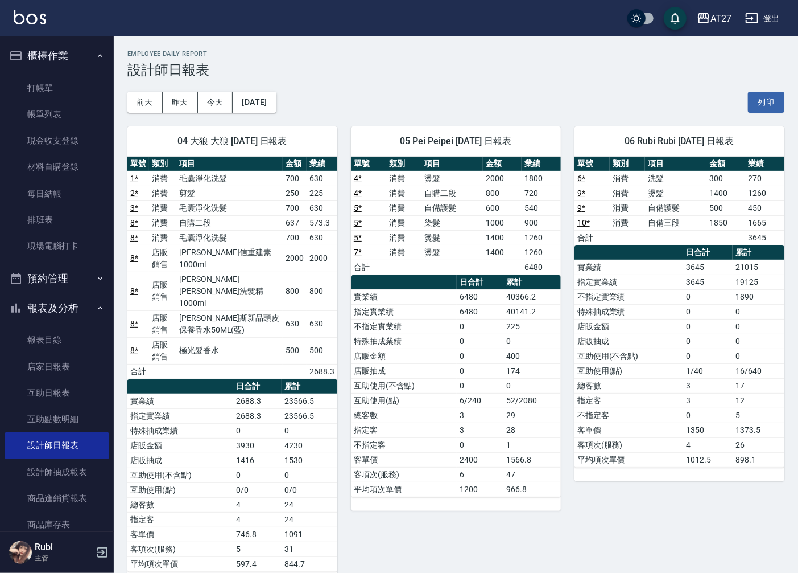
drag, startPoint x: 676, startPoint y: 390, endPoint x: 678, endPoint y: 407, distance: 17.3
click at [678, 407] on td "指定客" at bounding box center [629, 400] width 109 height 15
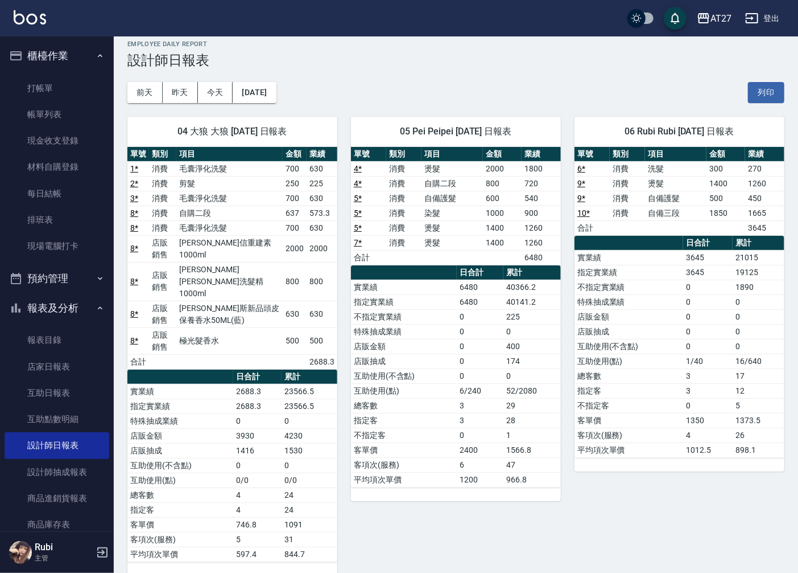
scroll to position [15, 0]
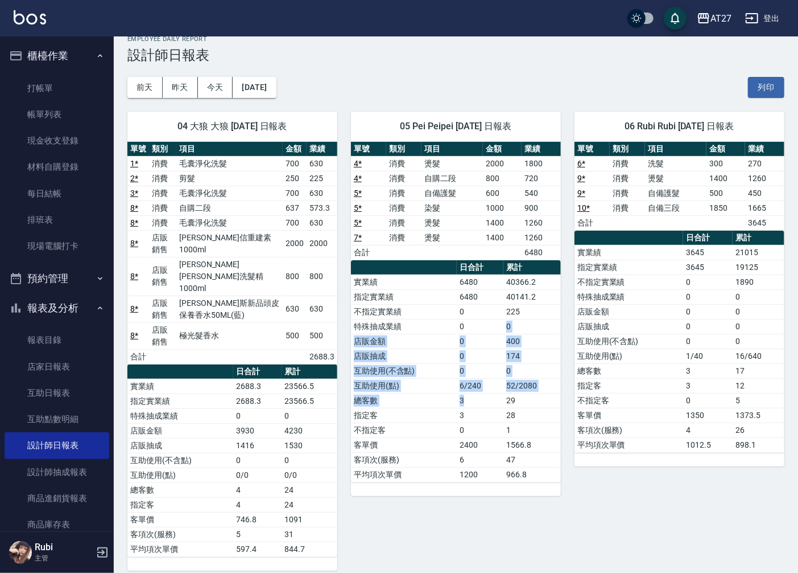
click at [496, 300] on tbody "實業績 6480 40366.2 指定實業績 6480 40141.2 不指定實業績 0 225 特殊抽成業績 0 0 店販金額 0 400 店販抽成 0 1…" at bounding box center [456, 377] width 210 height 207
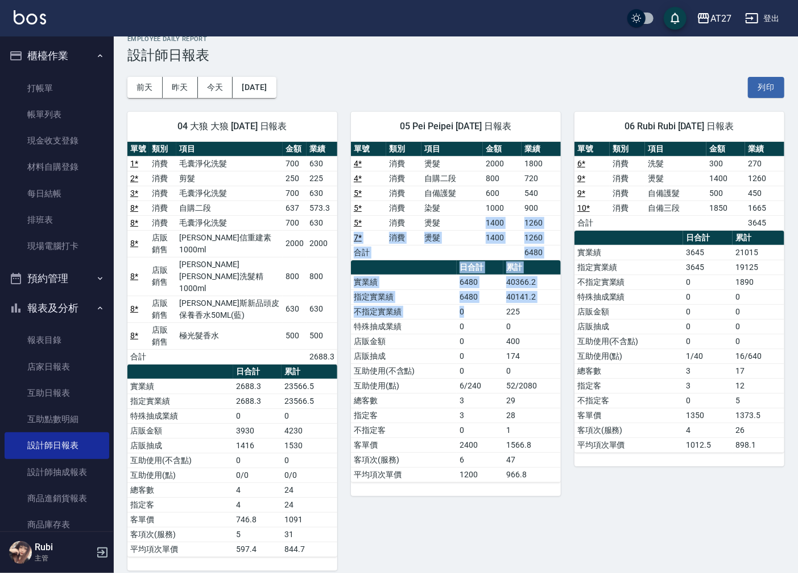
drag, startPoint x: 496, startPoint y: 300, endPoint x: 487, endPoint y: 367, distance: 67.2
click at [488, 344] on div "單號 類別 項目 金額 業績 4 * 消費 燙髮 2000 1800 4 * 消費 自購二段 800 720 5 * 消費 自備護髮 600 540 5 * …" at bounding box center [456, 312] width 210 height 340
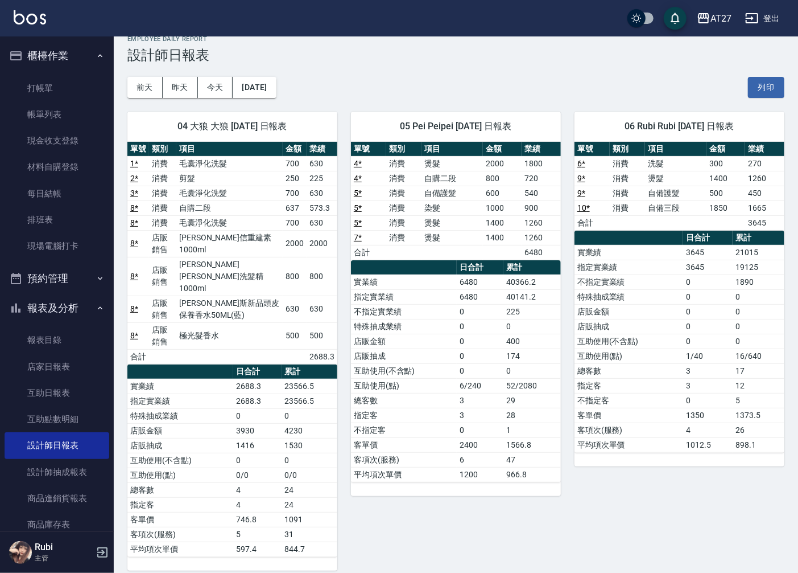
click at [487, 367] on td "0" at bounding box center [480, 370] width 47 height 15
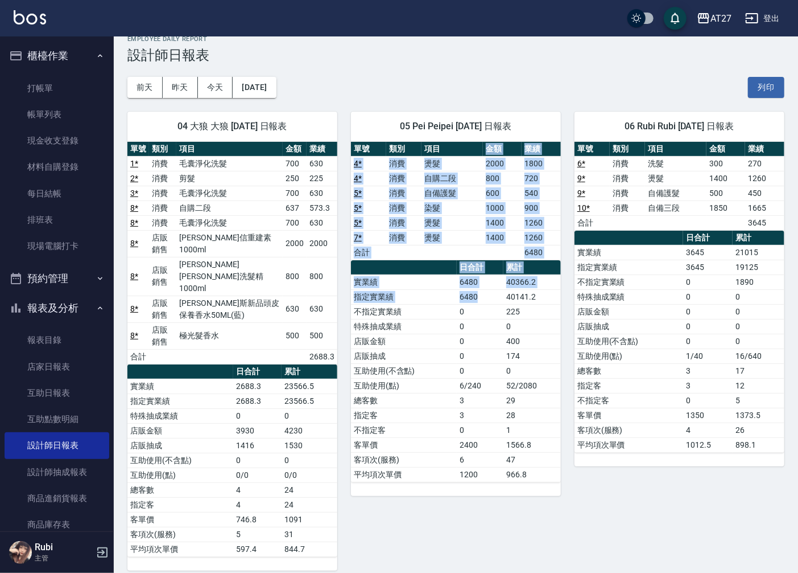
drag, startPoint x: 442, startPoint y: 154, endPoint x: 511, endPoint y: 322, distance: 181.3
click at [511, 322] on div "單號 類別 項目 金額 業績 4 * 消費 燙髮 2000 1800 4 * 消費 自購二段 800 720 5 * 消費 自備護髮 600 540 5 * …" at bounding box center [456, 312] width 210 height 340
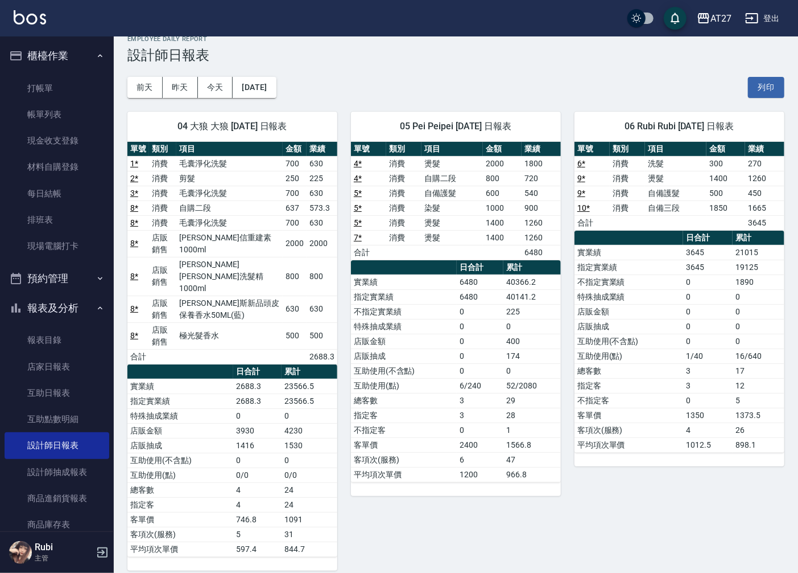
drag, startPoint x: 511, startPoint y: 322, endPoint x: 479, endPoint y: 385, distance: 70.0
click at [479, 385] on td "6/240" at bounding box center [480, 385] width 47 height 15
drag, startPoint x: 636, startPoint y: 203, endPoint x: 669, endPoint y: 264, distance: 69.5
click at [669, 264] on div "單號 類別 項目 金額 業績 6 * 消費 洗髮 300 270 9 * 消費 燙髮 1400 1260 9 * 消費 自備護髮 500 450 10 * 消…" at bounding box center [680, 297] width 210 height 311
drag, startPoint x: 669, startPoint y: 264, endPoint x: 679, endPoint y: 315, distance: 51.6
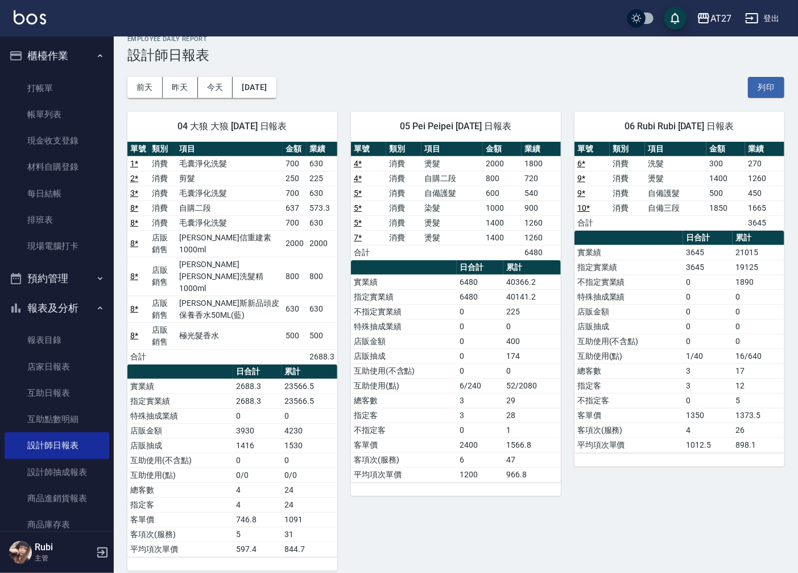
click at [679, 315] on td "店販金額" at bounding box center [629, 311] width 109 height 15
click at [52, 90] on link "打帳單" at bounding box center [57, 88] width 105 height 26
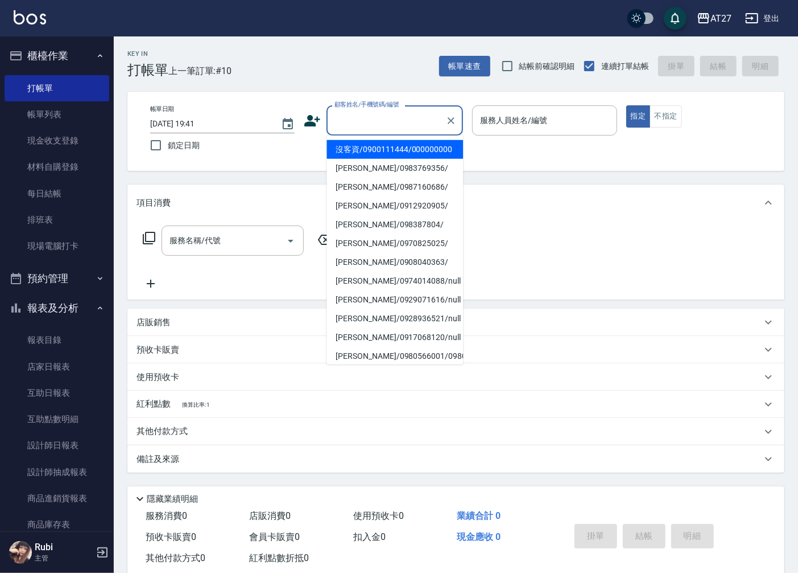
click at [369, 117] on input "顧客姓名/手機號碼/編號" at bounding box center [386, 120] width 109 height 20
click at [379, 154] on li "沒客資/0900111444/000000000" at bounding box center [395, 149] width 137 height 19
type input "沒客資/0900111444/000000000"
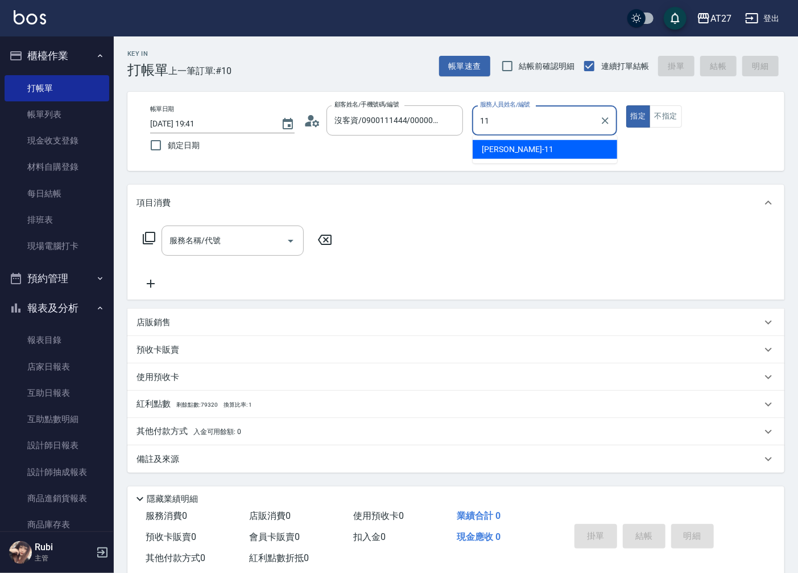
type input "[PERSON_NAME]-11"
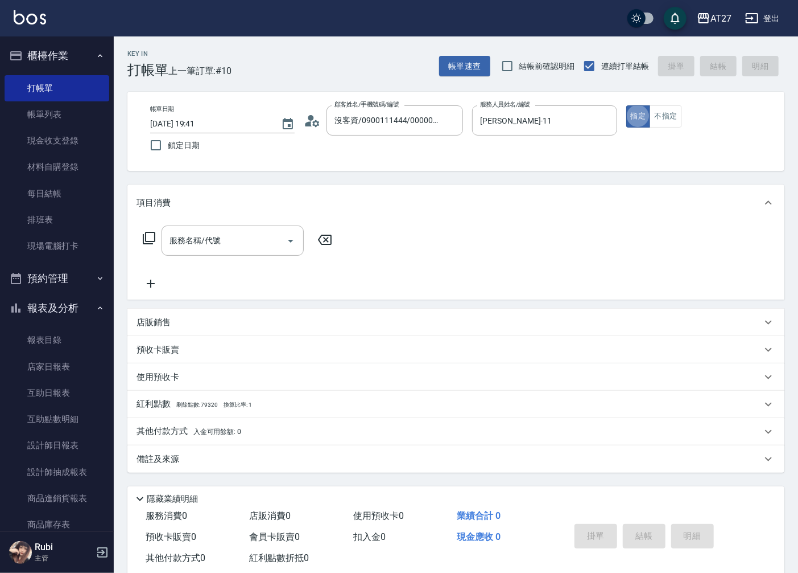
type button "true"
type input "3"
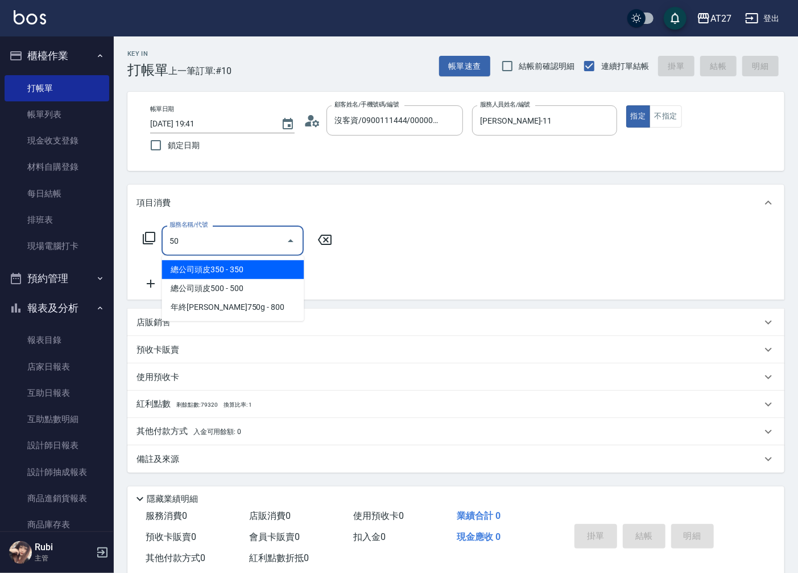
type input "501"
type input "100"
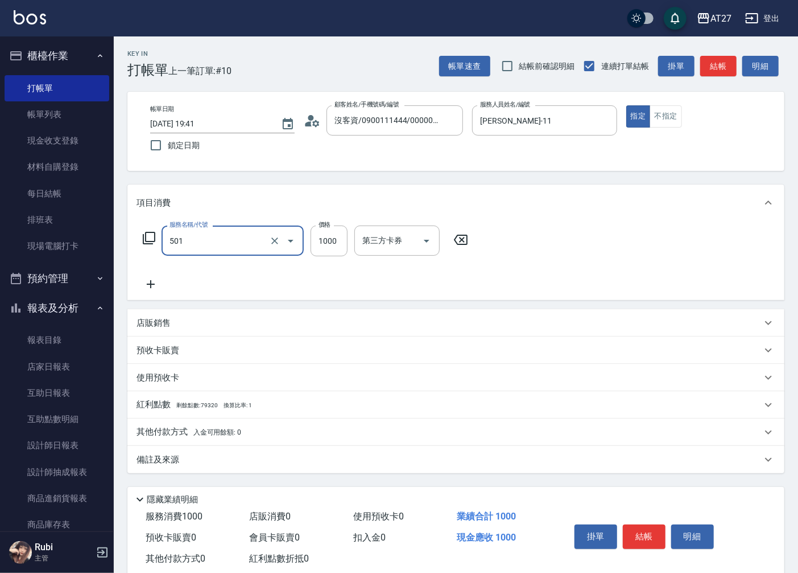
type input "染髮(501)"
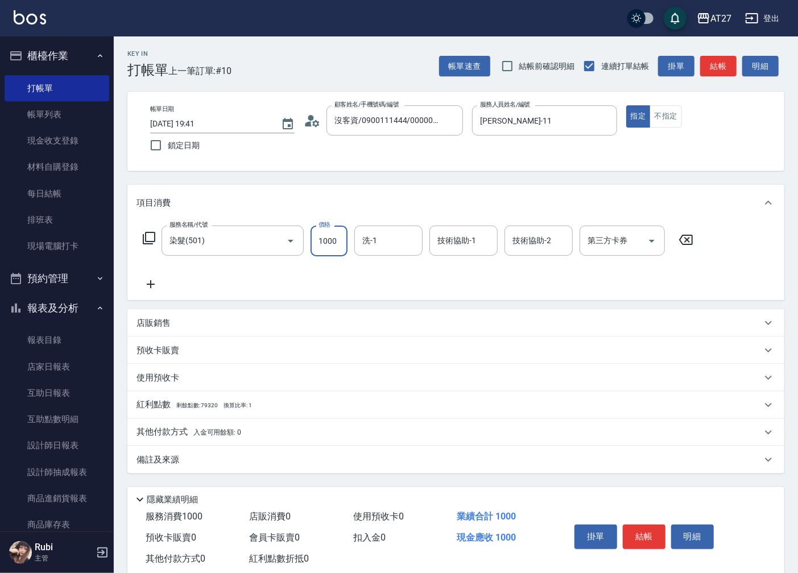
type input "2"
type input "0"
type input "238"
type input "230"
type input "2388"
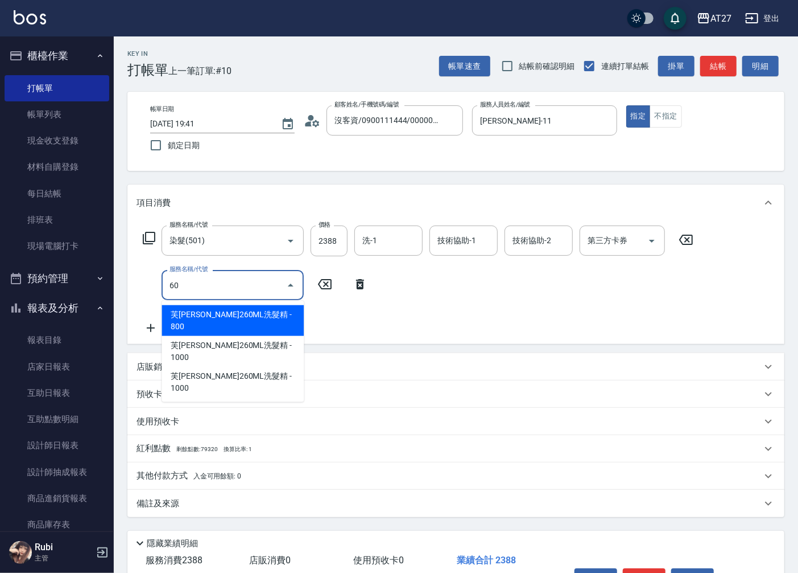
type input "608"
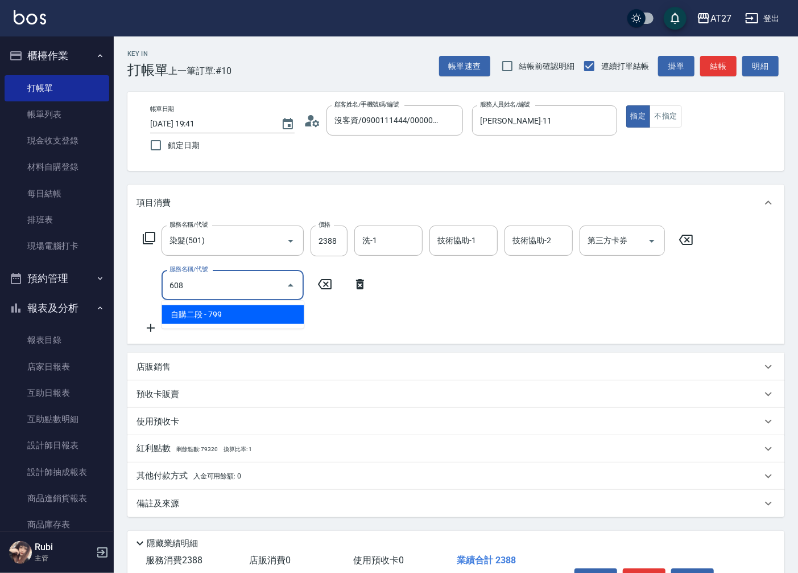
type input "310"
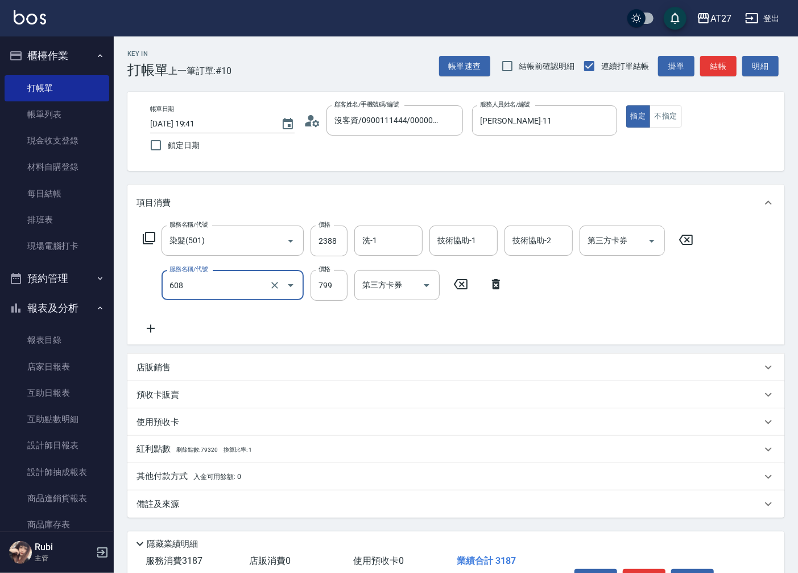
type input "自購二段(608)"
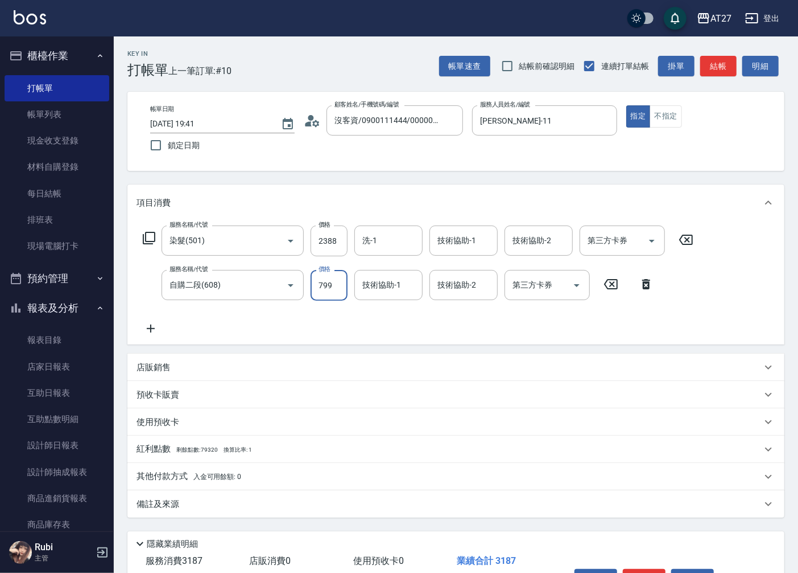
type input "1"
type input "230"
type input "100"
type input "240"
type input "1000"
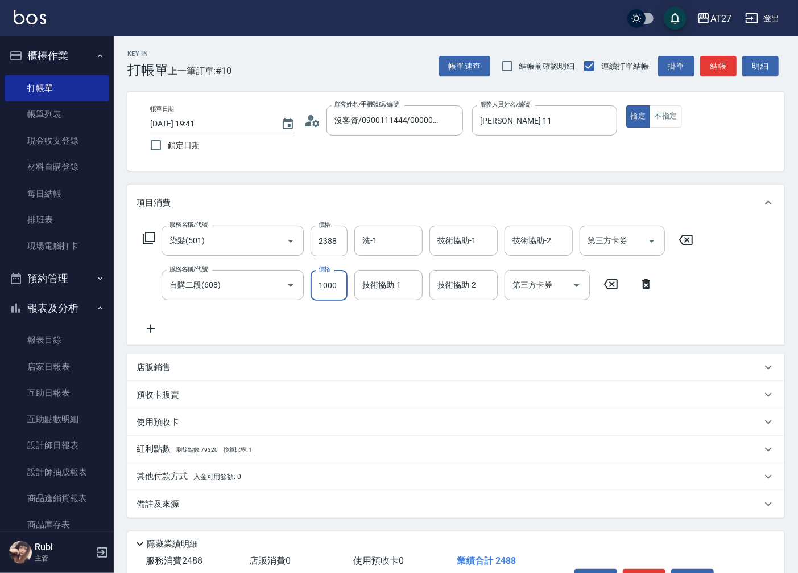
type input "330"
type input "1000"
click at [710, 70] on button "結帳" at bounding box center [719, 66] width 36 height 21
type input "0"
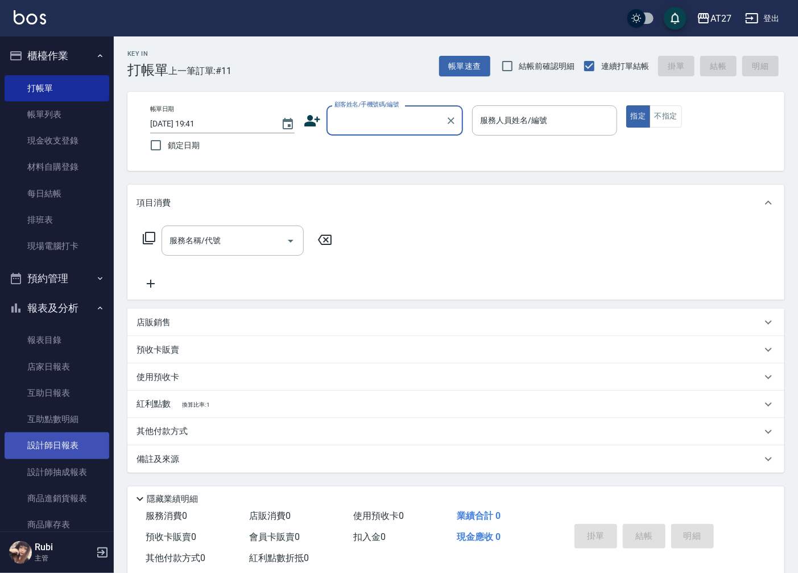
click at [60, 448] on link "設計師日報表" at bounding box center [57, 445] width 105 height 26
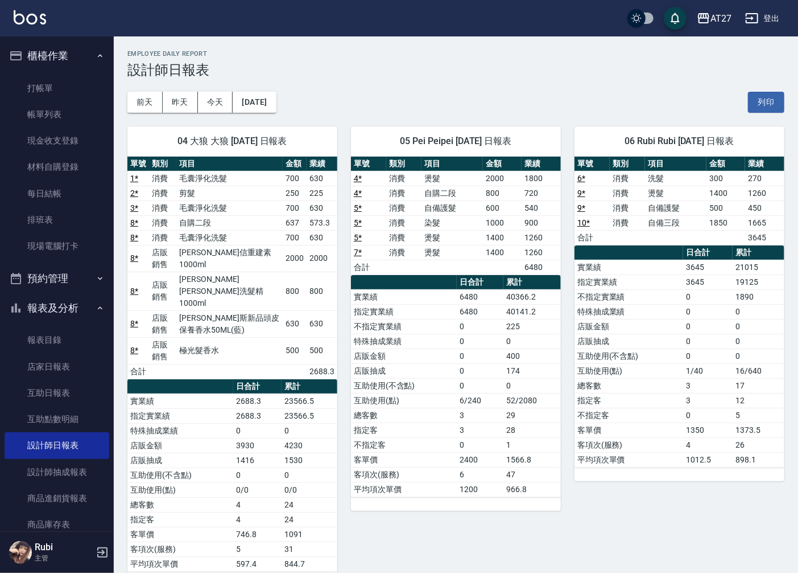
drag, startPoint x: 674, startPoint y: 368, endPoint x: 659, endPoint y: 321, distance: 49.0
click at [659, 321] on tbody "實業績 3645 21015 指定實業績 3645 19125 不指定實業績 0 1890 特殊抽成業績 0 0 店販金額 0 0 店販抽成 0 0 互助使用…" at bounding box center [680, 363] width 210 height 207
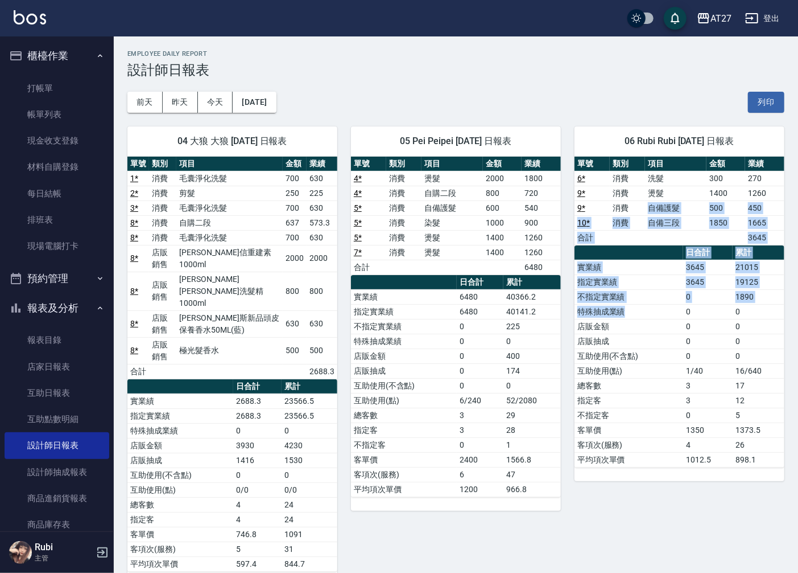
drag, startPoint x: 659, startPoint y: 321, endPoint x: 642, endPoint y: 341, distance: 26.7
click at [642, 341] on div "單號 類別 項目 金額 業績 6 * 消費 洗髮 300 270 9 * 消費 燙髮 1400 1260 9 * 消費 自備護髮 500 450 10 * 消…" at bounding box center [680, 312] width 210 height 311
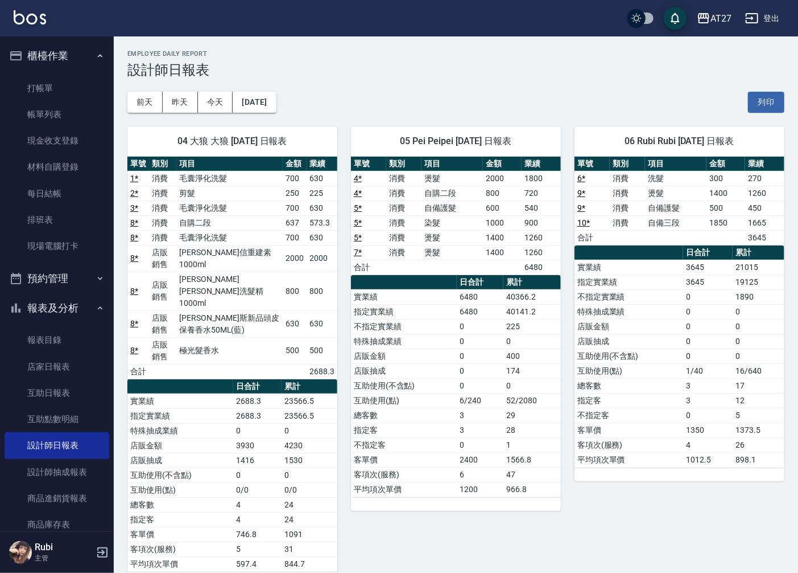
drag, startPoint x: 642, startPoint y: 341, endPoint x: 638, endPoint y: 374, distance: 33.2
click at [638, 374] on td "互助使用(點)" at bounding box center [629, 370] width 109 height 15
drag, startPoint x: 638, startPoint y: 374, endPoint x: 619, endPoint y: 356, distance: 26.6
click at [630, 366] on td "互助使用(點)" at bounding box center [629, 370] width 109 height 15
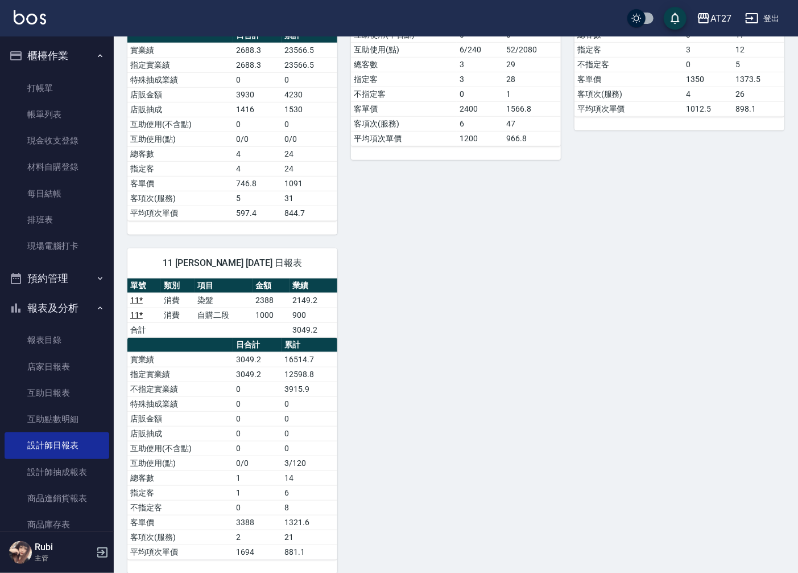
scroll to position [355, 0]
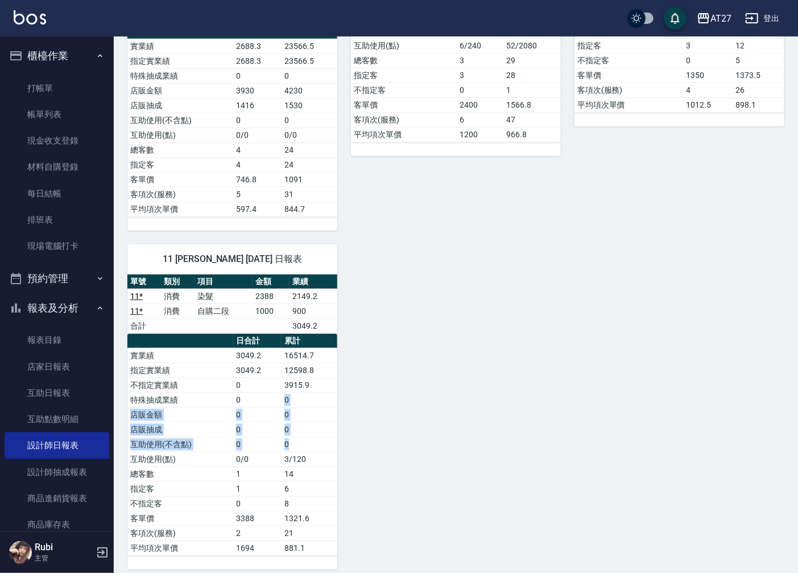
drag, startPoint x: 302, startPoint y: 426, endPoint x: 274, endPoint y: 373, distance: 59.3
click at [274, 373] on tbody "實業績 3049.2 16514.7 指定實業績 3049.2 12598.8 不指定實業績 0 3915.9 特殊抽成業績 0 0 店販金額 0 0 店販抽…" at bounding box center [232, 451] width 210 height 207
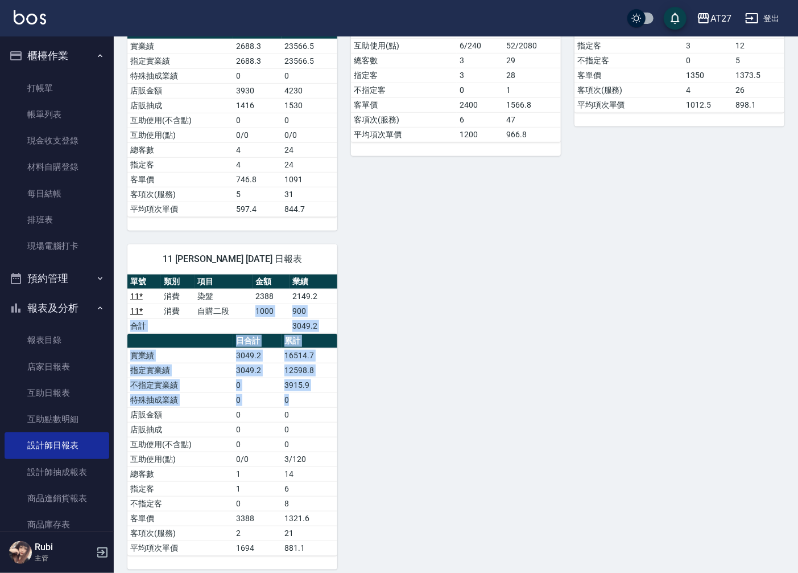
drag, startPoint x: 274, startPoint y: 373, endPoint x: 292, endPoint y: 400, distance: 31.9
click at [292, 400] on div "單號 類別 項目 金額 業績 11 * 消費 染髮 2388 2149.2 11 * 消費 自購二段 1000 900 合計 3049.2 日合計 累計 實業…" at bounding box center [232, 414] width 210 height 281
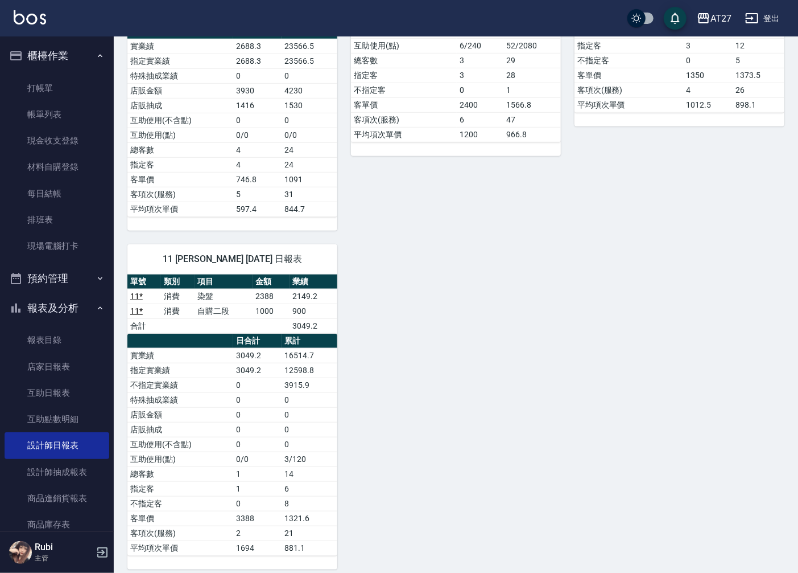
drag, startPoint x: 292, startPoint y: 400, endPoint x: 293, endPoint y: 420, distance: 20.5
click at [299, 437] on td "0" at bounding box center [310, 444] width 56 height 15
drag, startPoint x: 288, startPoint y: 409, endPoint x: 262, endPoint y: 367, distance: 49.3
click at [262, 367] on tbody "實業績 3049.2 16514.7 指定實業績 3049.2 12598.8 不指定實業績 0 3915.9 特殊抽成業績 0 0 店販金額 0 0 店販抽…" at bounding box center [232, 451] width 210 height 207
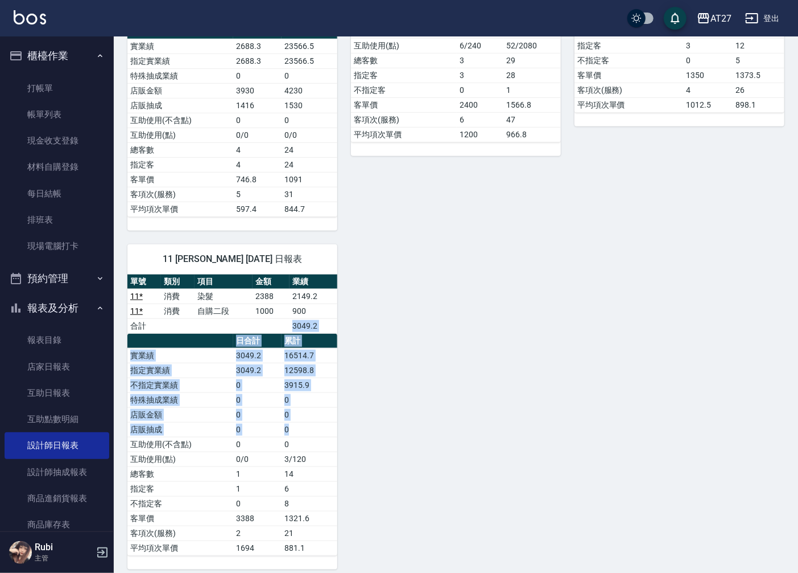
drag, startPoint x: 262, startPoint y: 367, endPoint x: 293, endPoint y: 418, distance: 59.4
click at [293, 418] on div "單號 類別 項目 金額 業績 11 * 消費 染髮 2388 2149.2 11 * 消費 自購二段 1000 900 合計 3049.2 日合計 累計 實業…" at bounding box center [232, 414] width 210 height 281
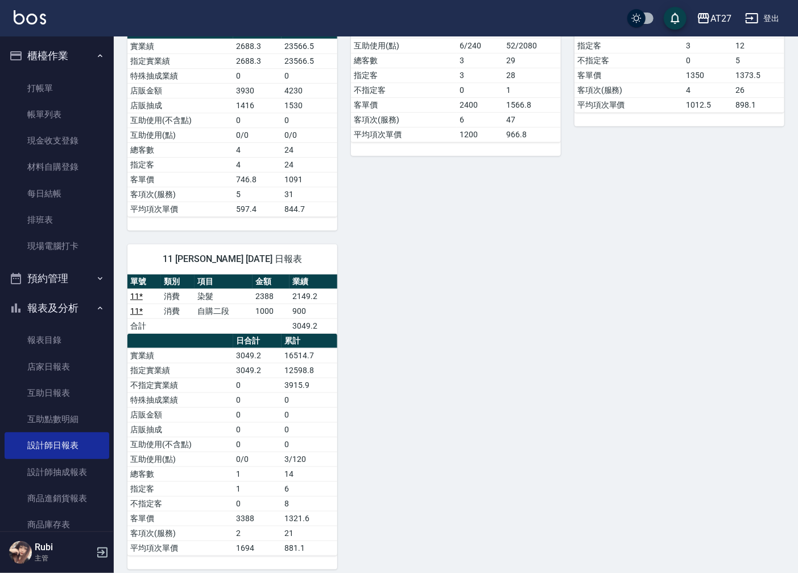
drag, startPoint x: 293, startPoint y: 418, endPoint x: 297, endPoint y: 435, distance: 18.1
click at [296, 437] on td "0" at bounding box center [310, 444] width 56 height 15
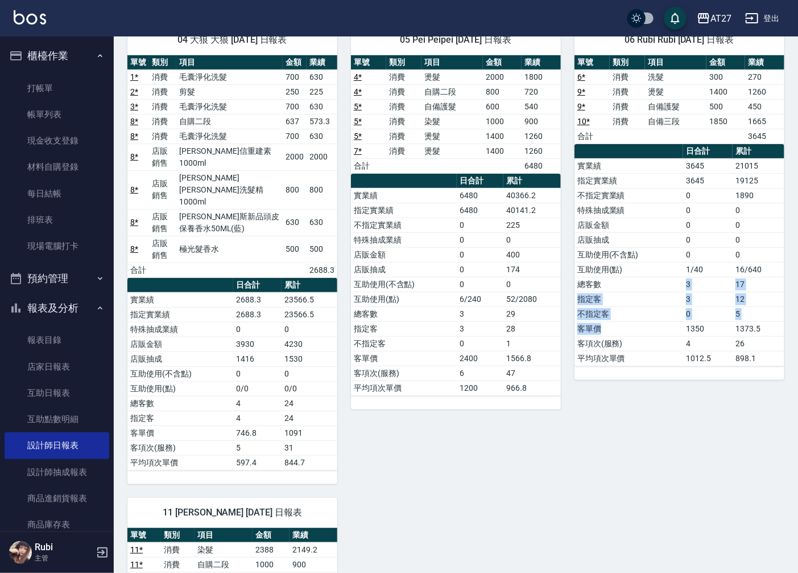
drag, startPoint x: 647, startPoint y: 293, endPoint x: 653, endPoint y: 260, distance: 33.6
click at [653, 260] on tbody "實業績 3645 21015 指定實業績 3645 19125 不指定實業績 0 1890 特殊抽成業績 0 0 店販金額 0 0 店販抽成 0 0 互助使用…" at bounding box center [680, 261] width 210 height 207
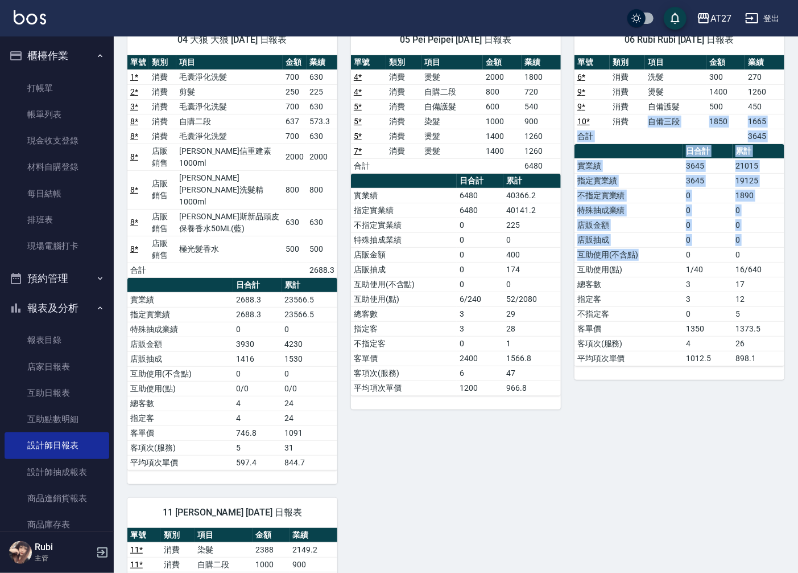
drag, startPoint x: 653, startPoint y: 260, endPoint x: 663, endPoint y: 269, distance: 14.1
click at [663, 269] on div "單號 類別 項目 金額 業績 6 * 消費 洗髮 300 270 9 * 消費 燙髮 1400 1260 9 * 消費 自備護髮 500 450 10 * 消…" at bounding box center [680, 210] width 210 height 311
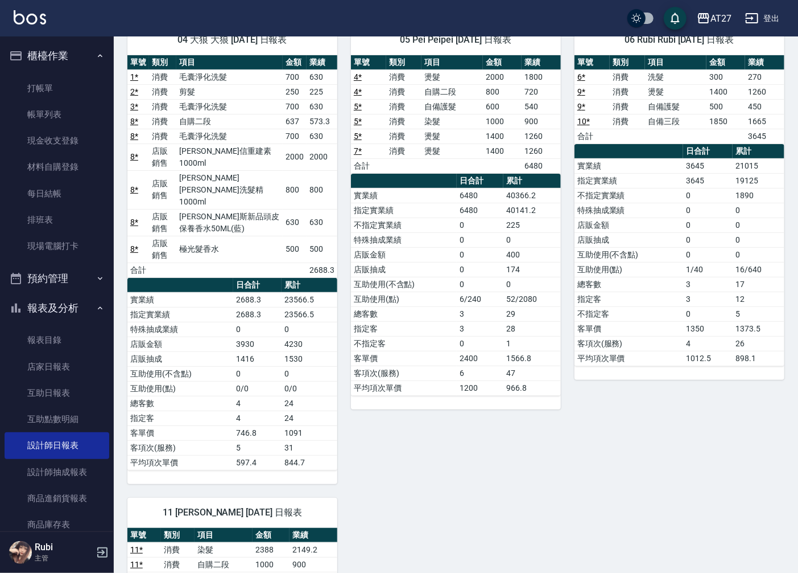
drag, startPoint x: 663, startPoint y: 269, endPoint x: 649, endPoint y: 282, distance: 19.3
click at [653, 294] on td "指定客" at bounding box center [629, 298] width 109 height 15
drag, startPoint x: 640, startPoint y: 266, endPoint x: 630, endPoint y: 228, distance: 39.3
click at [630, 228] on tbody "實業績 3645 21015 指定實業績 3645 19125 不指定實業績 0 1890 特殊抽成業績 0 0 店販金額 0 0 店販抽成 0 0 互助使用…" at bounding box center [680, 261] width 210 height 207
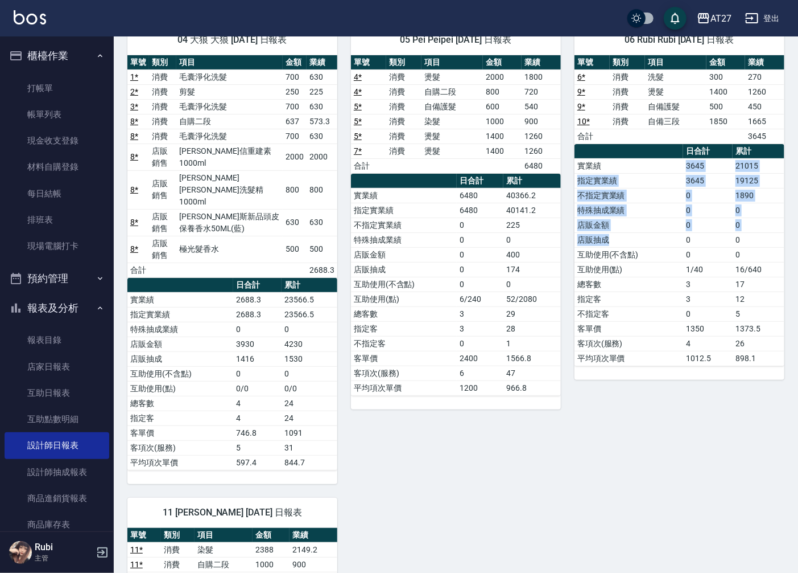
drag, startPoint x: 630, startPoint y: 228, endPoint x: 632, endPoint y: 259, distance: 31.4
click at [632, 259] on tbody "實業績 3645 21015 指定實業績 3645 19125 不指定實業績 0 1890 特殊抽成業績 0 0 店販金額 0 0 店販抽成 0 0 互助使用…" at bounding box center [680, 261] width 210 height 207
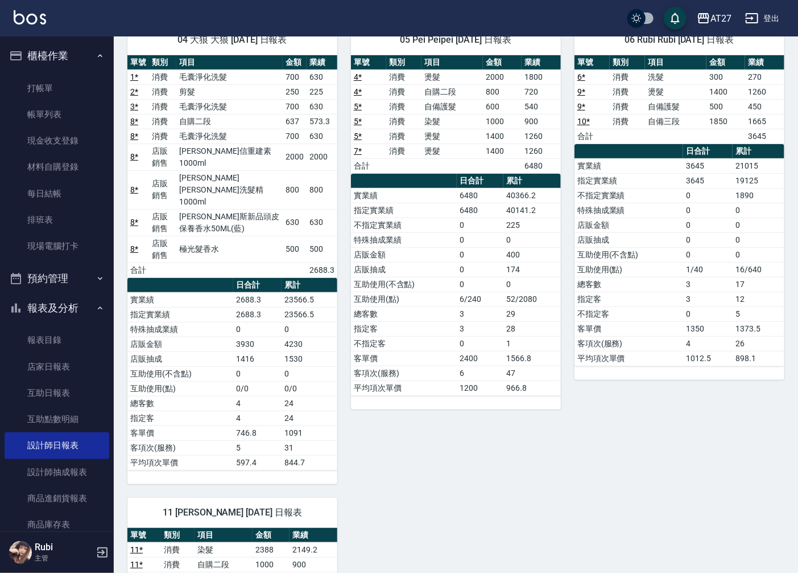
drag, startPoint x: 632, startPoint y: 259, endPoint x: 631, endPoint y: 291, distance: 31.9
click at [634, 297] on td "指定客" at bounding box center [629, 298] width 109 height 15
drag, startPoint x: 618, startPoint y: 254, endPoint x: 611, endPoint y: 232, distance: 23.6
click at [611, 232] on tbody "實業績 3645 21015 指定實業績 3645 19125 不指定實業績 0 1890 特殊抽成業績 0 0 店販金額 0 0 店販抽成 0 0 互助使用…" at bounding box center [680, 261] width 210 height 207
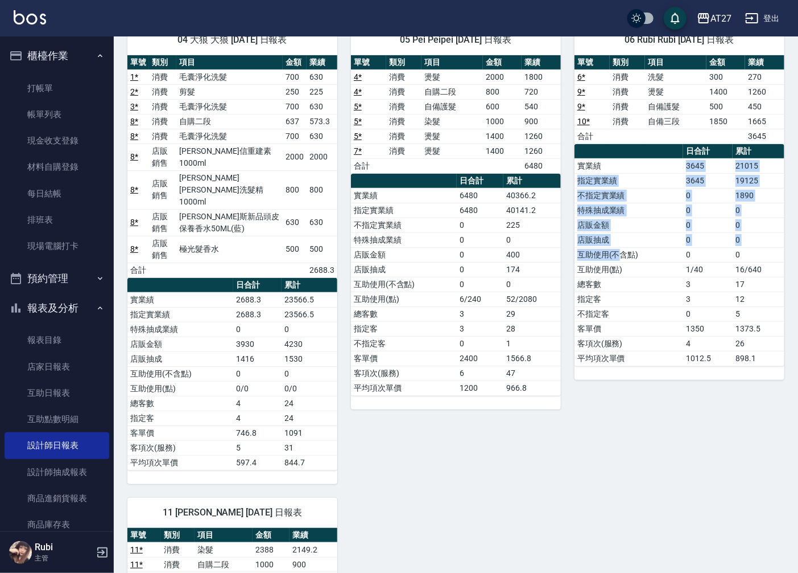
drag, startPoint x: 611, startPoint y: 232, endPoint x: 616, endPoint y: 265, distance: 34.0
click at [616, 265] on tbody "實業績 3645 21015 指定實業績 3645 19125 不指定實業績 0 1890 特殊抽成業績 0 0 店販金額 0 0 店販抽成 0 0 互助使用…" at bounding box center [680, 261] width 210 height 207
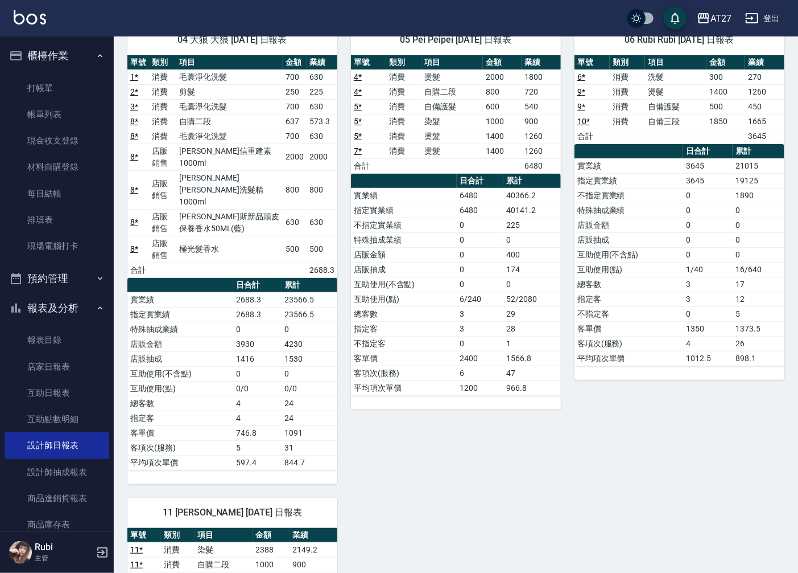
drag, startPoint x: 616, startPoint y: 265, endPoint x: 614, endPoint y: 299, distance: 33.7
click at [614, 299] on tbody "實業績 3645 21015 指定實業績 3645 19125 不指定實業績 0 1890 特殊抽成業績 0 0 店販金額 0 0 店販抽成 0 0 互助使用…" at bounding box center [680, 261] width 210 height 207
drag, startPoint x: 614, startPoint y: 299, endPoint x: 606, endPoint y: 247, distance: 52.4
click at [606, 247] on tbody "實業績 3645 21015 指定實業績 3645 19125 不指定實業績 0 1890 特殊抽成業績 0 0 店販金額 0 0 店販抽成 0 0 互助使用…" at bounding box center [680, 261] width 210 height 207
drag, startPoint x: 606, startPoint y: 247, endPoint x: 599, endPoint y: 209, distance: 38.1
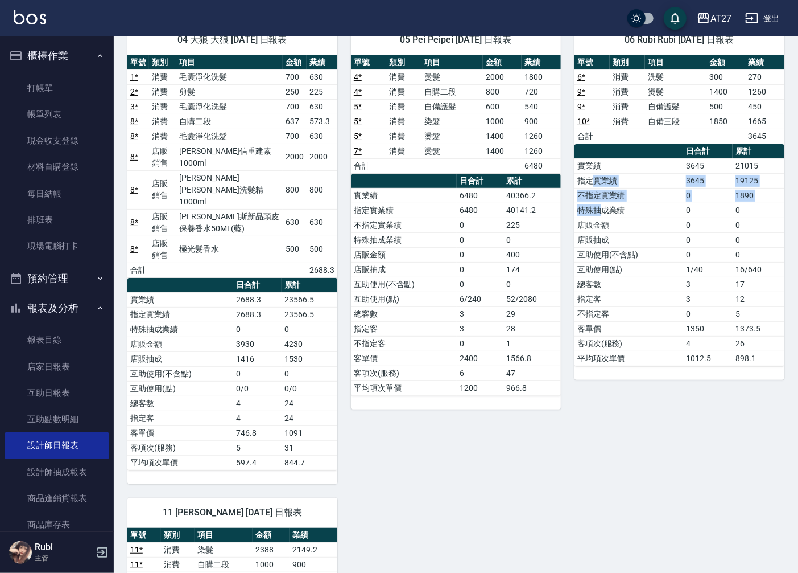
click at [599, 209] on tbody "實業績 3645 21015 指定實業績 3645 19125 不指定實業績 0 1890 特殊抽成業績 0 0 店販金額 0 0 店販抽成 0 0 互助使用…" at bounding box center [680, 261] width 210 height 207
drag, startPoint x: 599, startPoint y: 209, endPoint x: 606, endPoint y: 243, distance: 34.3
click at [606, 243] on tbody "實業績 3645 21015 指定實業績 3645 19125 不指定實業績 0 1890 特殊抽成業績 0 0 店販金額 0 0 店販抽成 0 0 互助使用…" at bounding box center [680, 261] width 210 height 207
drag, startPoint x: 606, startPoint y: 243, endPoint x: 587, endPoint y: 172, distance: 73.7
click at [587, 172] on tbody "實業績 3645 21015 指定實業績 3645 19125 不指定實業績 0 1890 特殊抽成業績 0 0 店販金額 0 0 店販抽成 0 0 互助使用…" at bounding box center [680, 261] width 210 height 207
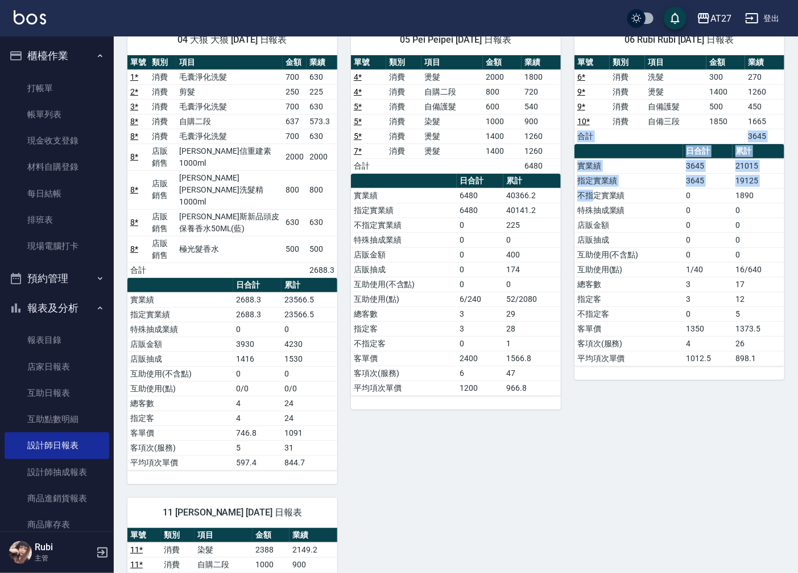
drag, startPoint x: 587, startPoint y: 172, endPoint x: 598, endPoint y: 222, distance: 51.4
click at [598, 222] on div "單號 類別 項目 金額 業績 6 * 消費 洗髮 300 270 9 * 消費 燙髮 1400 1260 9 * 消費 自備護髮 500 450 10 * 消…" at bounding box center [680, 210] width 210 height 311
drag, startPoint x: 598, startPoint y: 222, endPoint x: 602, endPoint y: 265, distance: 42.9
click at [602, 265] on td "互助使用(點)" at bounding box center [629, 269] width 109 height 15
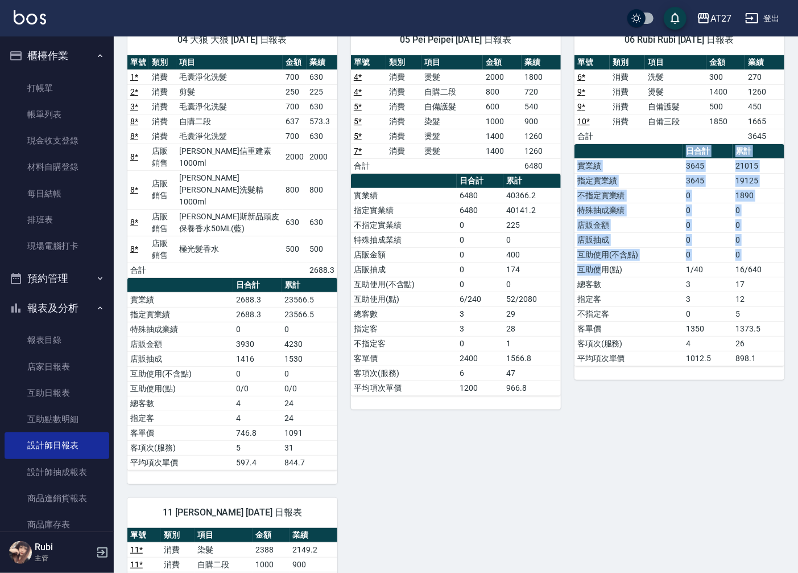
drag, startPoint x: 602, startPoint y: 265, endPoint x: 566, endPoint y: 186, distance: 86.3
click at [566, 186] on div "06 Rubi Rubi [DATE] 日報表 單號 類別 項目 金額 業績 6 * 消費 洗髮 300 270 9 * 消費 燙髮 1400 1260 9 …" at bounding box center [673, 247] width 224 height 472
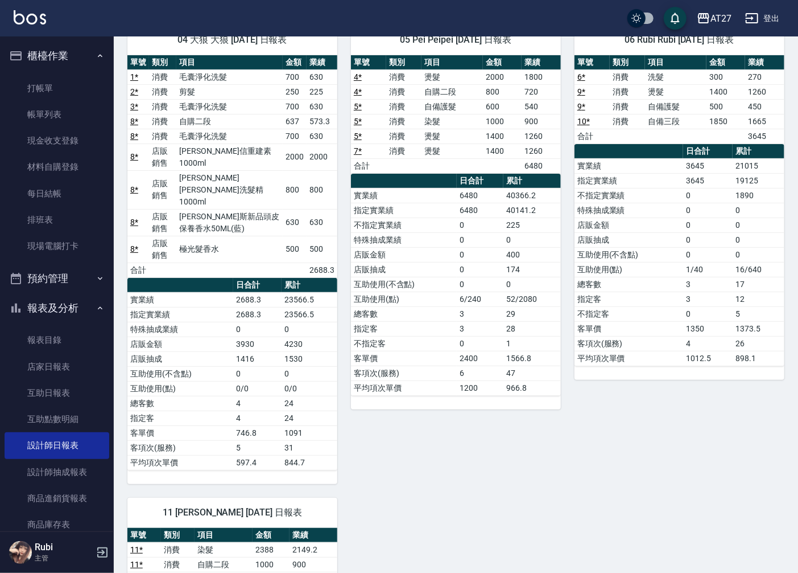
drag, startPoint x: 566, startPoint y: 186, endPoint x: 645, endPoint y: 278, distance: 120.7
click at [645, 278] on td "總客數" at bounding box center [629, 284] width 109 height 15
click at [42, 85] on link "打帳單" at bounding box center [57, 88] width 105 height 26
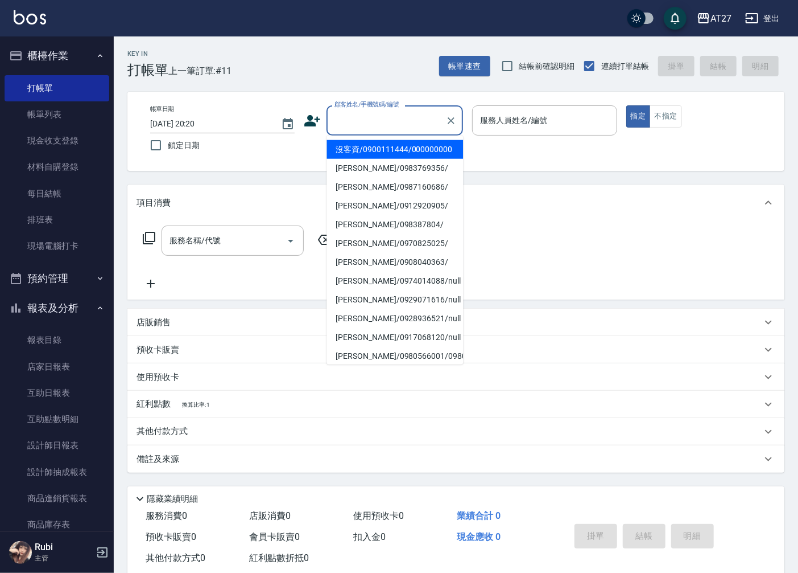
click at [398, 121] on input "顧客姓名/手機號碼/編號" at bounding box center [386, 120] width 109 height 20
click at [401, 159] on li "沒客資/0900111444/000000000" at bounding box center [395, 149] width 137 height 19
type input "沒客資/0900111444/000000000"
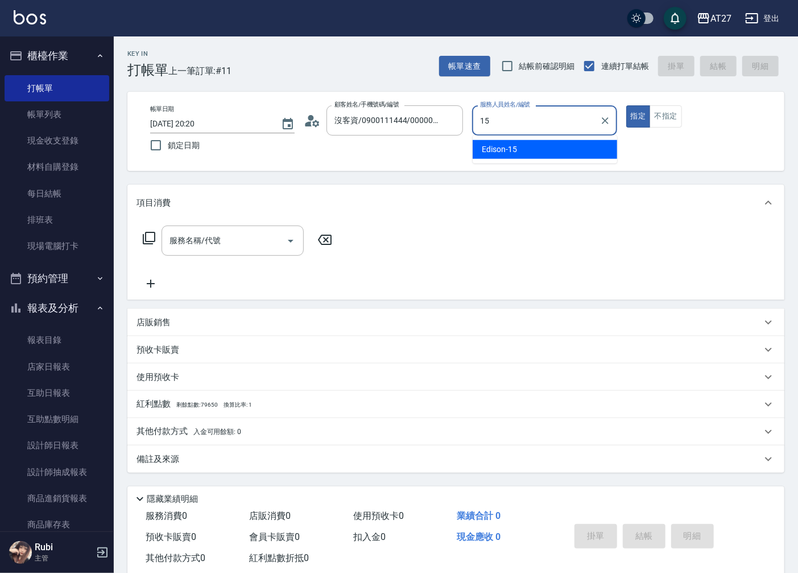
type input "Edison-15"
type button "true"
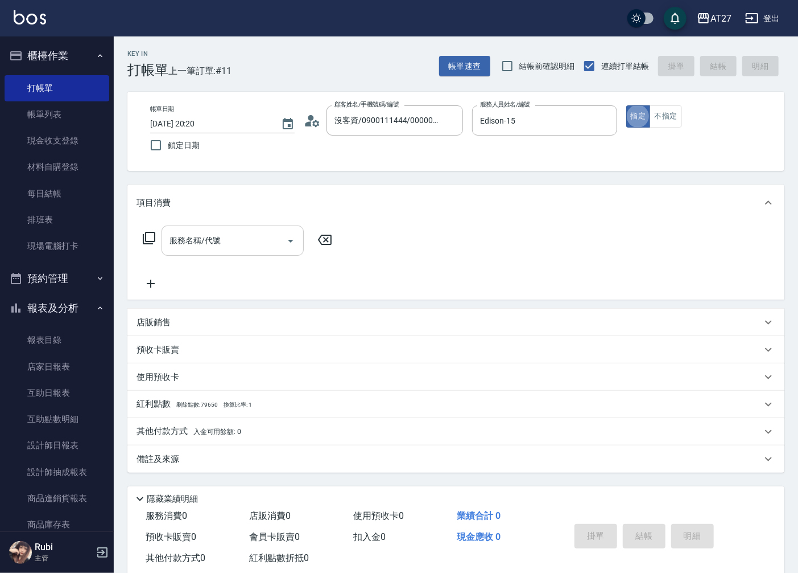
click at [249, 239] on input "服務名稱/代號" at bounding box center [224, 240] width 115 height 20
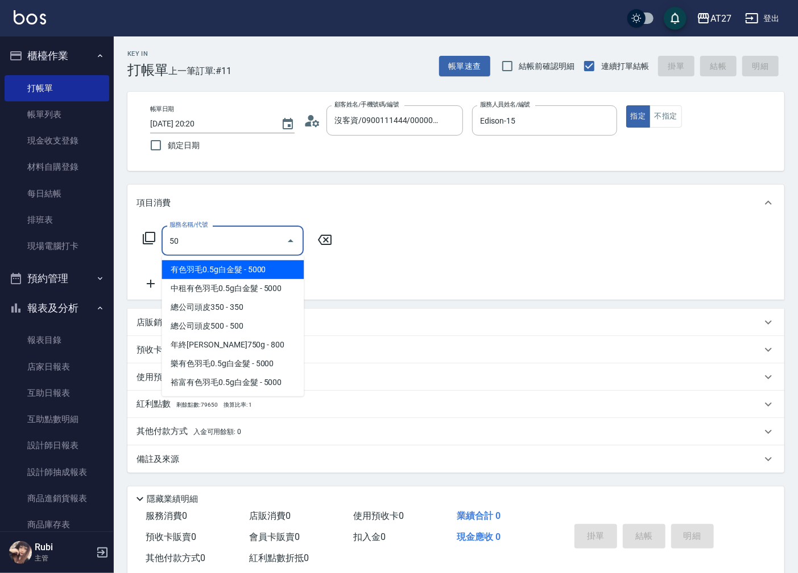
type input "501"
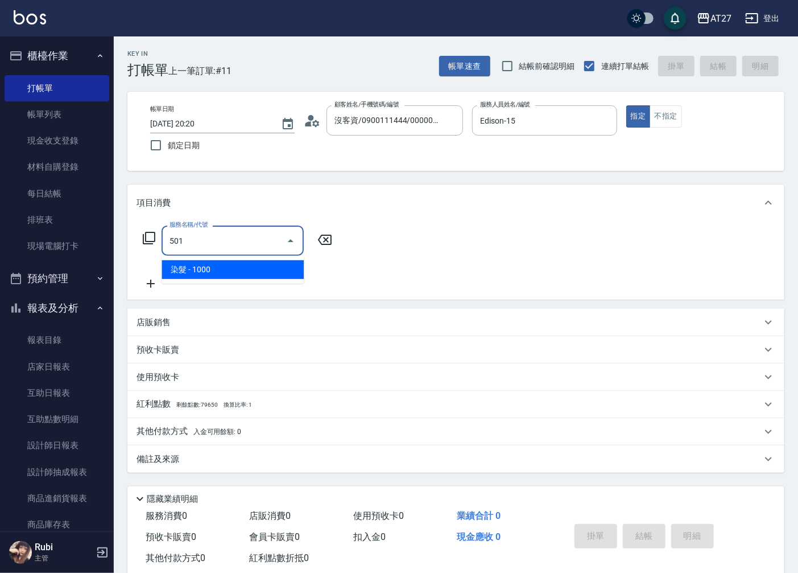
type input "100"
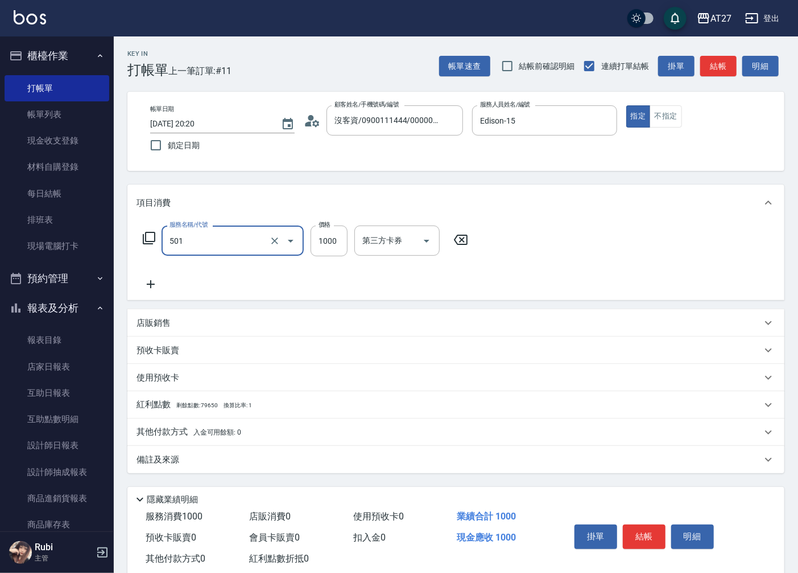
type input "染髮(501)"
drag, startPoint x: 623, startPoint y: 94, endPoint x: 336, endPoint y: 234, distance: 319.7
click at [336, 233] on input "1000" at bounding box center [329, 240] width 37 height 31
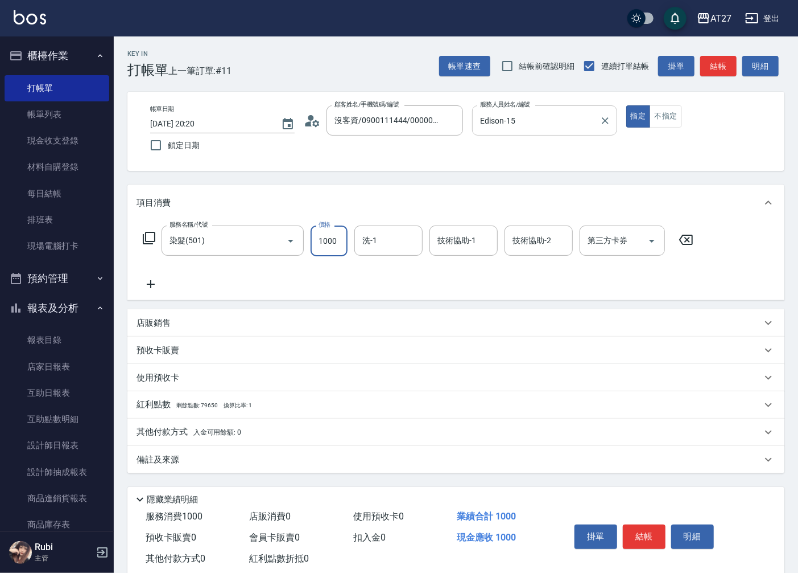
type input "2"
type input "0"
type input "200"
type input "2000"
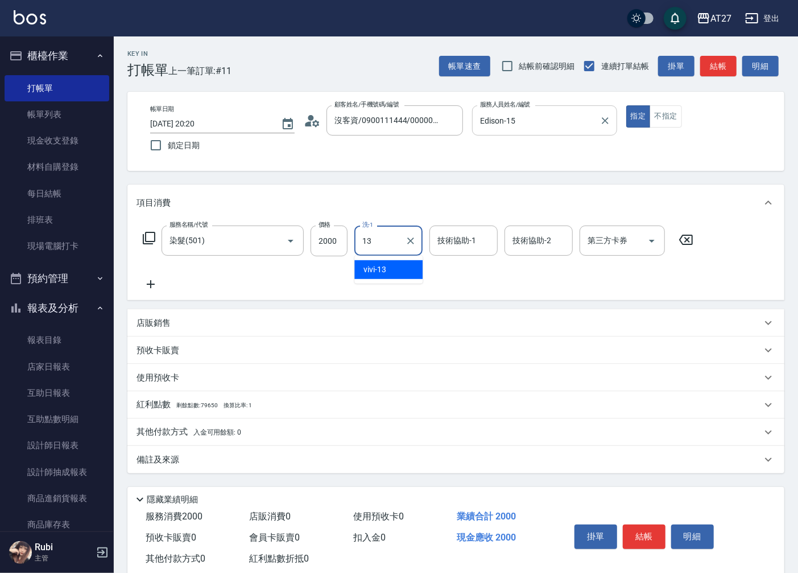
type input "vivi-13"
click at [417, 242] on button "Clear" at bounding box center [411, 241] width 16 height 16
type input "星星-10"
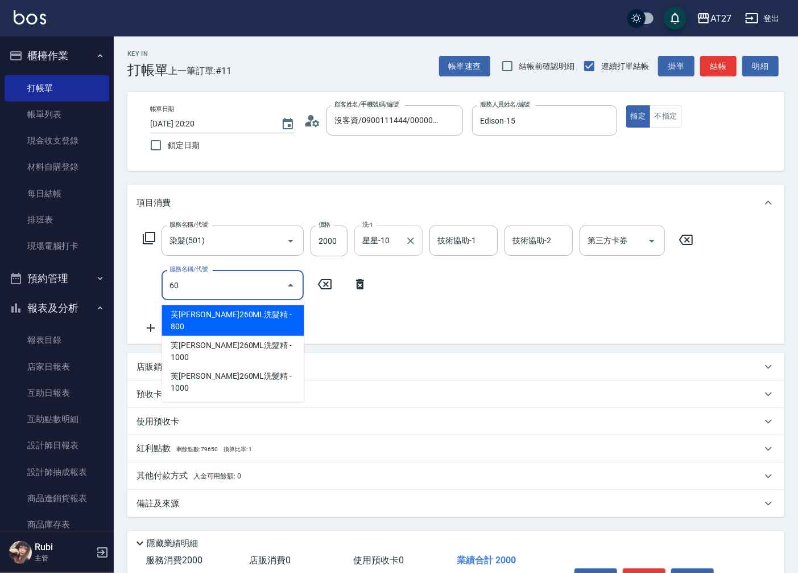
type input "601"
type input "230"
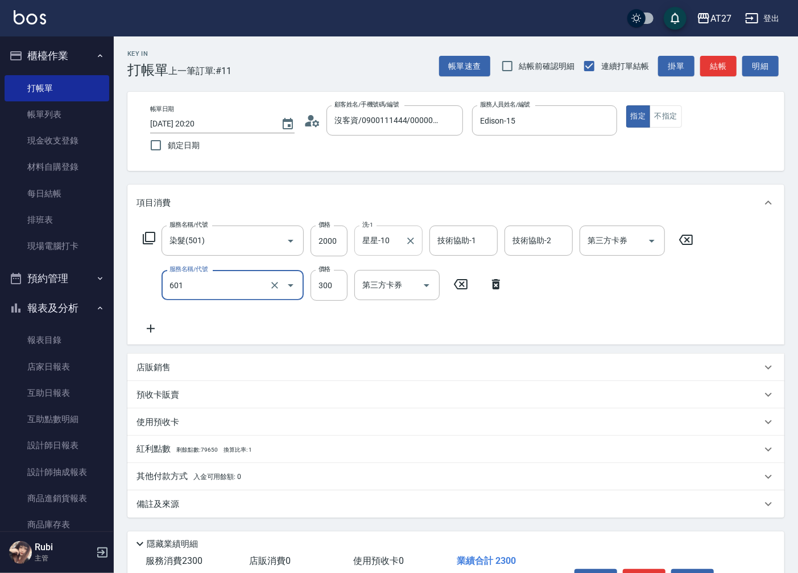
type input "自備護髮(601)"
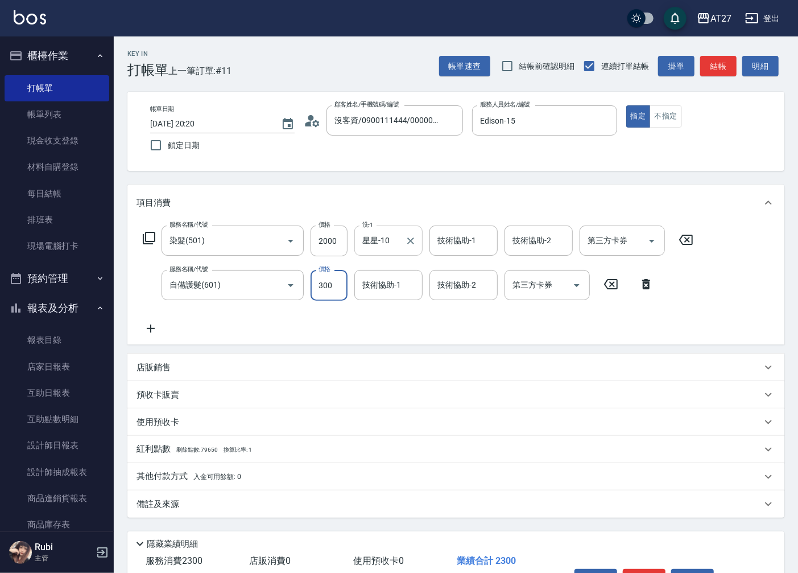
type input "1"
type input "200"
type input "100"
type input "300"
type input "1000"
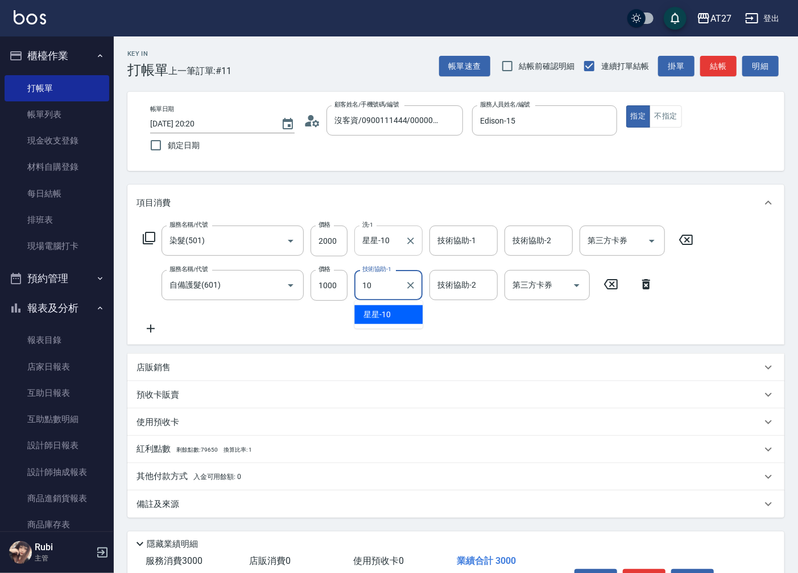
type input "星星-10"
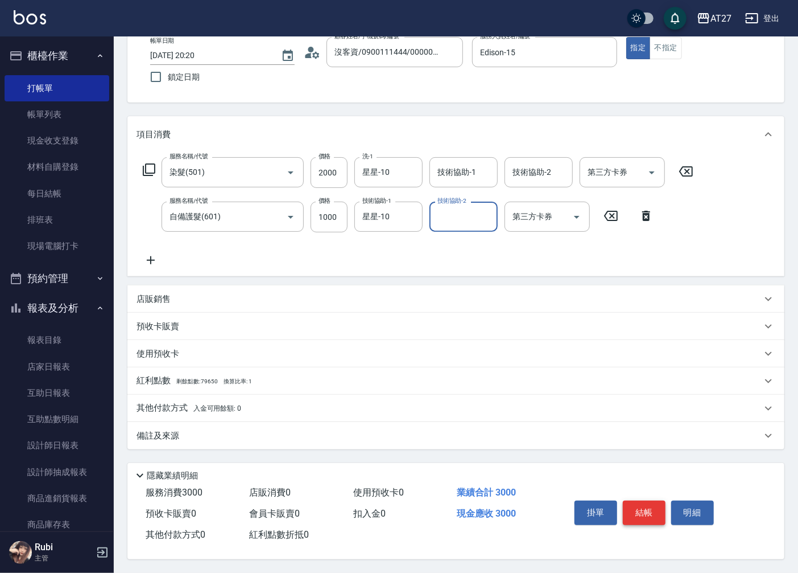
scroll to position [72, 0]
click at [632, 507] on button "結帳" at bounding box center [644, 512] width 43 height 24
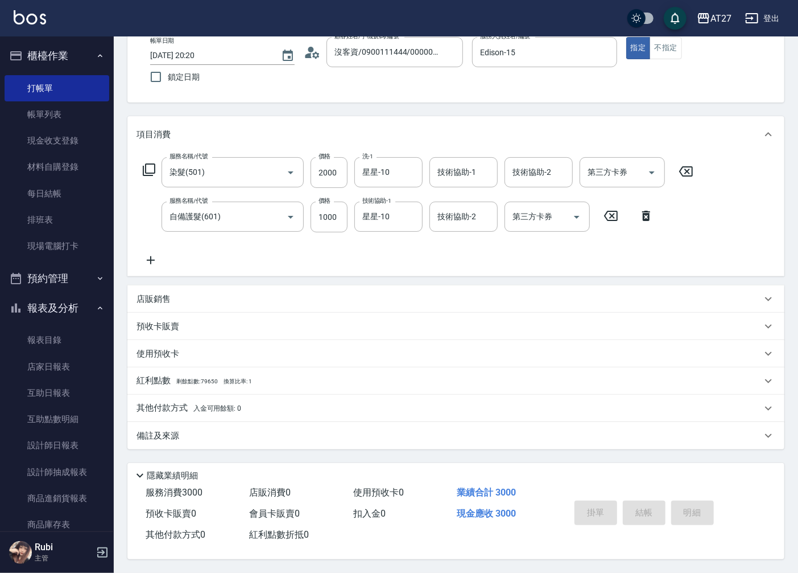
type input "[DATE] 20:21"
type input "0"
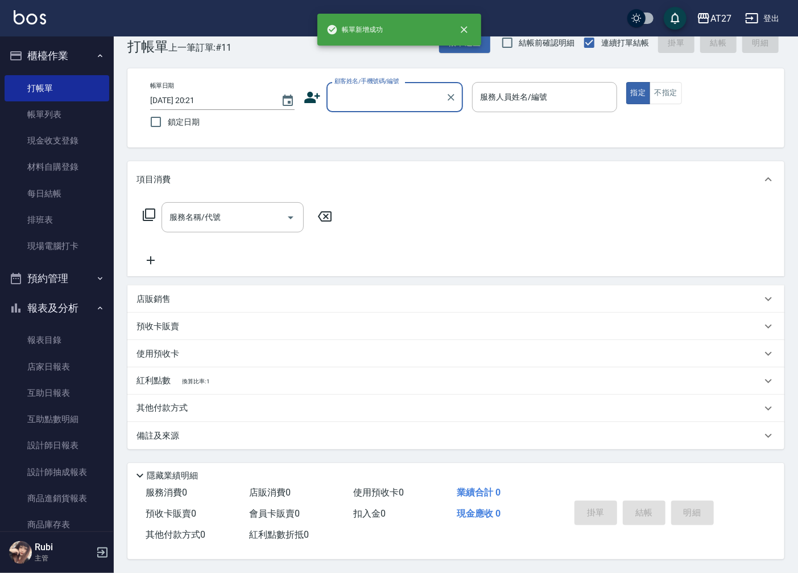
scroll to position [0, 0]
click at [427, 87] on input "顧客姓名/手機號碼/編號" at bounding box center [386, 97] width 109 height 20
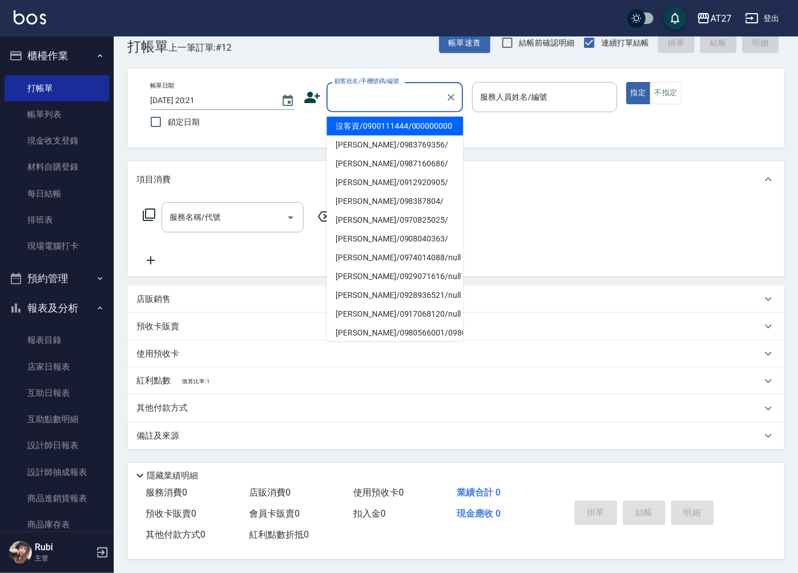
click at [412, 134] on li "沒客資/0900111444/000000000" at bounding box center [395, 126] width 137 height 19
type input "沒客資/0900111444/000000000"
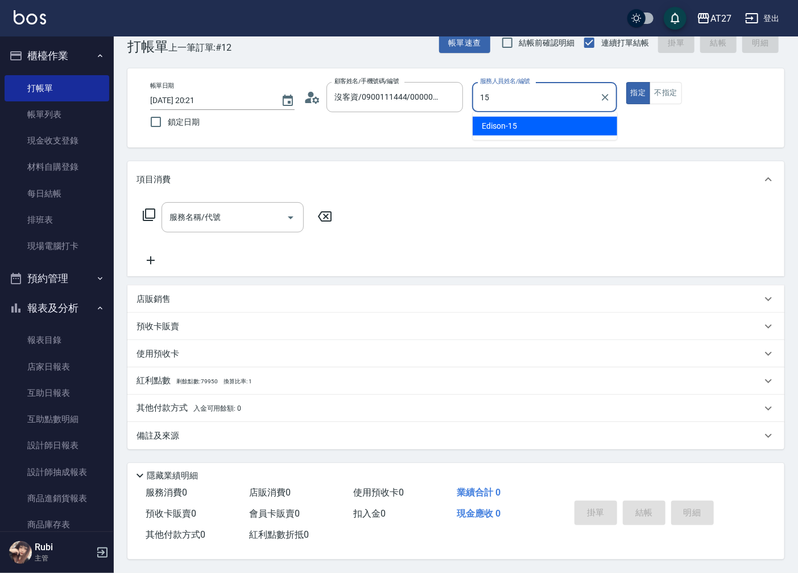
type input "Edison-15"
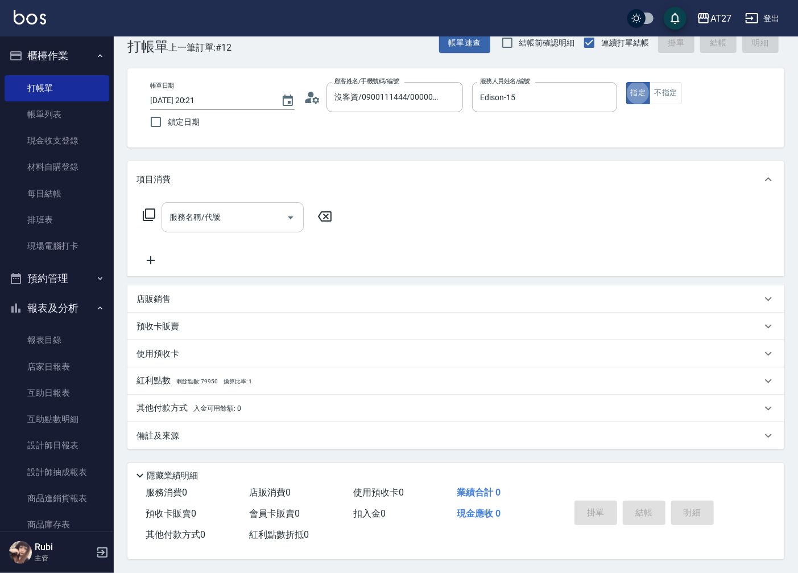
click at [240, 217] on input "服務名稱/代號" at bounding box center [224, 217] width 115 height 20
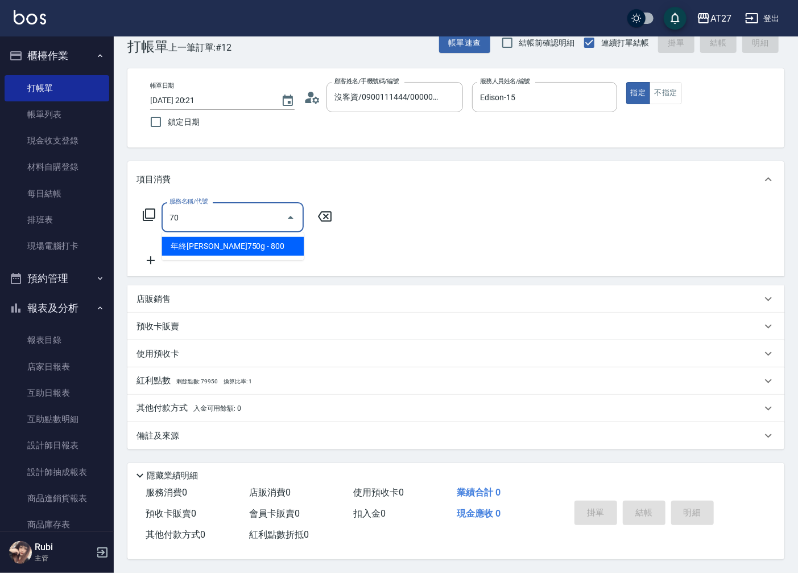
type input "704"
type input "500"
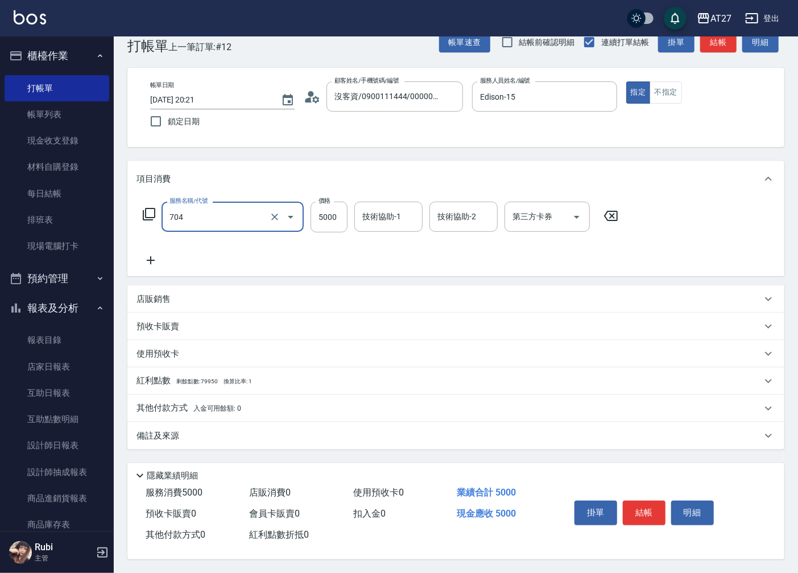
type input "新羽毛鉑金接髮調整(704)"
type input "4"
type input "0"
type input "40"
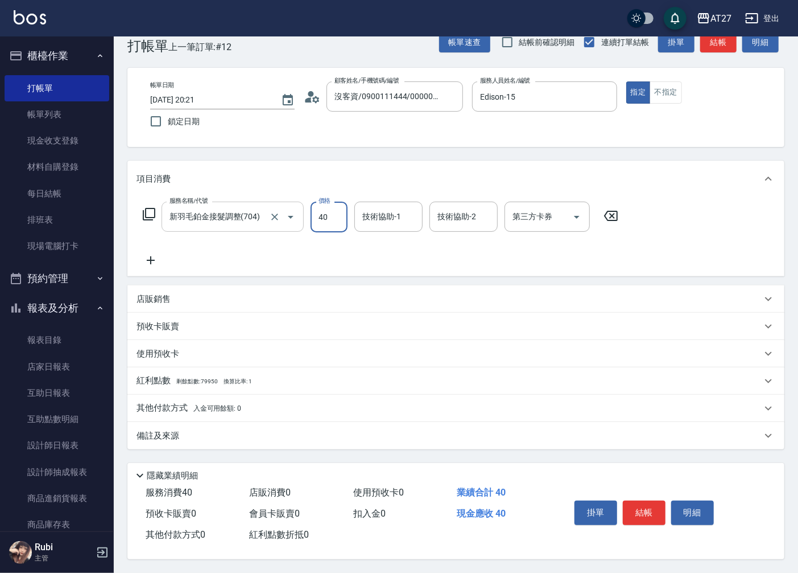
type input "400"
type input "4000"
type input "星星-10"
click at [634, 508] on button "結帳" at bounding box center [644, 512] width 43 height 24
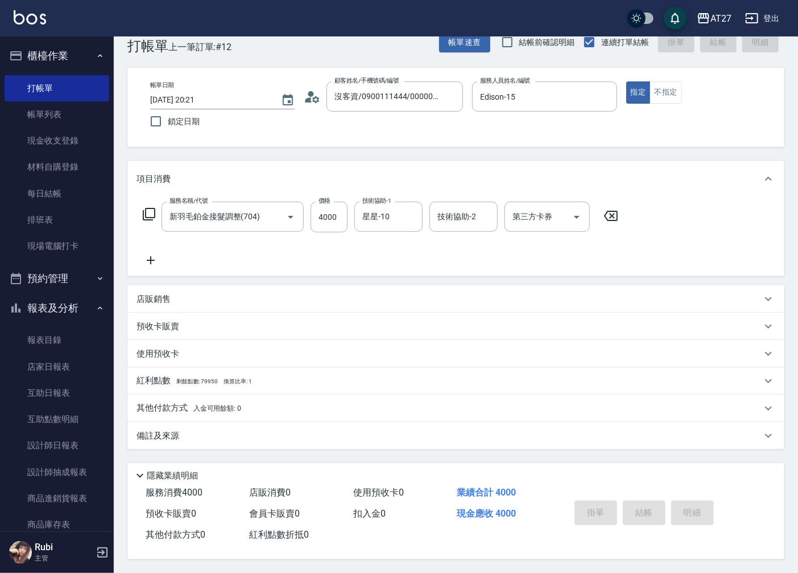
type input "0"
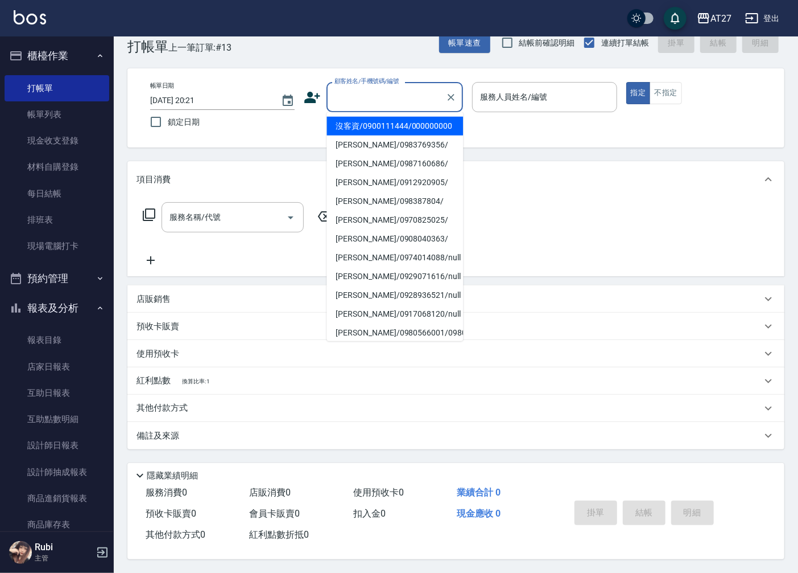
click at [391, 87] on input "顧客姓名/手機號碼/編號" at bounding box center [386, 97] width 109 height 20
click at [396, 128] on li "沒客資/0900111444/000000000" at bounding box center [395, 126] width 137 height 19
type input "沒客資/0900111444/000000000"
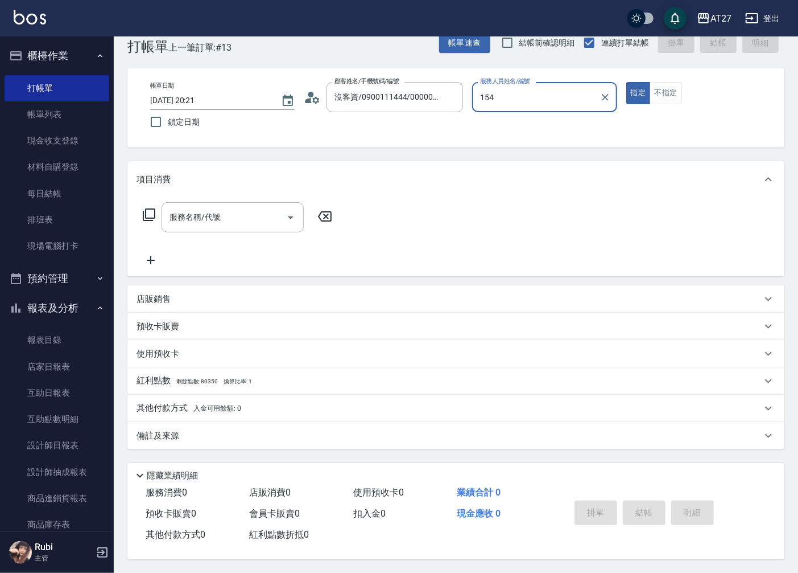
type input "154"
click at [627, 82] on button "指定" at bounding box center [639, 93] width 24 height 22
click at [564, 89] on input "服務人員姓名/編號" at bounding box center [545, 97] width 134 height 20
type input "Edison-15"
click at [244, 218] on input "服務名稱/代號" at bounding box center [224, 217] width 115 height 20
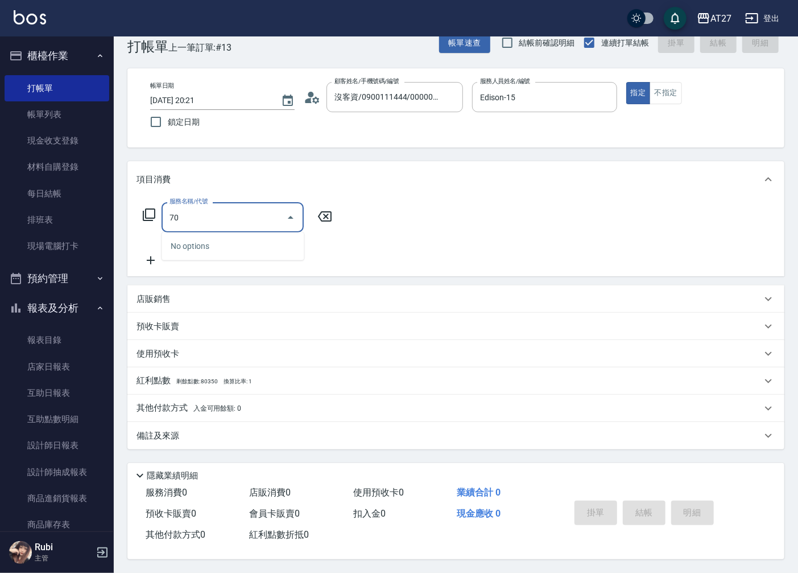
type input "704"
type input "500"
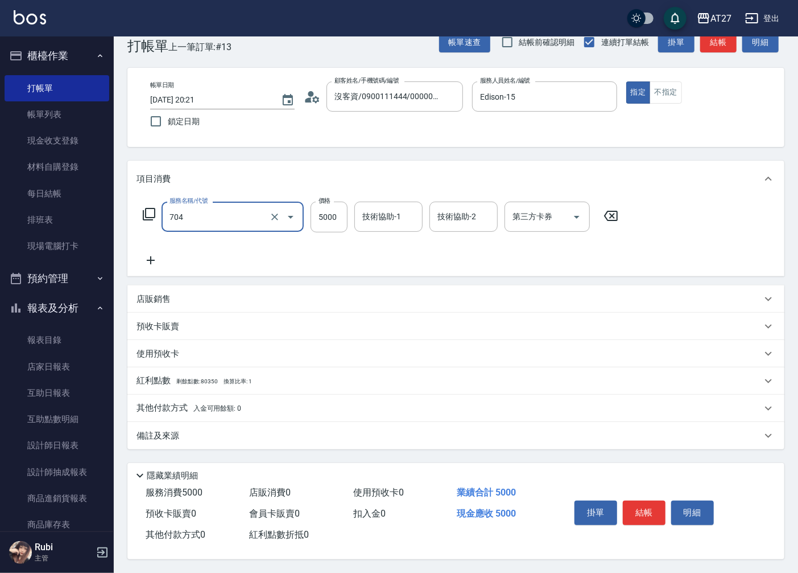
type input "新羽毛鉑金接髮調整(704)"
type input "4"
type input "0"
type input "40"
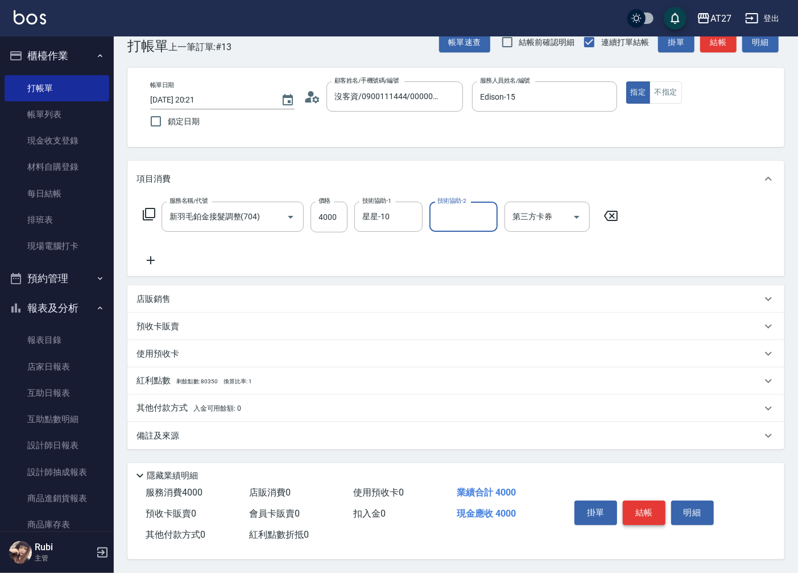
click at [641, 515] on button "結帳" at bounding box center [644, 512] width 43 height 24
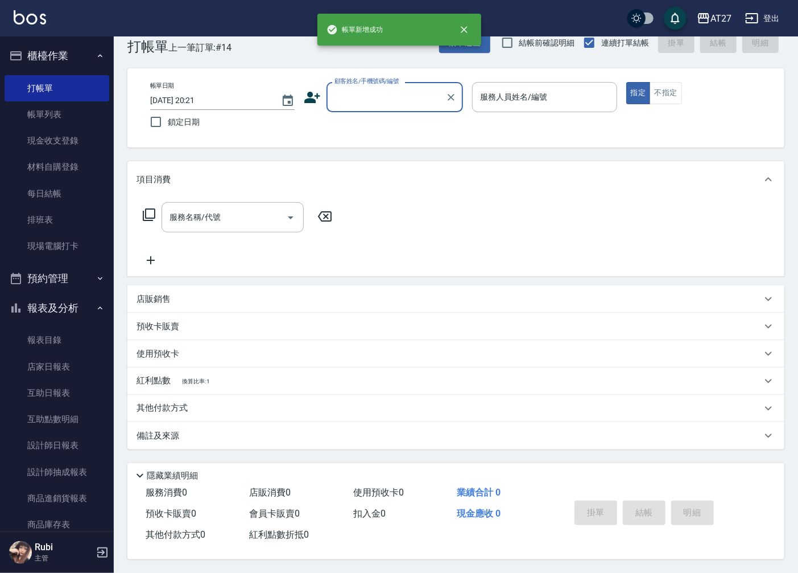
click at [380, 88] on input "顧客姓名/手機號碼/編號" at bounding box center [386, 97] width 109 height 20
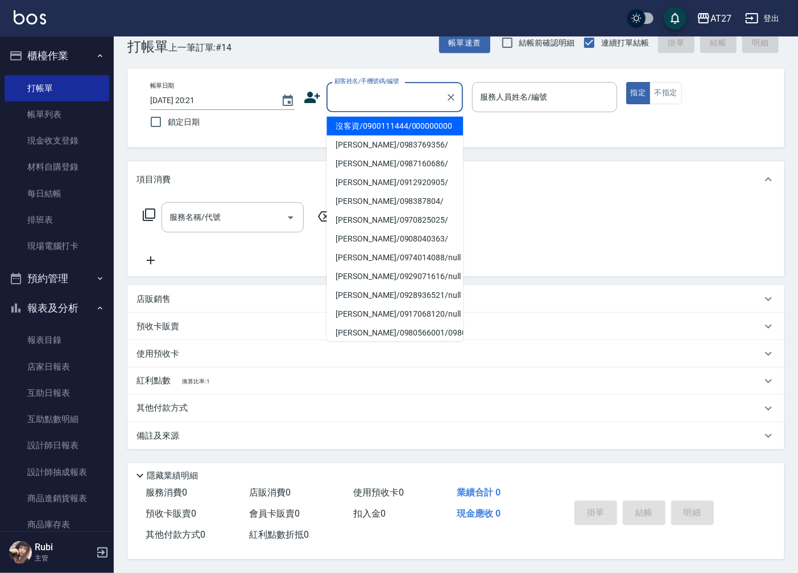
click at [398, 124] on li "沒客資/0900111444/000000000" at bounding box center [395, 126] width 137 height 19
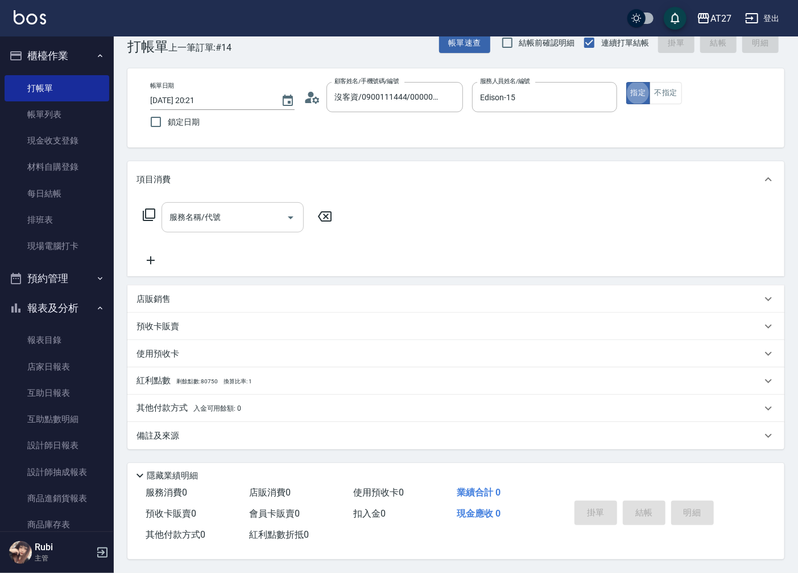
click at [251, 212] on input "服務名稱/代號" at bounding box center [224, 217] width 115 height 20
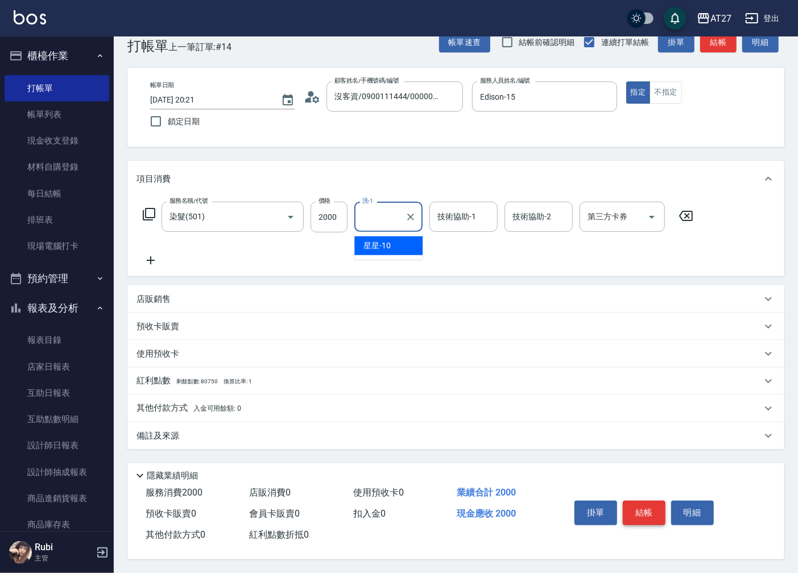
click at [653, 509] on button "結帳" at bounding box center [644, 512] width 43 height 24
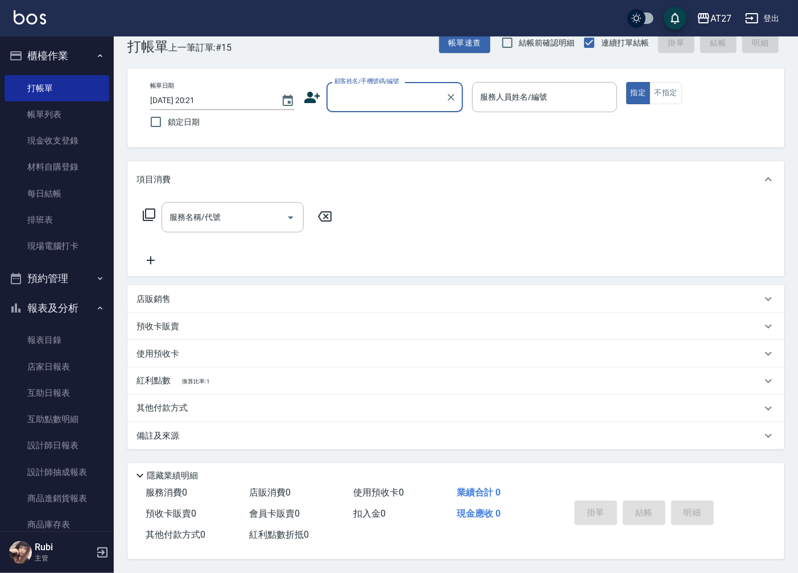
click at [393, 101] on input "顧客姓名/手機號碼/編號" at bounding box center [386, 97] width 109 height 20
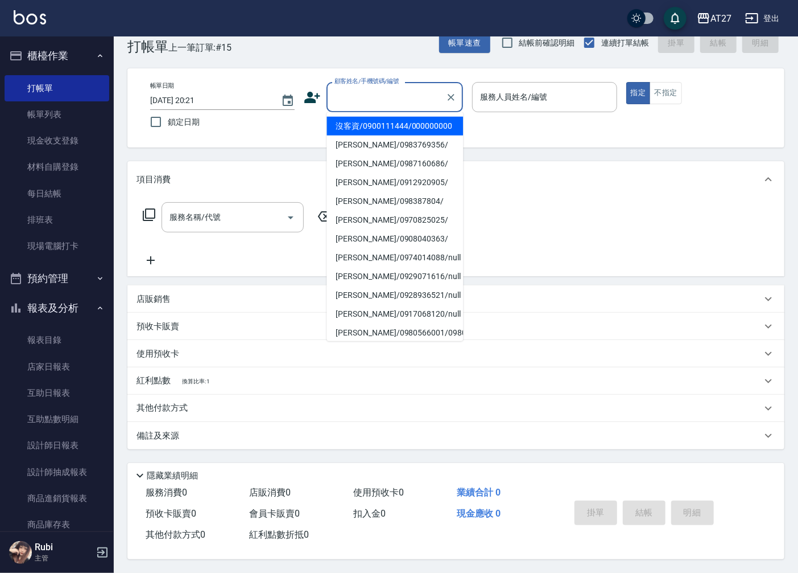
click at [411, 128] on li "沒客資/0900111444/000000000" at bounding box center [395, 126] width 137 height 19
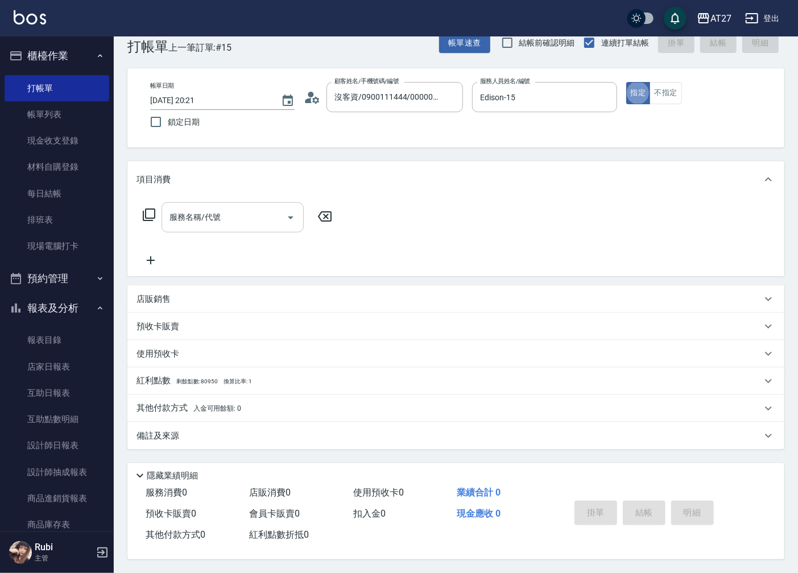
click at [199, 212] on div "服務名稱/代號 服務名稱/代號" at bounding box center [233, 217] width 142 height 30
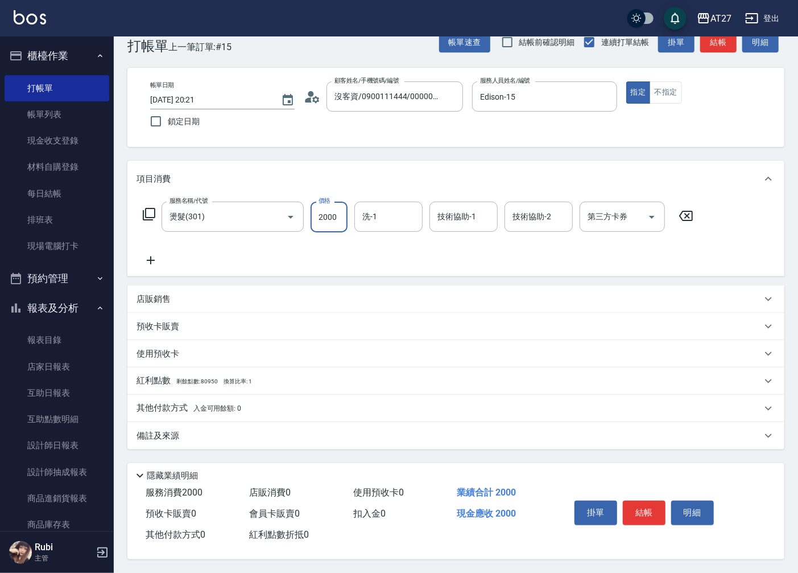
click at [335, 211] on input "2000" at bounding box center [329, 216] width 37 height 31
click at [169, 407] on p "其他付款方式 入金可用餘額: 0" at bounding box center [189, 408] width 105 height 13
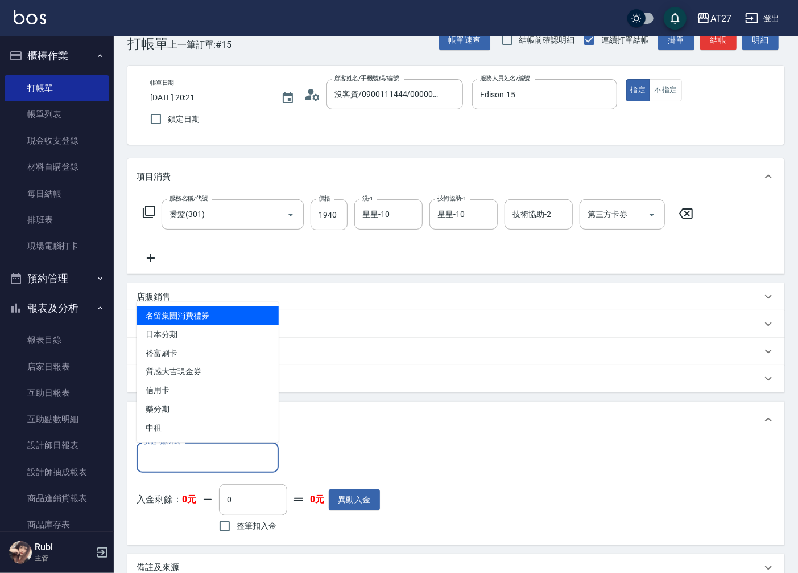
click at [172, 459] on input "其他付款方式" at bounding box center [208, 457] width 132 height 20
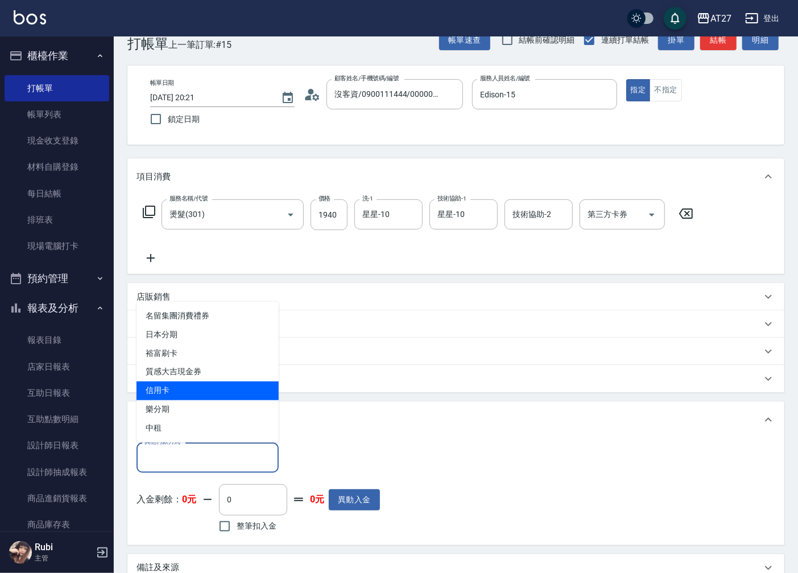
click at [173, 394] on span "信用卡" at bounding box center [208, 390] width 142 height 19
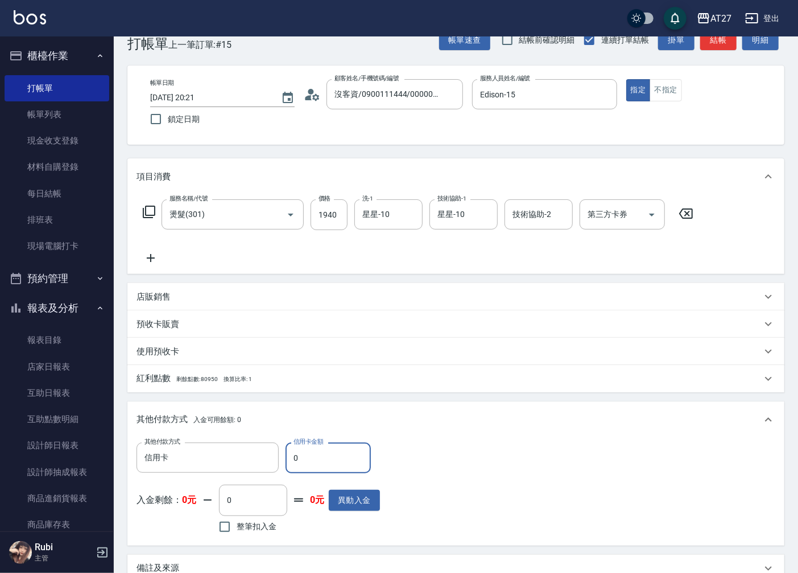
drag, startPoint x: 319, startPoint y: 455, endPoint x: 244, endPoint y: 475, distance: 78.1
click at [244, 475] on div "其他付款方式 信用卡 其他付款方式 信用卡金額 0 信用卡金額 入金剩餘： 0元 0 ​ 整筆扣入金 0元 異動入金" at bounding box center [259, 488] width 244 height 93
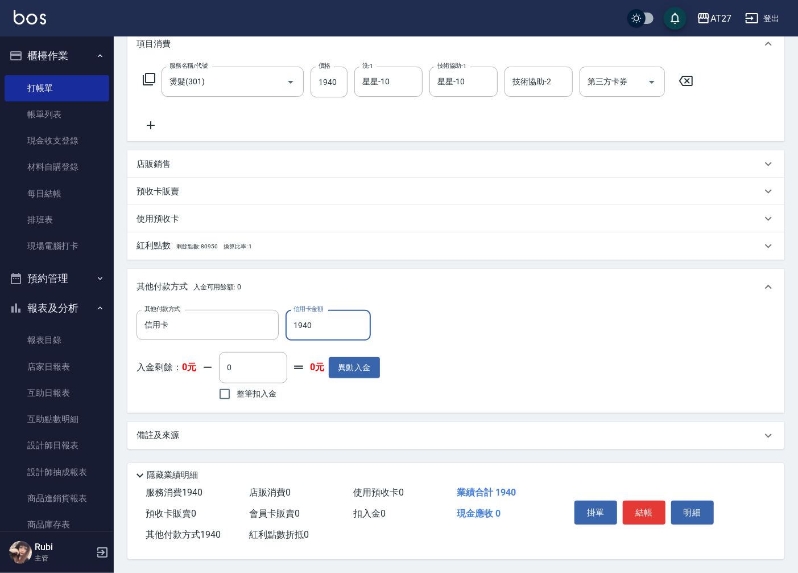
scroll to position [162, 0]
click at [638, 507] on button "結帳" at bounding box center [644, 512] width 43 height 24
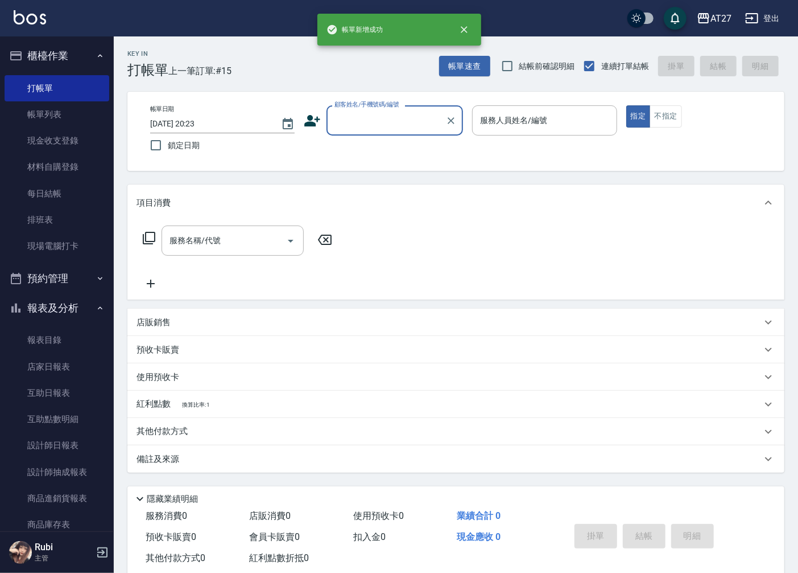
scroll to position [0, 0]
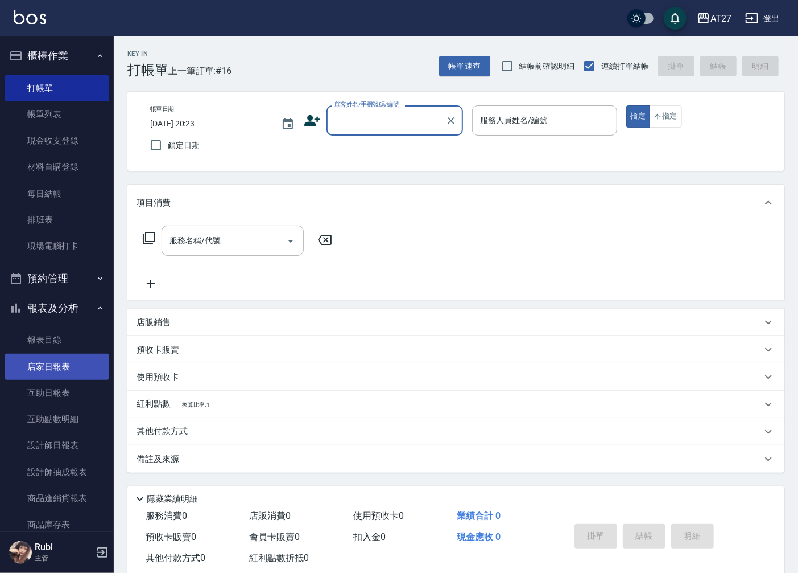
click at [68, 362] on link "店家日報表" at bounding box center [57, 366] width 105 height 26
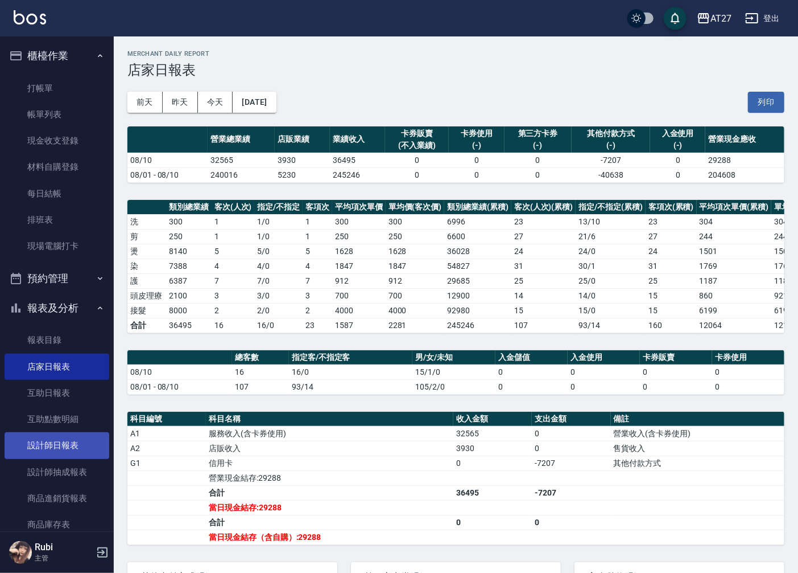
click at [79, 441] on link "設計師日報表" at bounding box center [57, 445] width 105 height 26
